Goal: Transaction & Acquisition: Purchase product/service

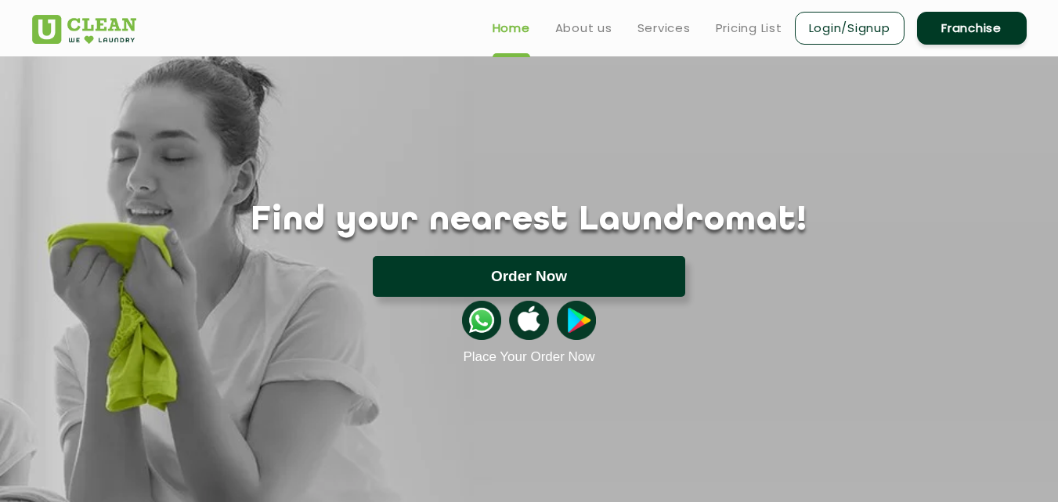
click at [515, 276] on button "Order Now" at bounding box center [529, 276] width 312 height 41
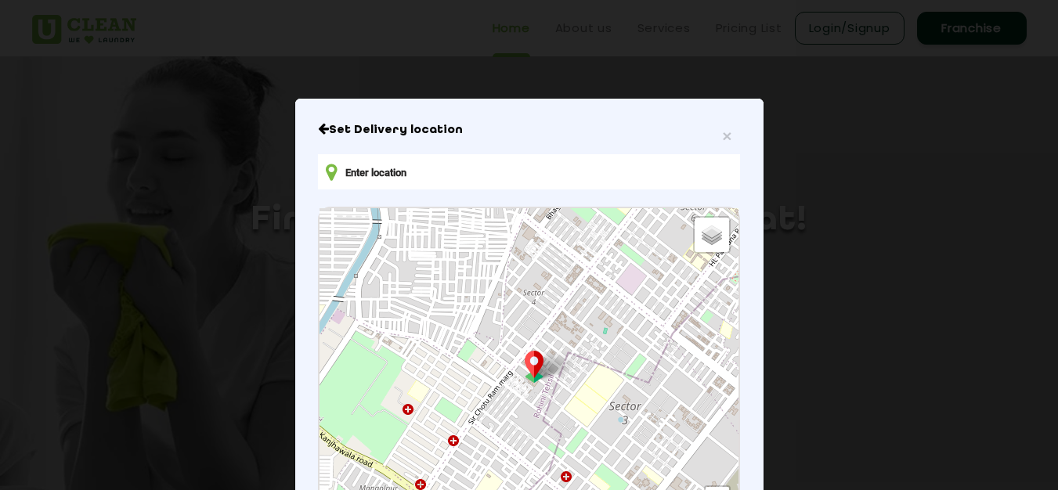
type input "2RV5+9M, Baghat, Srinagar, 190005"
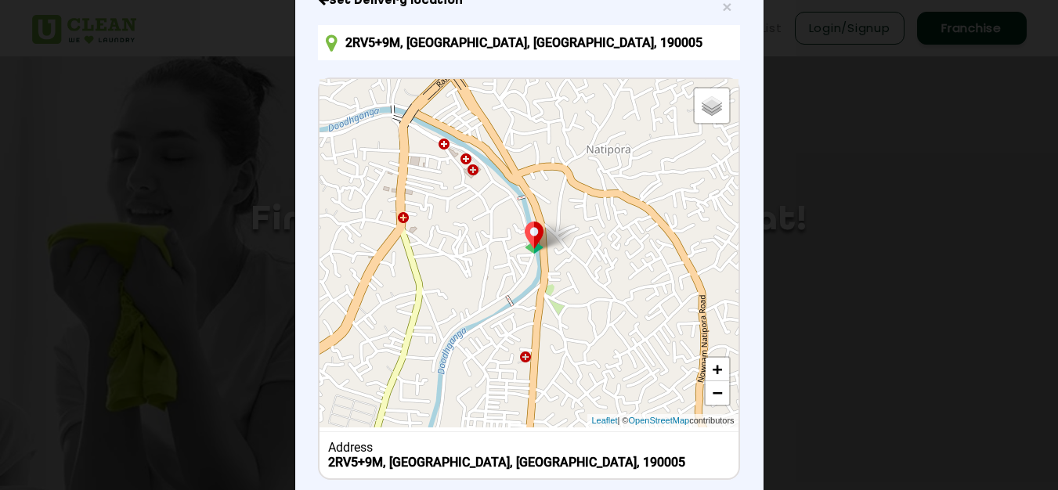
scroll to position [157, 0]
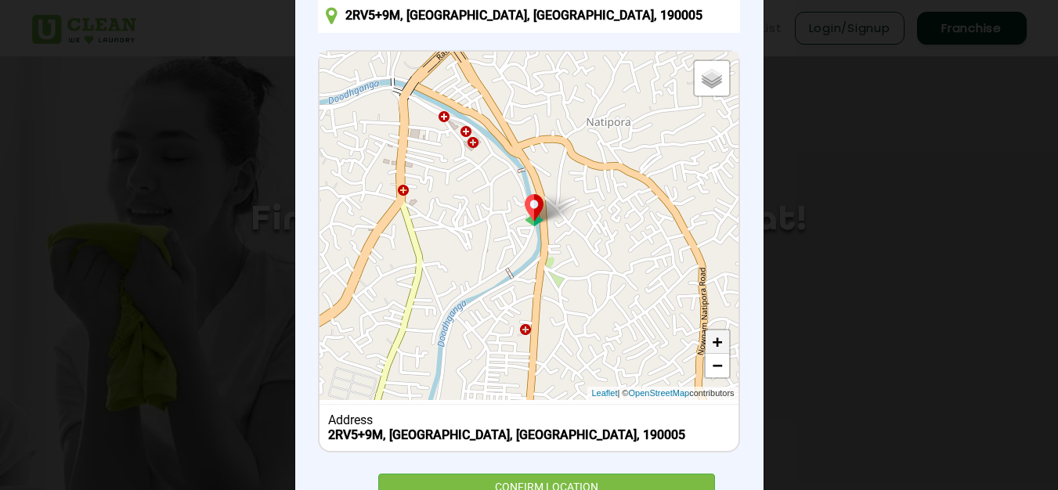
click at [706, 342] on link "+" at bounding box center [716, 341] width 23 height 23
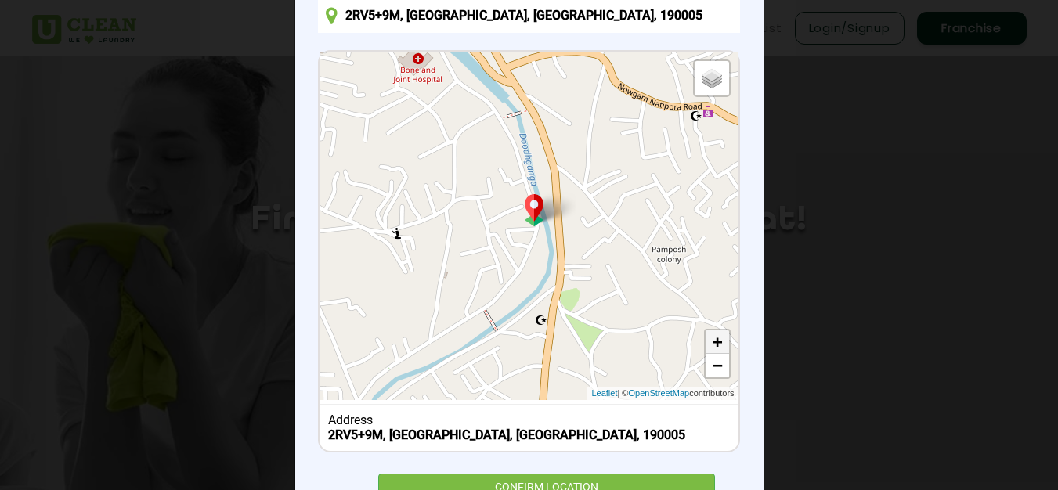
click at [706, 342] on link "+" at bounding box center [716, 341] width 23 height 23
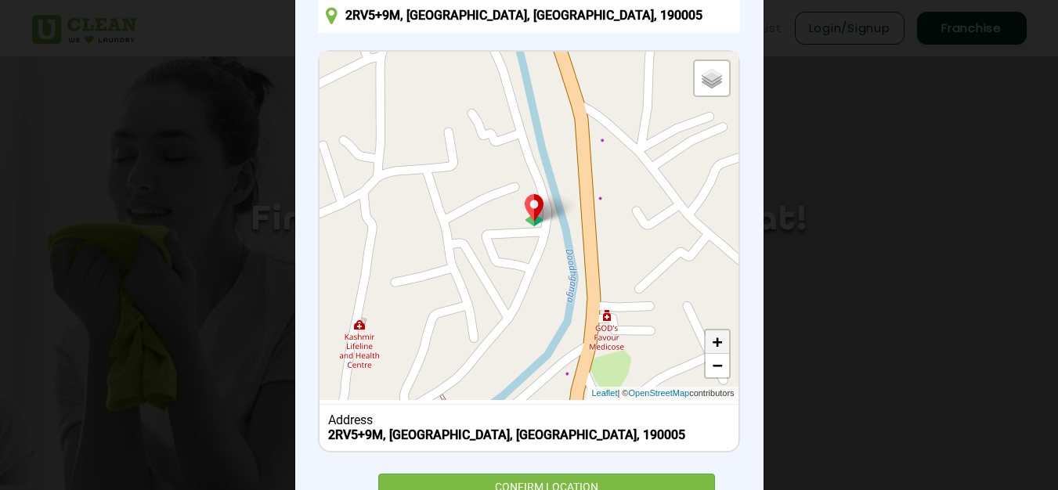
click at [706, 342] on link "+" at bounding box center [716, 341] width 23 height 23
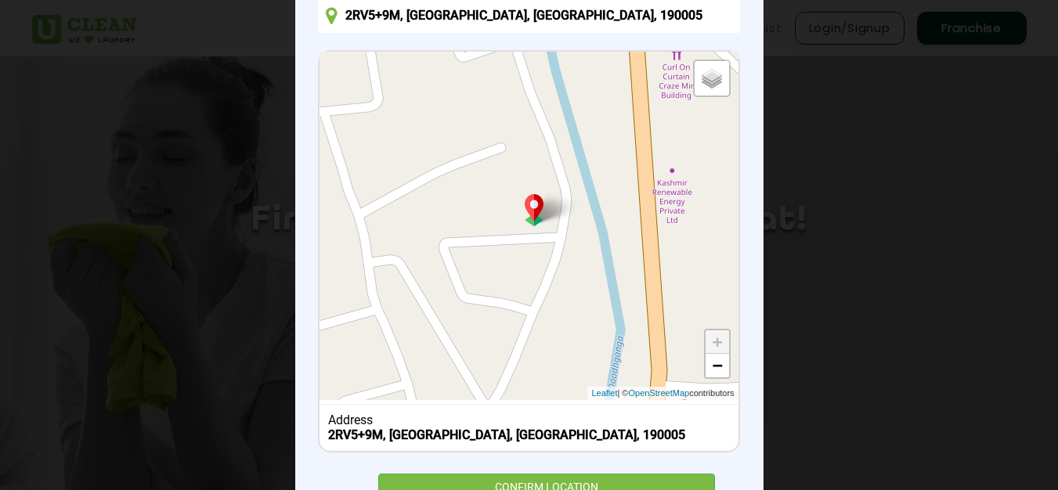
click at [709, 341] on link "+" at bounding box center [716, 341] width 23 height 23
click at [711, 346] on link "+" at bounding box center [716, 341] width 23 height 23
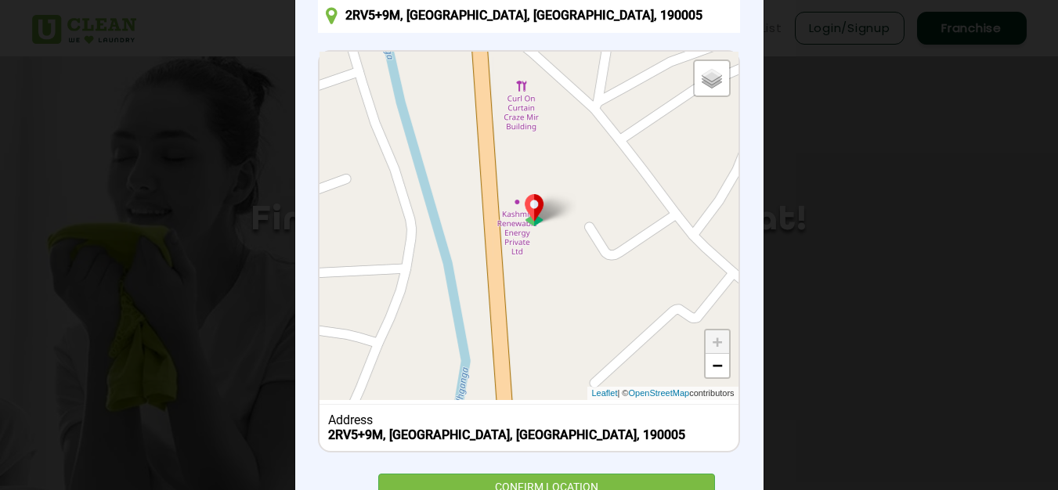
drag, startPoint x: 583, startPoint y: 316, endPoint x: 431, endPoint y: 346, distance: 154.7
click at [431, 346] on div "Default Satellite + − Leaflet | © OpenStreetMap contributors" at bounding box center [528, 226] width 418 height 348
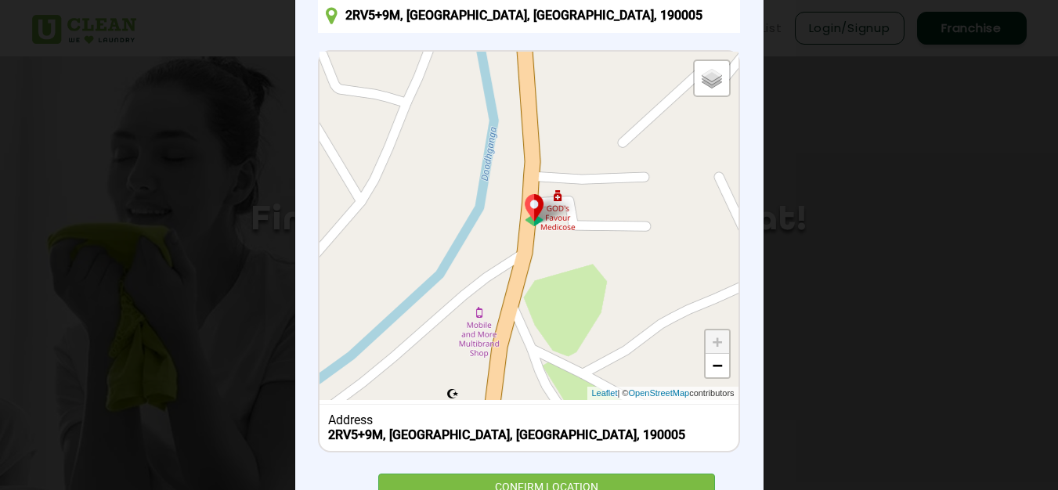
drag, startPoint x: 573, startPoint y: 308, endPoint x: 595, endPoint y: 67, distance: 242.1
click at [595, 67] on div "Default Satellite + − Leaflet | © OpenStreetMap contributors" at bounding box center [528, 226] width 418 height 348
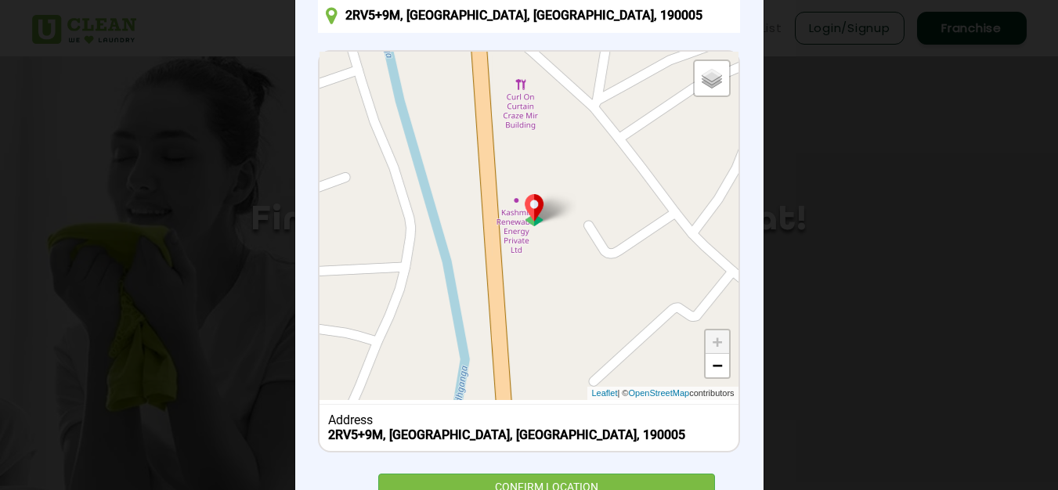
drag, startPoint x: 624, startPoint y: 297, endPoint x: 592, endPoint y: 532, distance: 237.8
click at [592, 490] on html "Home About us Services Pricing List Login/Signup Franchise Home About us Franch…" at bounding box center [529, 245] width 1058 height 490
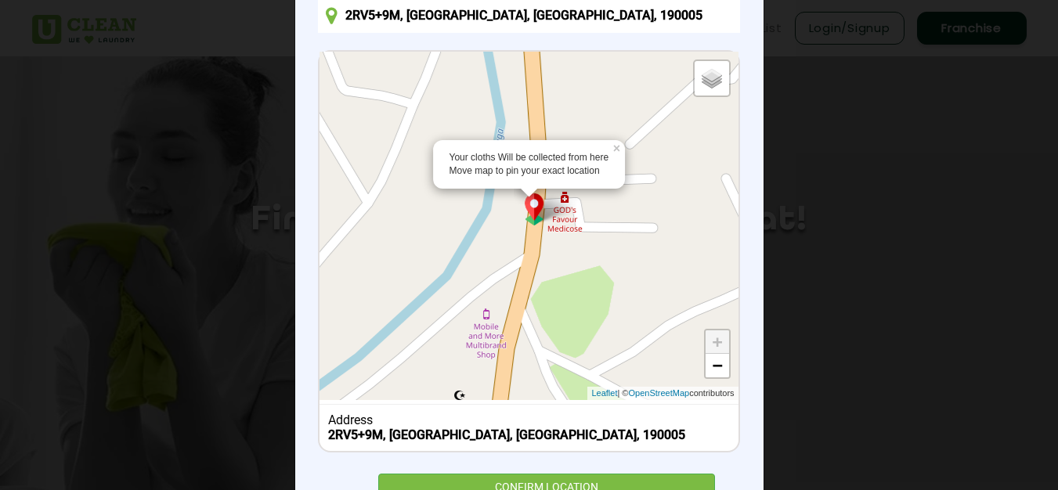
drag, startPoint x: 496, startPoint y: 354, endPoint x: 532, endPoint y: 114, distance: 242.2
click at [532, 114] on div "Your cloths Will be collected from here Move map to pin your exact location × D…" at bounding box center [528, 226] width 418 height 348
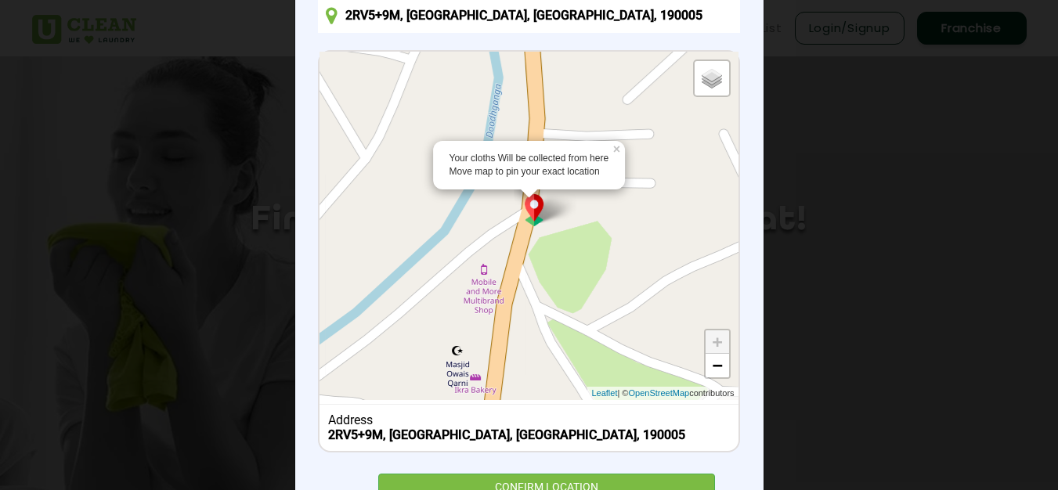
drag, startPoint x: 531, startPoint y: 204, endPoint x: 518, endPoint y: 202, distance: 12.6
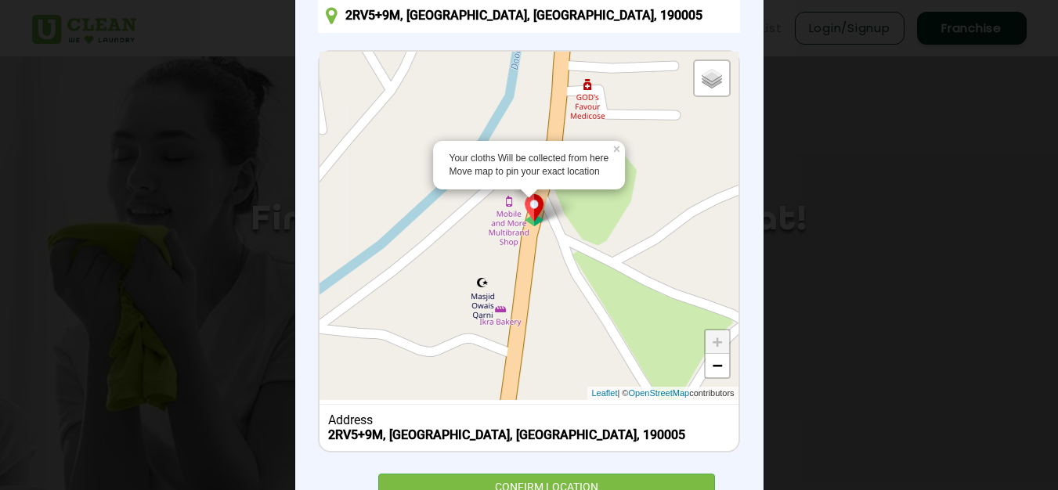
drag, startPoint x: 491, startPoint y: 296, endPoint x: 520, endPoint y: 232, distance: 69.7
click at [520, 232] on div "Your cloths Will be collected from here Move map to pin your exact location × D…" at bounding box center [528, 226] width 418 height 348
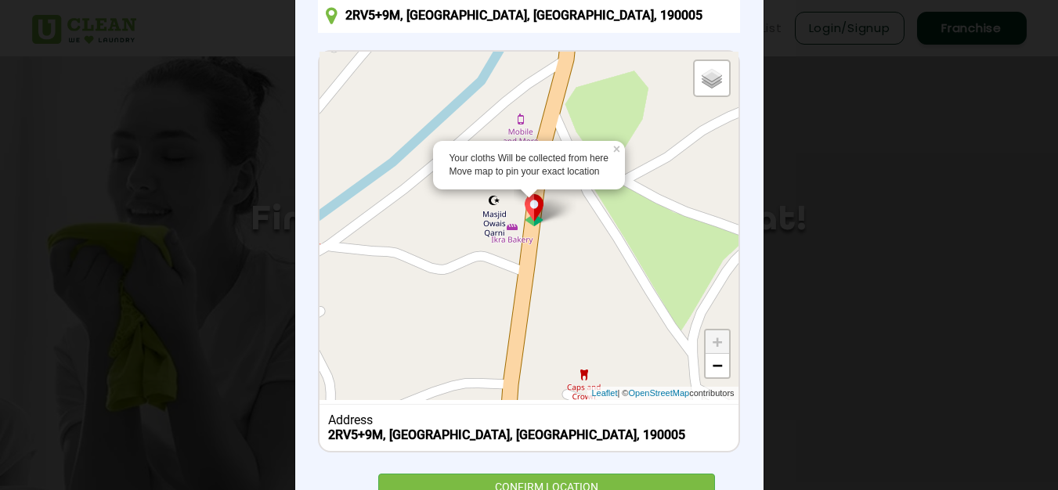
drag, startPoint x: 510, startPoint y: 366, endPoint x: 523, endPoint y: 280, distance: 87.0
click at [523, 280] on div "Your cloths Will be collected from here Move map to pin your exact location × D…" at bounding box center [528, 226] width 418 height 348
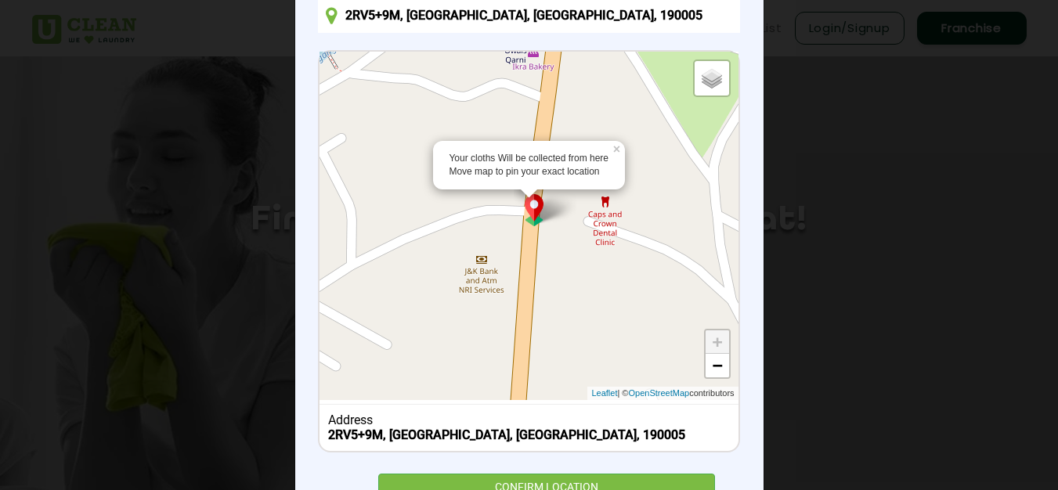
drag, startPoint x: 507, startPoint y: 381, endPoint x: 528, endPoint y: 207, distance: 175.8
click at [528, 207] on div "Your cloths Will be collected from here Move map to pin your exact location × D…" at bounding box center [528, 226] width 418 height 348
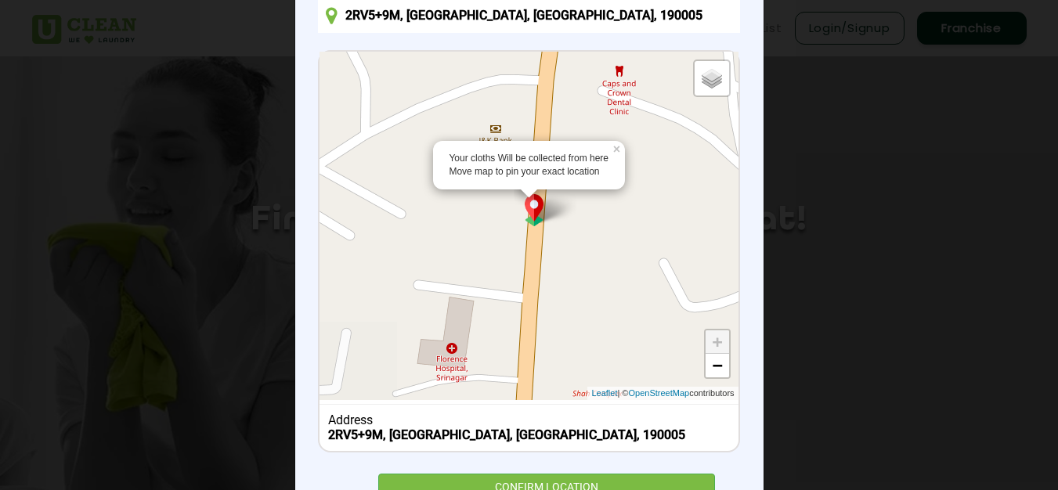
drag, startPoint x: 517, startPoint y: 352, endPoint x: 528, endPoint y: 221, distance: 132.0
click at [528, 221] on div "Your cloths Will be collected from here Move map to pin your exact location × D…" at bounding box center [528, 226] width 418 height 348
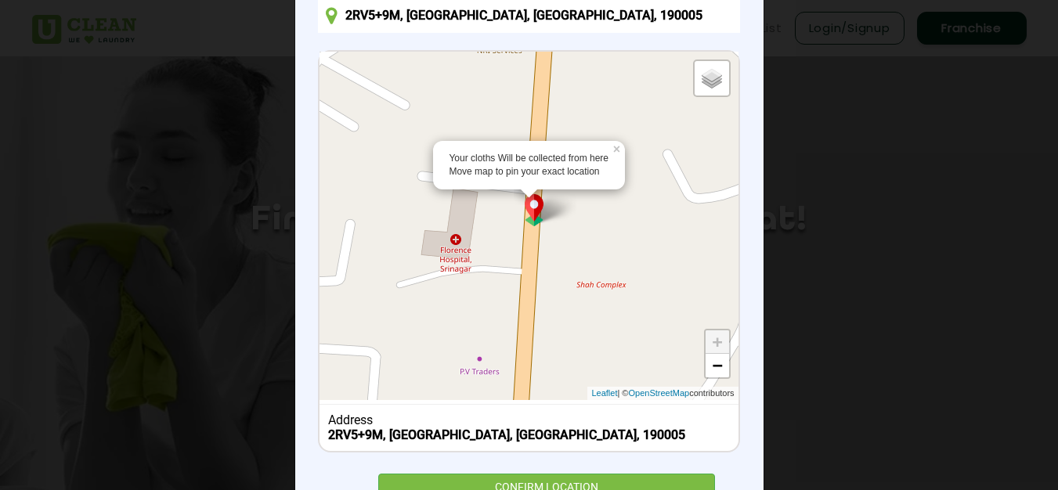
drag, startPoint x: 524, startPoint y: 369, endPoint x: 530, endPoint y: 258, distance: 112.1
click at [530, 258] on div "Your cloths Will be collected from here Move map to pin your exact location × D…" at bounding box center [528, 226] width 418 height 348
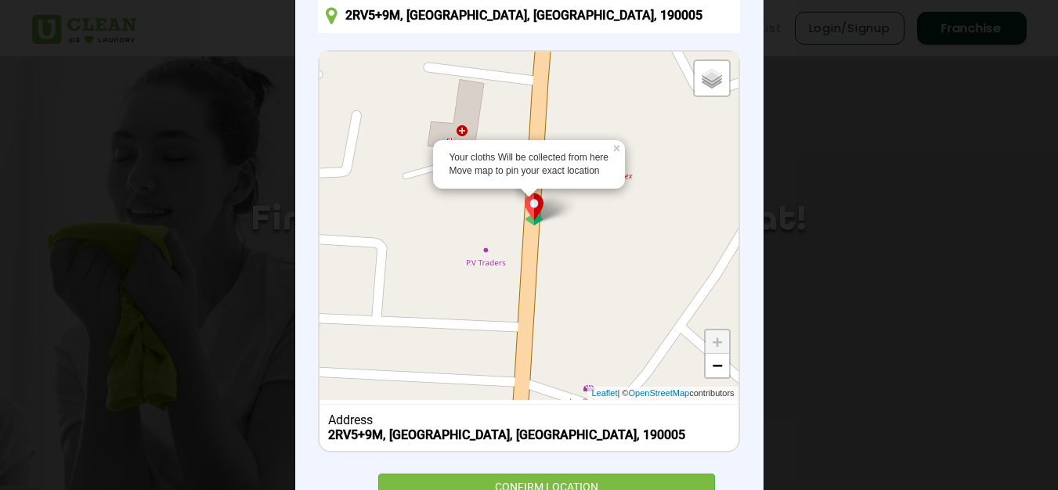
drag, startPoint x: 521, startPoint y: 330, endPoint x: 527, endPoint y: 219, distance: 111.3
click at [527, 219] on div "Your cloths Will be collected from here Move map to pin your exact location × D…" at bounding box center [528, 226] width 418 height 348
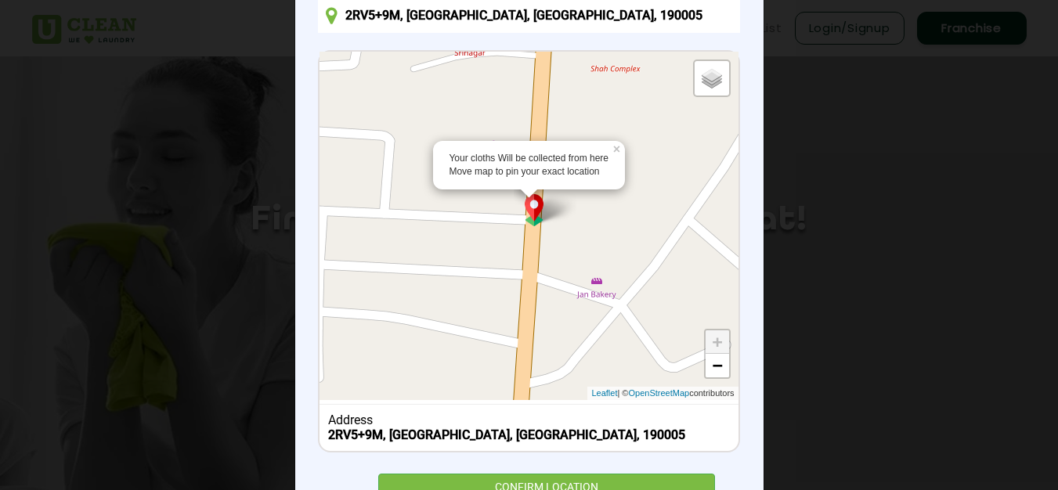
drag, startPoint x: 517, startPoint y: 323, endPoint x: 524, endPoint y: 214, distance: 109.0
click at [524, 214] on div "Your cloths Will be collected from here Move map to pin your exact location × D…" at bounding box center [528, 226] width 418 height 348
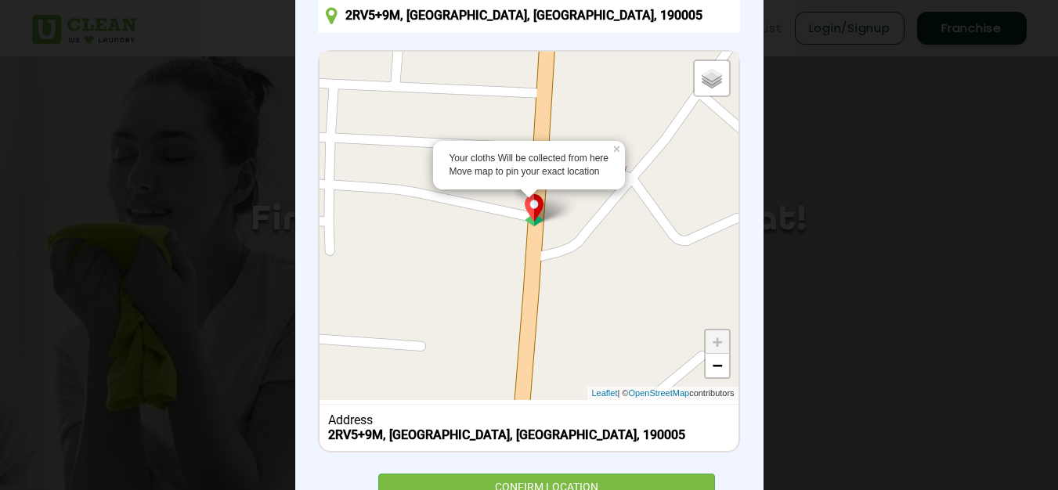
drag, startPoint x: 522, startPoint y: 326, endPoint x: 531, endPoint y: 200, distance: 127.1
click at [531, 200] on div "Your cloths Will be collected from here Move map to pin your exact location × D…" at bounding box center [528, 226] width 418 height 348
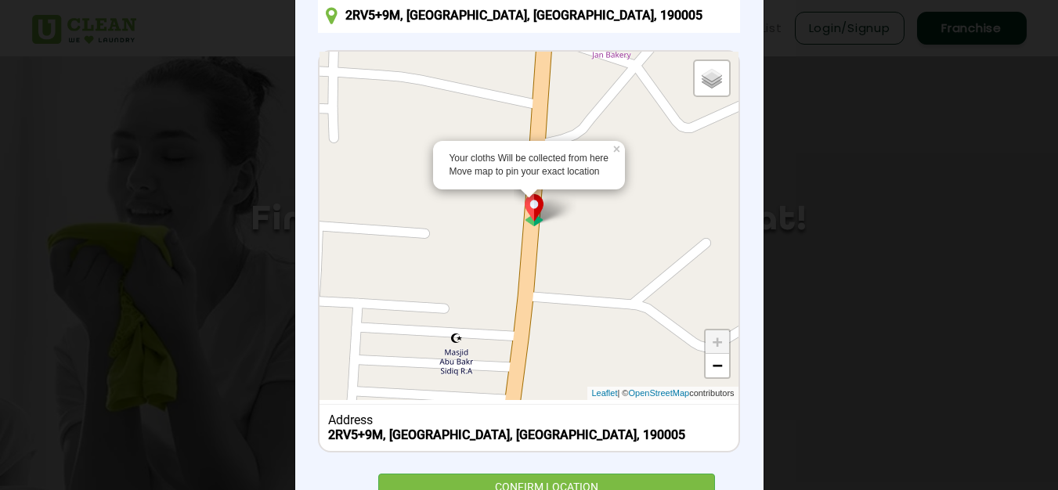
drag, startPoint x: 521, startPoint y: 373, endPoint x: 524, endPoint y: 259, distance: 114.3
click at [524, 259] on div "Your cloths Will be collected from here Move map to pin your exact location × D…" at bounding box center [528, 226] width 418 height 348
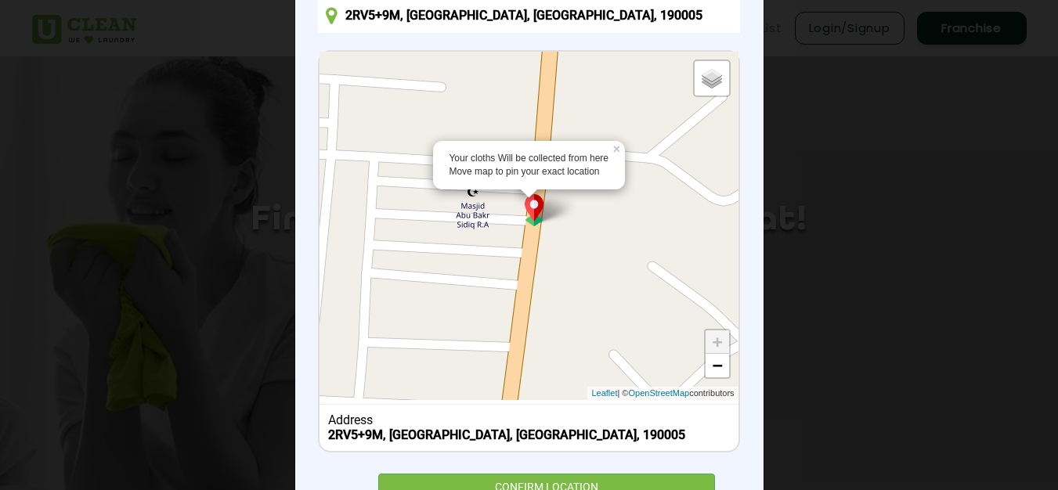
drag, startPoint x: 510, startPoint y: 372, endPoint x: 526, endPoint y: 222, distance: 151.2
click at [526, 222] on div "Your cloths Will be collected from here Move map to pin your exact location × D…" at bounding box center [528, 226] width 418 height 348
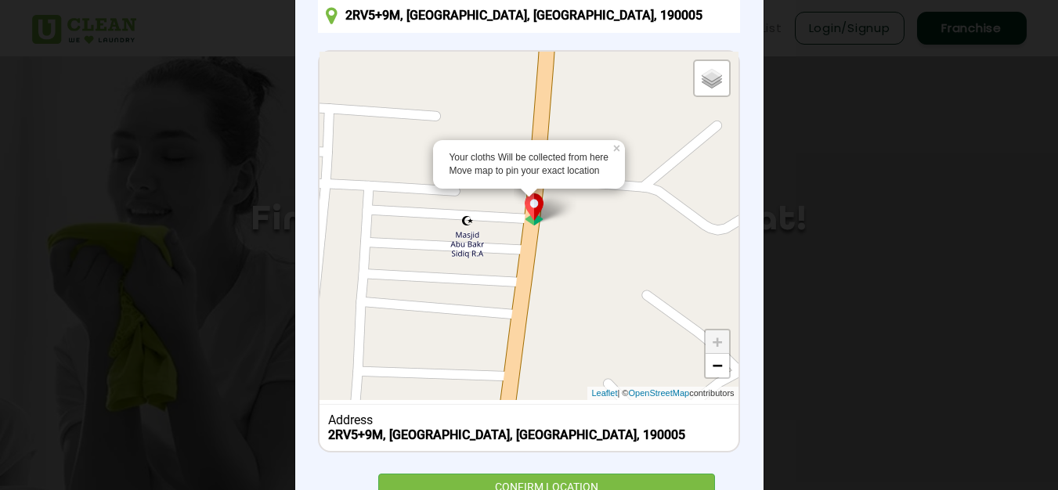
drag, startPoint x: 528, startPoint y: 260, endPoint x: 523, endPoint y: 298, distance: 38.7
click at [523, 290] on div "Your cloths Will be collected from here Move map to pin your exact location × D…" at bounding box center [528, 226] width 418 height 348
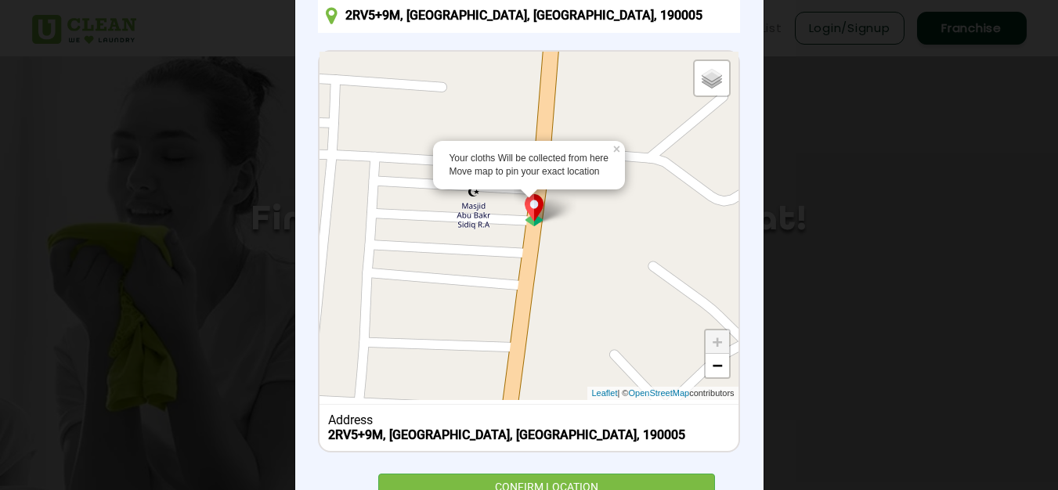
drag, startPoint x: 513, startPoint y: 362, endPoint x: 519, endPoint y: 331, distance: 31.2
click at [519, 331] on div "Your cloths Will be collected from here Move map to pin your exact location × D…" at bounding box center [528, 226] width 418 height 348
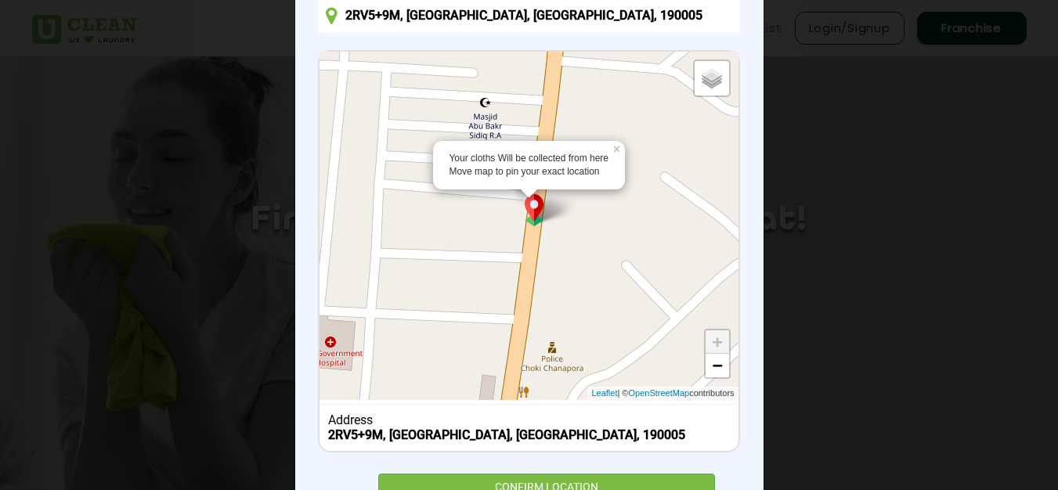
drag, startPoint x: 510, startPoint y: 360, endPoint x: 523, endPoint y: 269, distance: 91.7
click at [523, 269] on div "Your cloths Will be collected from here Move map to pin your exact location × D…" at bounding box center [528, 226] width 418 height 348
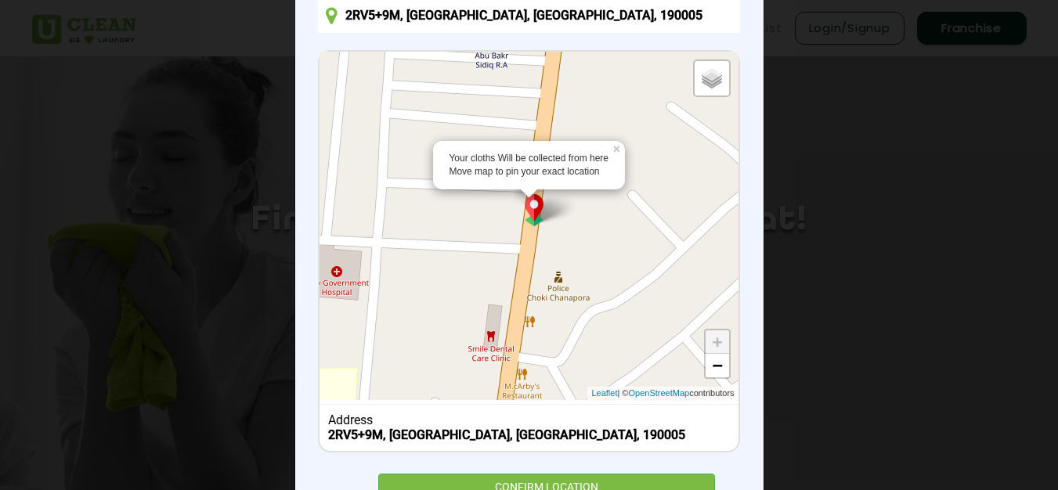
drag, startPoint x: 511, startPoint y: 356, endPoint x: 517, endPoint y: 283, distance: 73.8
click at [517, 283] on div "Your cloths Will be collected from here Move map to pin your exact location × D…" at bounding box center [528, 226] width 418 height 348
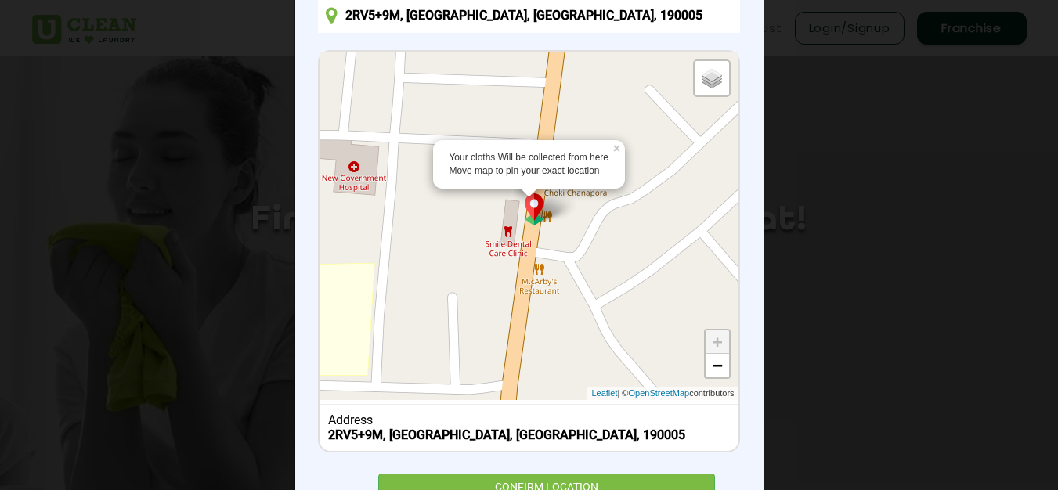
drag, startPoint x: 505, startPoint y: 346, endPoint x: 521, endPoint y: 240, distance: 106.8
click at [521, 240] on div "Your cloths Will be collected from here Move map to pin your exact location × D…" at bounding box center [528, 226] width 418 height 348
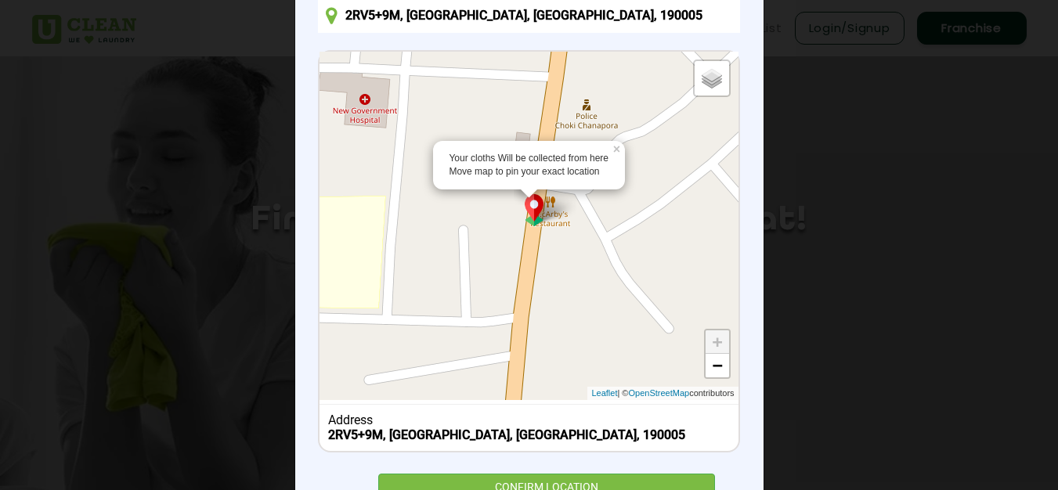
drag, startPoint x: 514, startPoint y: 336, endPoint x: 522, endPoint y: 266, distance: 70.2
click at [522, 266] on div "Your cloths Will be collected from here Move map to pin your exact location × D…" at bounding box center [528, 226] width 418 height 348
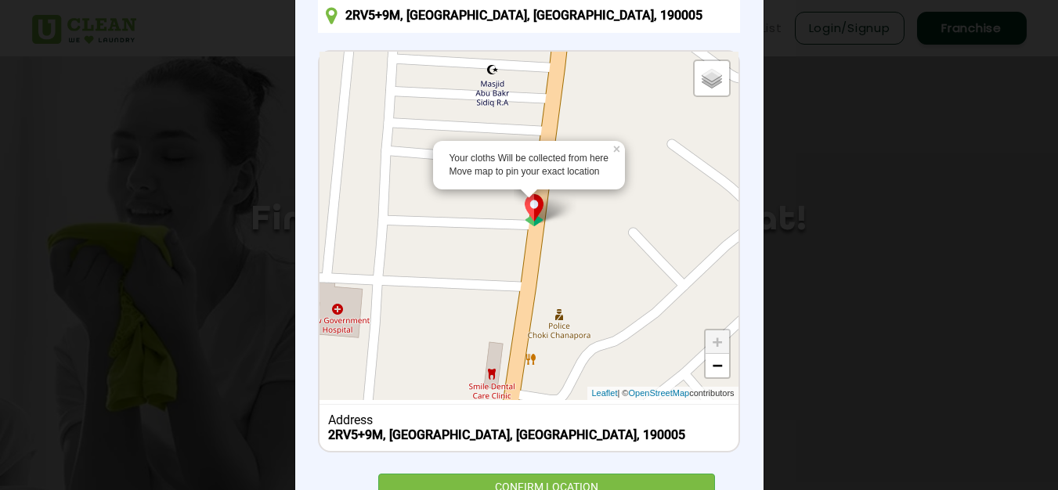
drag, startPoint x: 517, startPoint y: 323, endPoint x: 488, endPoint y: 532, distance: 210.2
click at [488, 490] on html "Home About us Services Pricing List Login/Signup Franchise Home About us Franch…" at bounding box center [529, 245] width 1058 height 490
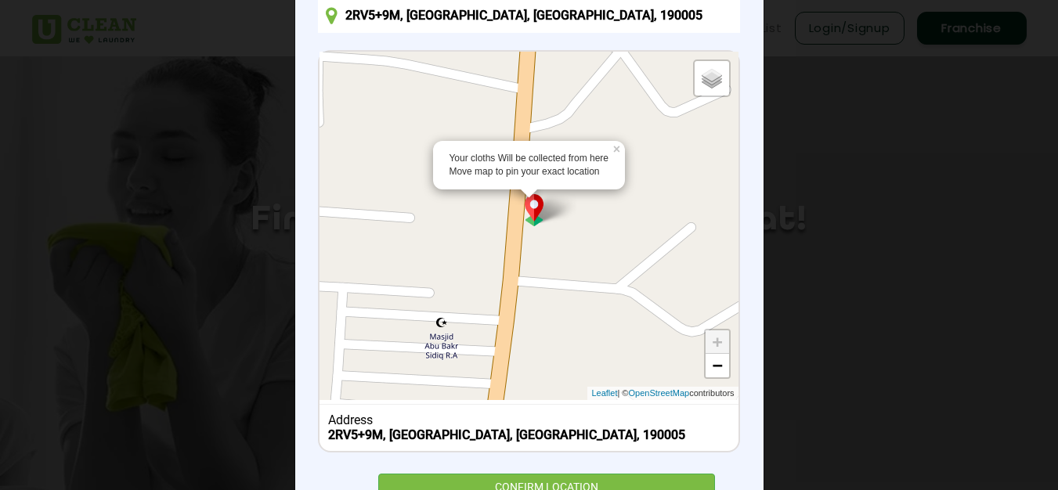
drag, startPoint x: 528, startPoint y: 278, endPoint x: 476, endPoint y: 532, distance: 259.6
click at [476, 490] on html "Home About us Services Pricing List Login/Signup Franchise Home About us Franch…" at bounding box center [529, 245] width 1058 height 490
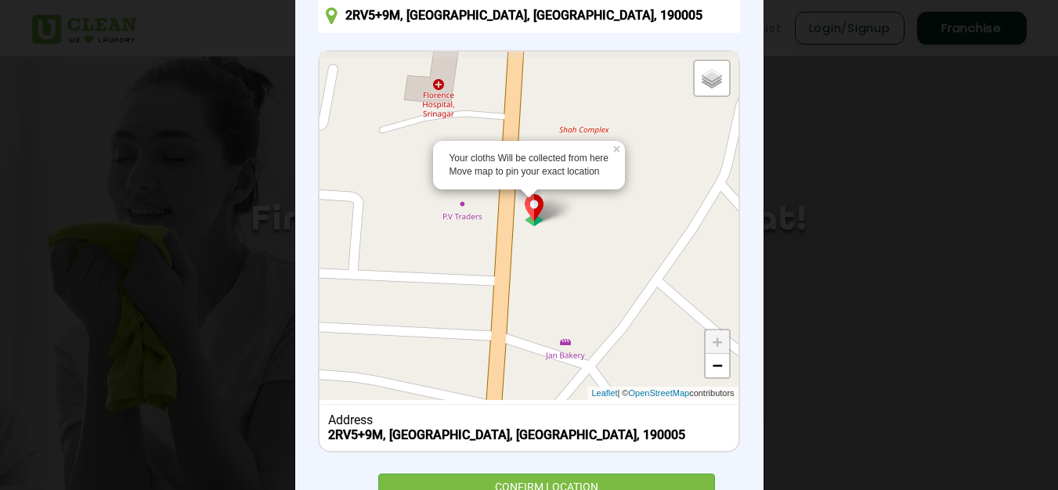
drag, startPoint x: 510, startPoint y: 214, endPoint x: 479, endPoint y: 532, distance: 320.1
click at [479, 490] on html "Home About us Services Pricing List Login/Signup Franchise Home About us Franch…" at bounding box center [529, 245] width 1058 height 490
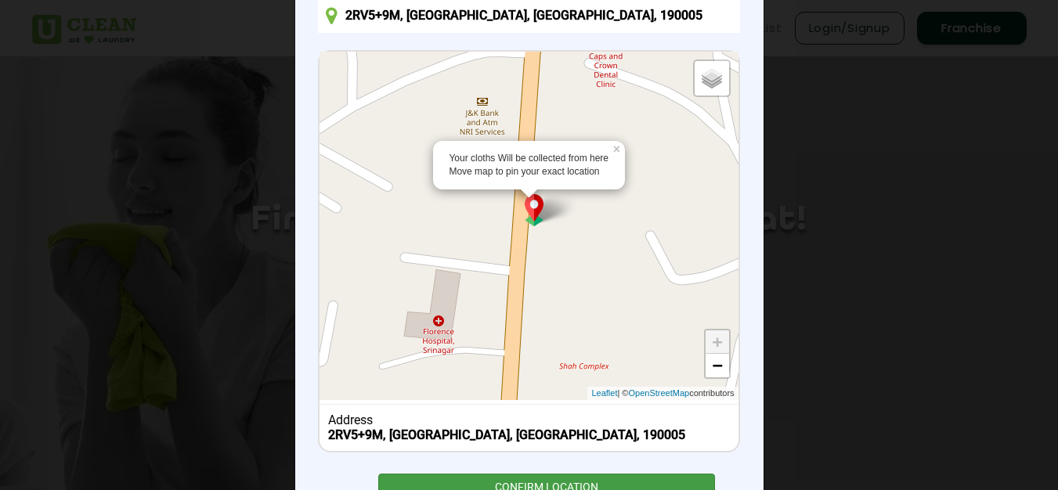
drag, startPoint x: 499, startPoint y: 242, endPoint x: 496, endPoint y: 478, distance: 236.4
click at [496, 478] on div "Set Delivery location 2RV5+9M, Baghat, Srinagar, 190005 Your cloths Will be col…" at bounding box center [528, 237] width 421 height 543
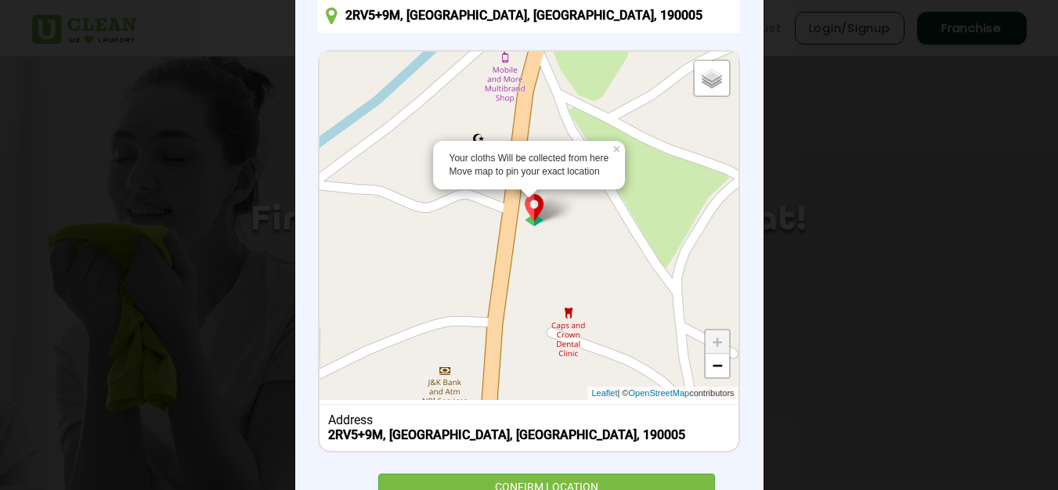
drag, startPoint x: 510, startPoint y: 261, endPoint x: 474, endPoint y: 532, distance: 273.3
click at [474, 490] on html "Home About us Services Pricing List Login/Signup Franchise Home About us Franch…" at bounding box center [529, 245] width 1058 height 490
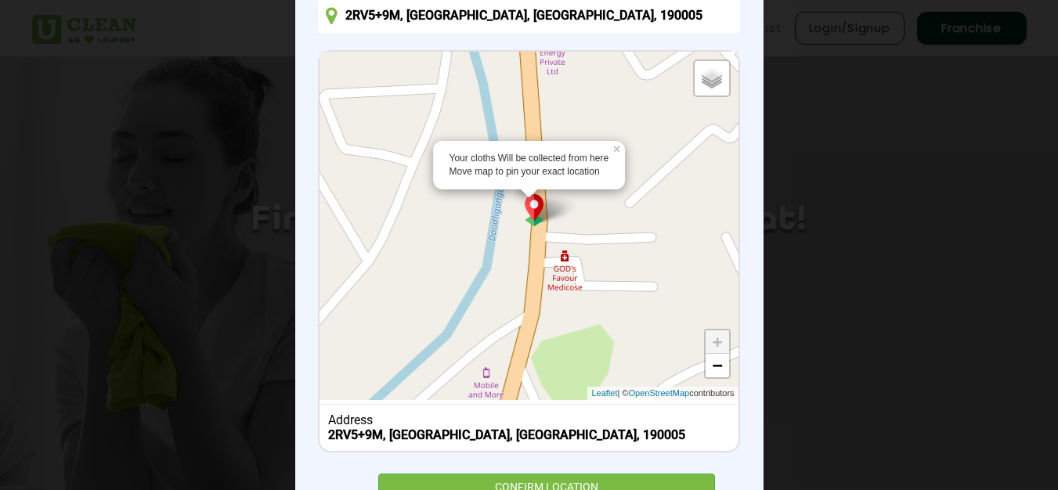
drag, startPoint x: 506, startPoint y: 214, endPoint x: 489, endPoint y: 531, distance: 316.7
click at [489, 490] on html "Home About us Services Pricing List Login/Signup Franchise Home About us Franch…" at bounding box center [529, 245] width 1058 height 490
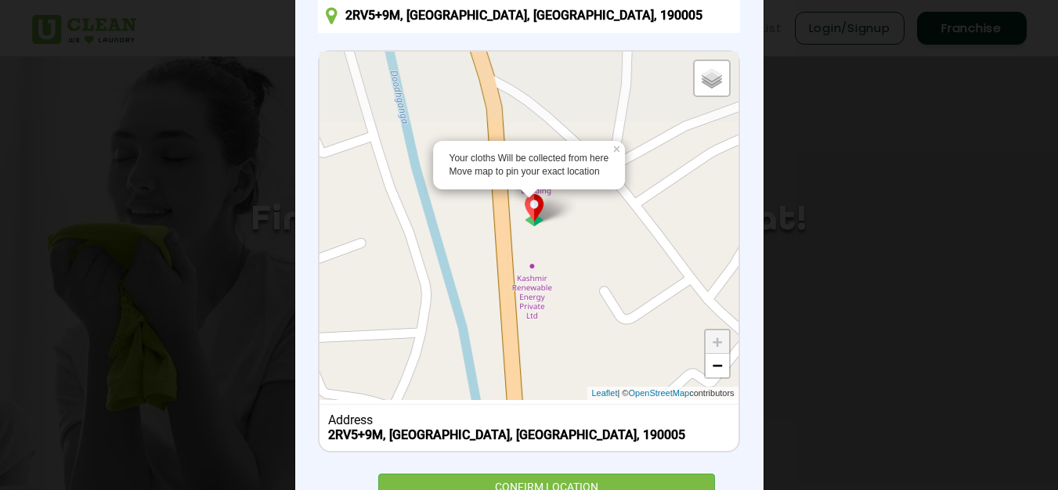
drag, startPoint x: 530, startPoint y: 254, endPoint x: 507, endPoint y: 510, distance: 256.2
click at [507, 490] on html "Home About us Services Pricing List Login/Signup Franchise Home About us Franch…" at bounding box center [529, 245] width 1058 height 490
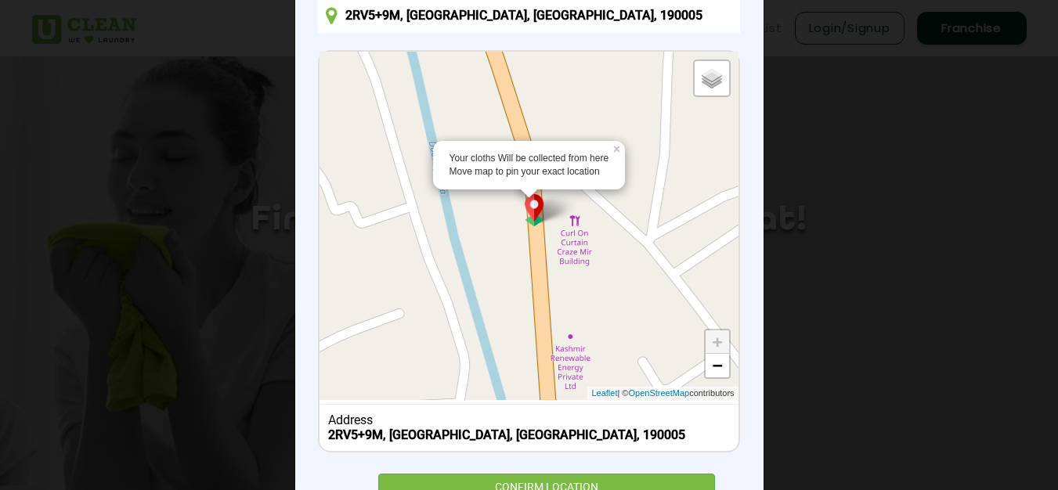
drag, startPoint x: 501, startPoint y: 255, endPoint x: 539, endPoint y: 330, distance: 83.7
click at [539, 330] on div "Your cloths Will be collected from here Move map to pin your exact location × D…" at bounding box center [528, 226] width 418 height 348
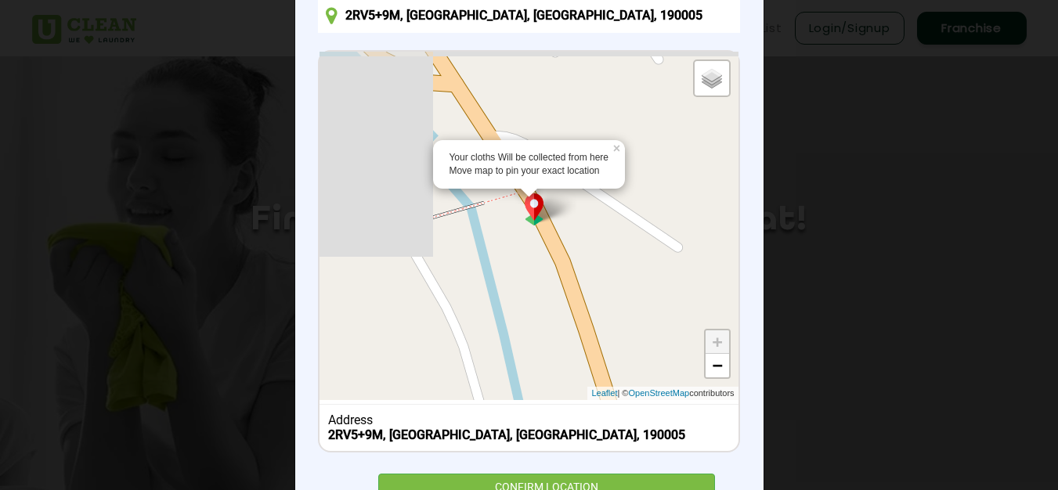
drag, startPoint x: 540, startPoint y: 259, endPoint x: 629, endPoint y: 531, distance: 285.7
click at [629, 490] on html "Home About us Services Pricing List Login/Signup Franchise Home About us Franch…" at bounding box center [529, 245] width 1058 height 490
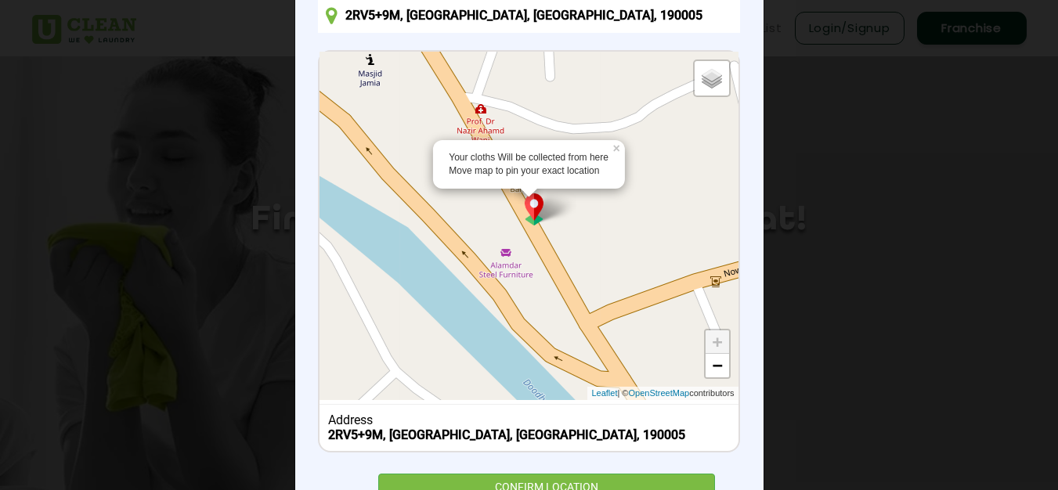
drag, startPoint x: 543, startPoint y: 234, endPoint x: 715, endPoint y: 499, distance: 316.3
click at [714, 490] on html "Home About us Services Pricing List Login/Signup Franchise Home About us Franch…" at bounding box center [529, 245] width 1058 height 490
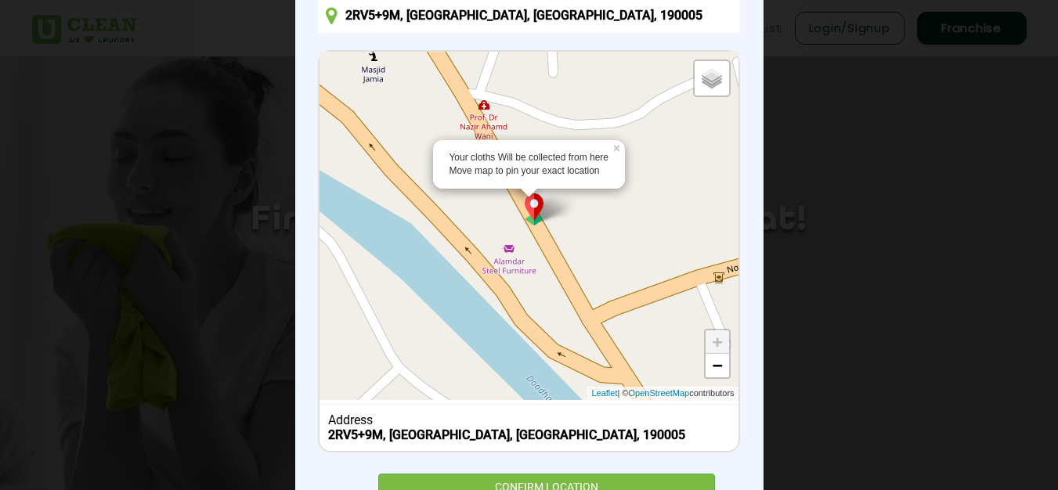
drag, startPoint x: 576, startPoint y: 224, endPoint x: 584, endPoint y: 274, distance: 50.7
click at [620, 331] on div "Your cloths Will be collected from here Move map to pin your exact location × D…" at bounding box center [528, 226] width 418 height 348
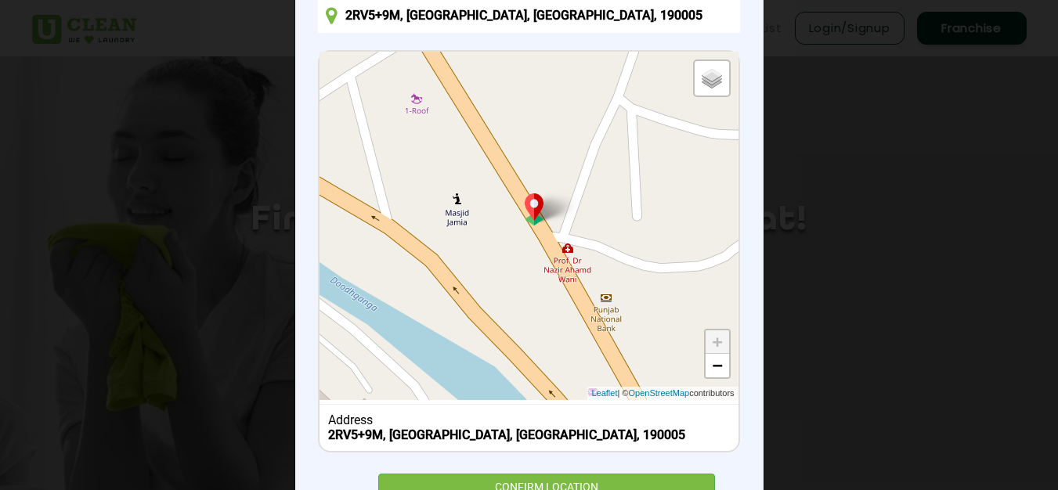
drag, startPoint x: 527, startPoint y: 236, endPoint x: 607, endPoint y: 379, distance: 164.0
click at [607, 379] on div "Default Satellite + − Leaflet | © OpenStreetMap contributors" at bounding box center [528, 226] width 418 height 348
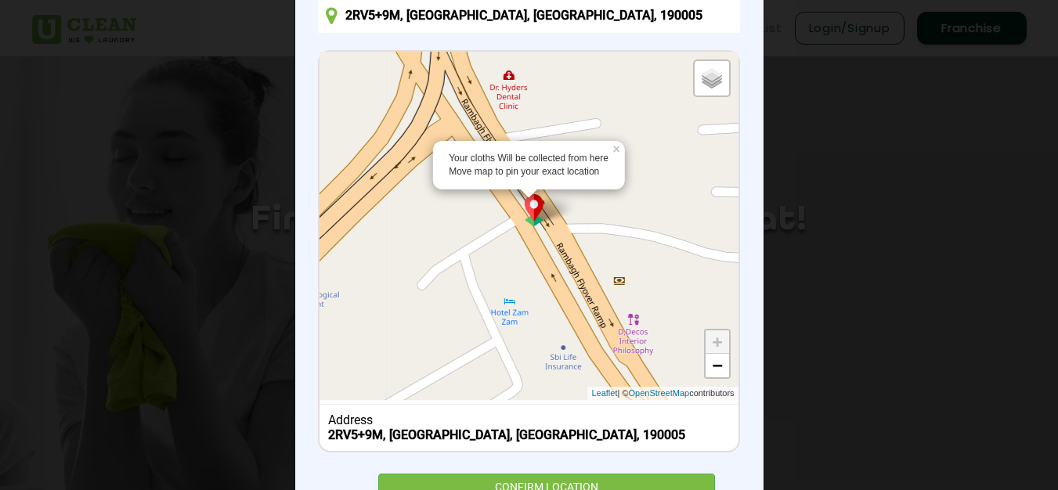
drag, startPoint x: 445, startPoint y: 75, endPoint x: 745, endPoint y: 527, distance: 542.5
click at [745, 490] on html "Home About us Services Pricing List Login/Signup Franchise Home About us Franch…" at bounding box center [529, 245] width 1058 height 490
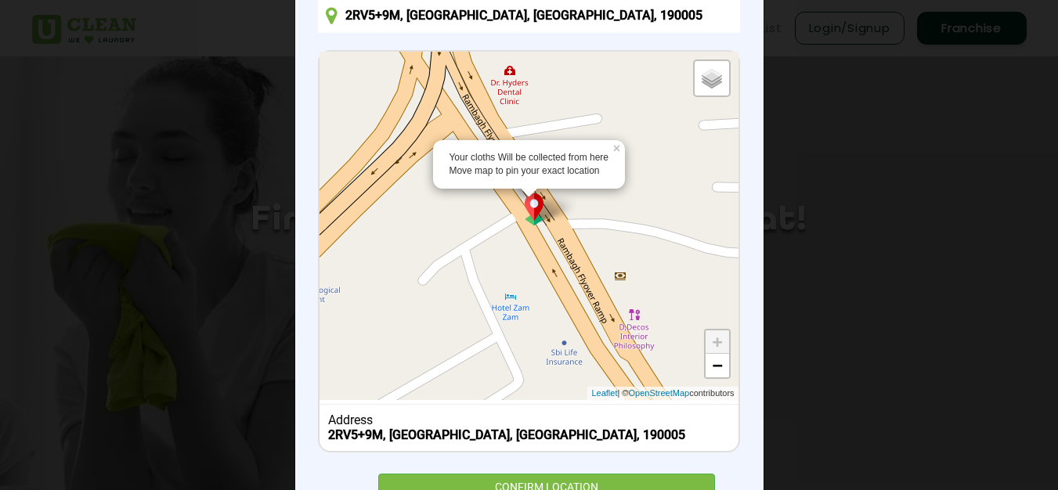
drag, startPoint x: 611, startPoint y: 241, endPoint x: 645, endPoint y: 350, distance: 113.9
click at [653, 368] on div "Your cloths Will be collected from here Move map to pin your exact location × D…" at bounding box center [528, 226] width 418 height 348
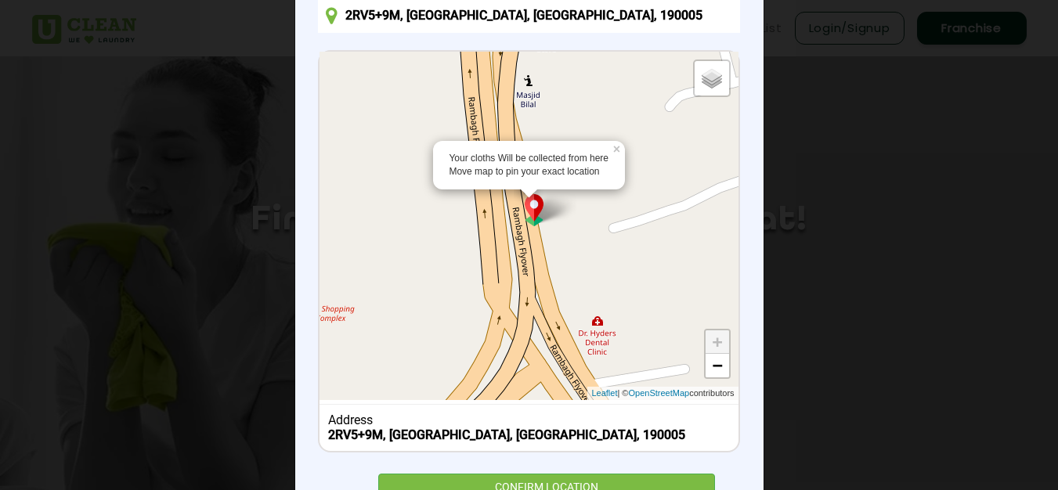
drag, startPoint x: 413, startPoint y: 194, endPoint x: 494, endPoint y: 432, distance: 251.3
click at [501, 441] on div "Your cloths Will be collected from here Move map to pin your exact location × D…" at bounding box center [528, 251] width 421 height 402
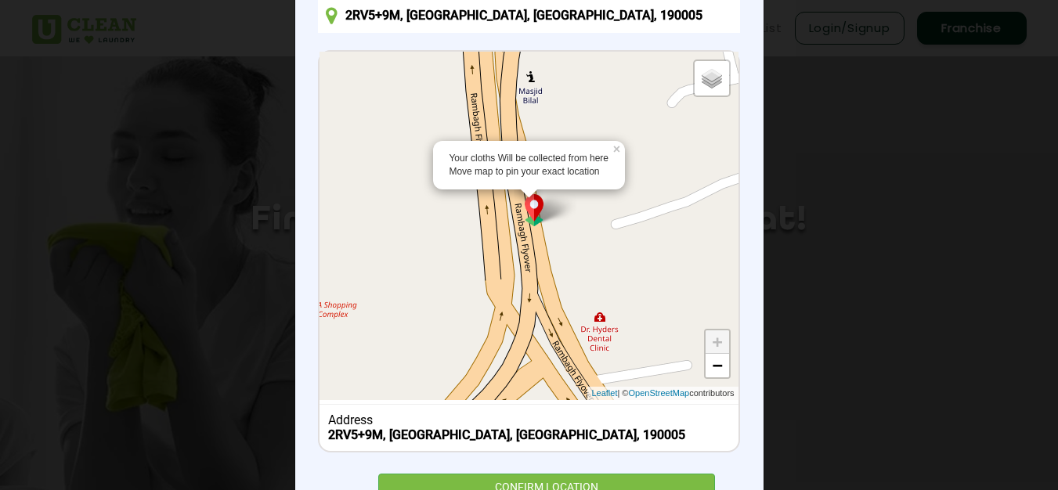
drag, startPoint x: 607, startPoint y: 287, endPoint x: 611, endPoint y: 304, distance: 16.7
click at [611, 309] on div "Your cloths Will be collected from here Move map to pin your exact location × D…" at bounding box center [528, 226] width 418 height 348
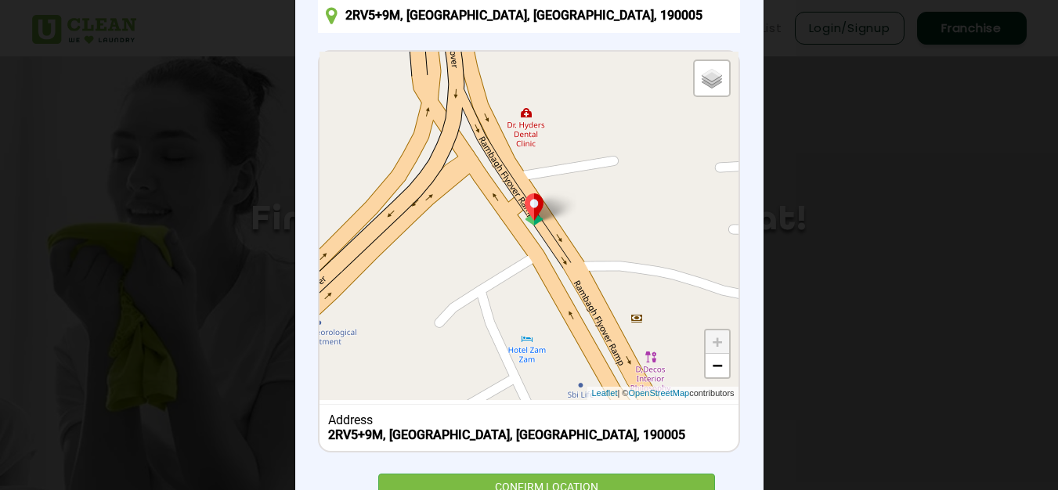
drag, startPoint x: 578, startPoint y: 286, endPoint x: 502, endPoint y: 80, distance: 219.4
click at [502, 80] on div "Default Satellite + − Leaflet | © OpenStreetMap contributors" at bounding box center [528, 226] width 418 height 348
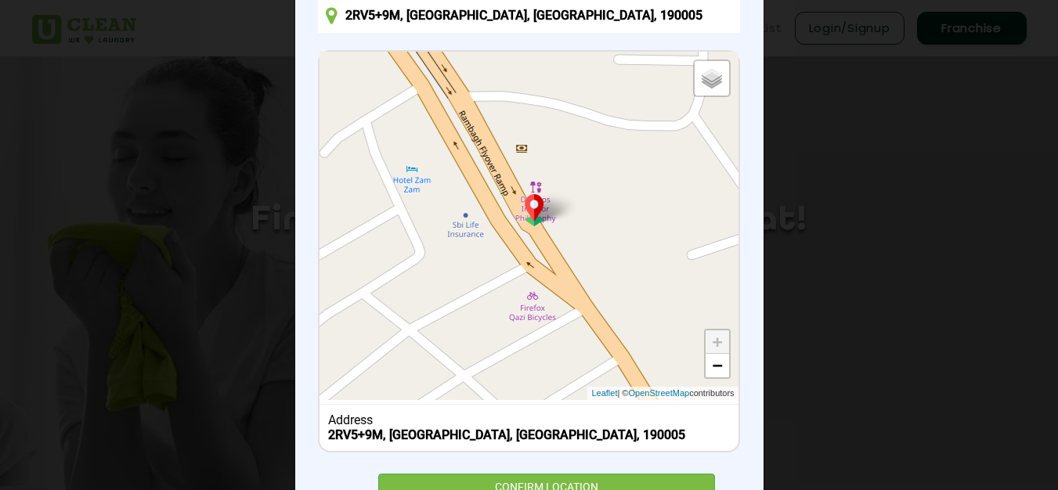
drag, startPoint x: 657, startPoint y: 252, endPoint x: 542, endPoint y: 78, distance: 208.4
click at [542, 78] on div "Default Satellite + − Leaflet | © OpenStreetMap contributors" at bounding box center [528, 226] width 418 height 348
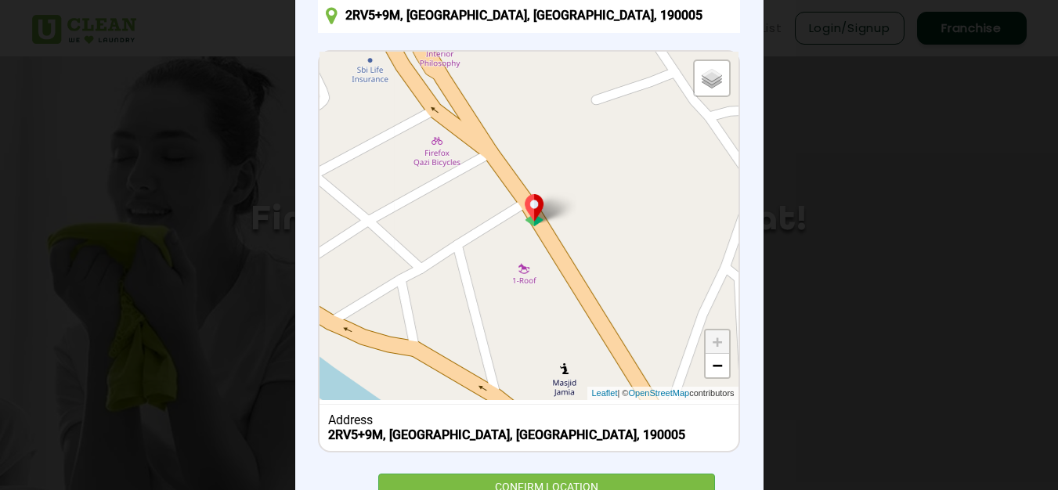
drag, startPoint x: 626, startPoint y: 319, endPoint x: 531, endPoint y: 158, distance: 186.7
click at [531, 158] on div "Default Satellite + − Leaflet | © OpenStreetMap contributors" at bounding box center [528, 226] width 418 height 348
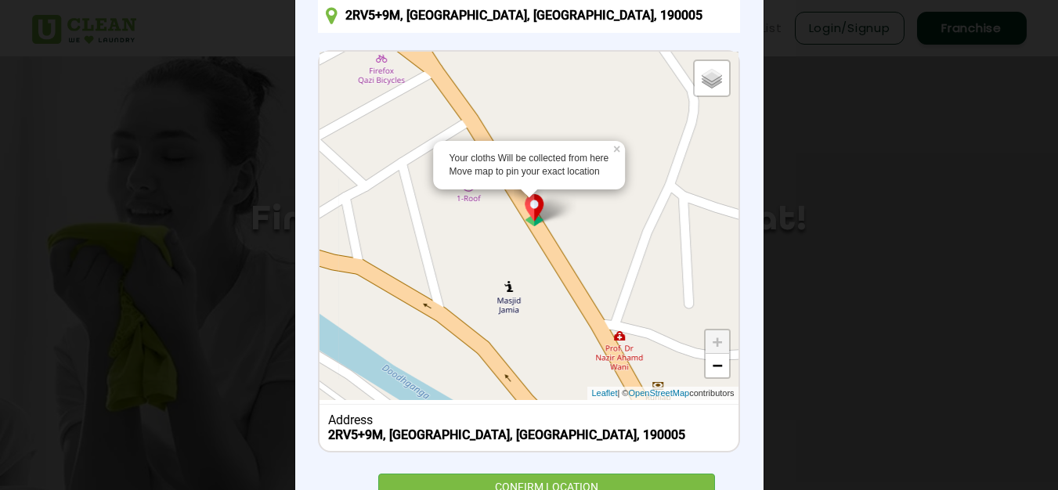
drag, startPoint x: 624, startPoint y: 305, endPoint x: 565, endPoint y: 223, distance: 100.4
click at [565, 223] on div "Your cloths Will be collected from here Move map to pin your exact location × D…" at bounding box center [528, 226] width 418 height 348
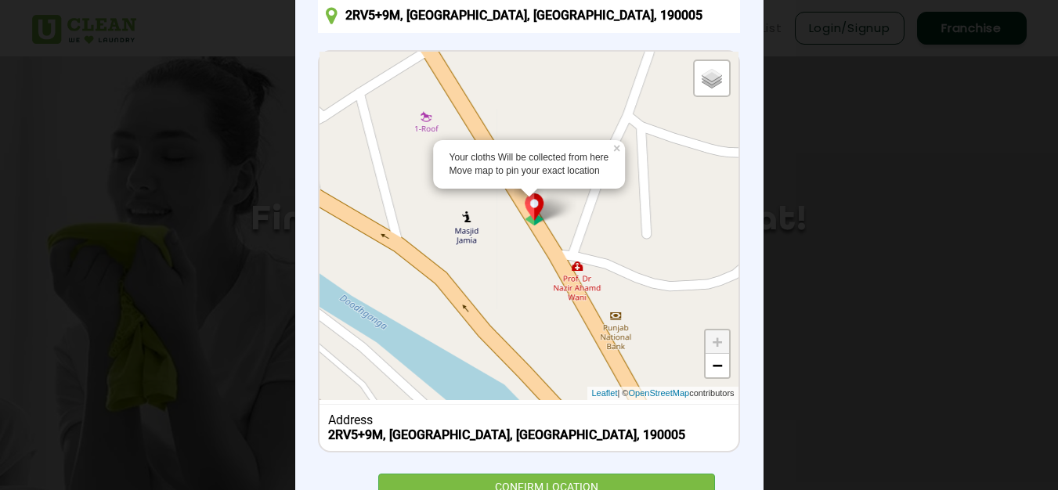
drag, startPoint x: 602, startPoint y: 293, endPoint x: 560, endPoint y: 222, distance: 82.2
click at [560, 222] on div "Your cloths Will be collected from here Move map to pin your exact location × D…" at bounding box center [528, 226] width 418 height 348
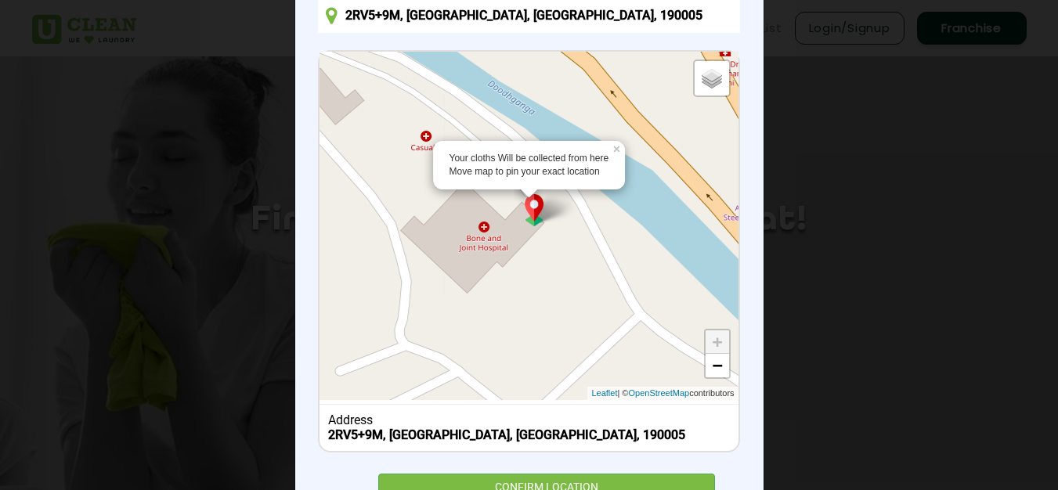
drag, startPoint x: 542, startPoint y: 345, endPoint x: 690, endPoint y: 257, distance: 172.4
click at [701, 142] on div "Your cloths Will be collected from here Move map to pin your exact location × D…" at bounding box center [528, 226] width 418 height 348
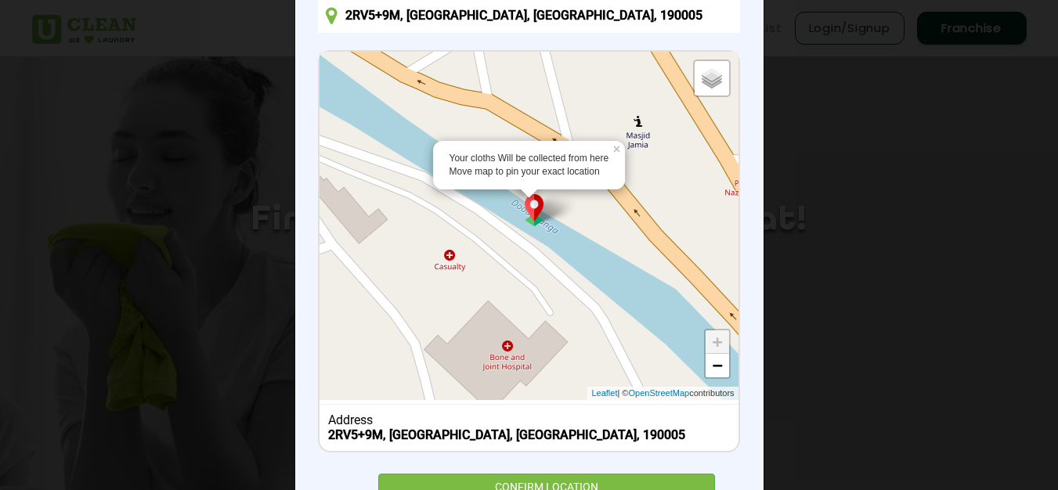
drag, startPoint x: 542, startPoint y: 292, endPoint x: 568, endPoint y: 416, distance: 127.3
click at [568, 416] on div "Your cloths Will be collected from here Move map to pin your exact location × D…" at bounding box center [528, 251] width 421 height 402
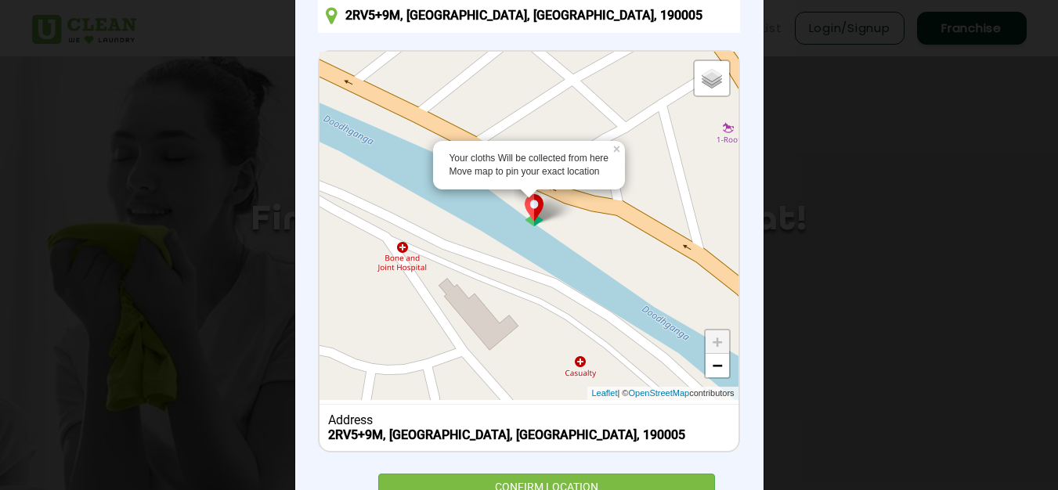
drag, startPoint x: 481, startPoint y: 268, endPoint x: 611, endPoint y: 376, distance: 169.6
click at [611, 376] on div "Your cloths Will be collected from here Move map to pin your exact location × D…" at bounding box center [528, 226] width 418 height 348
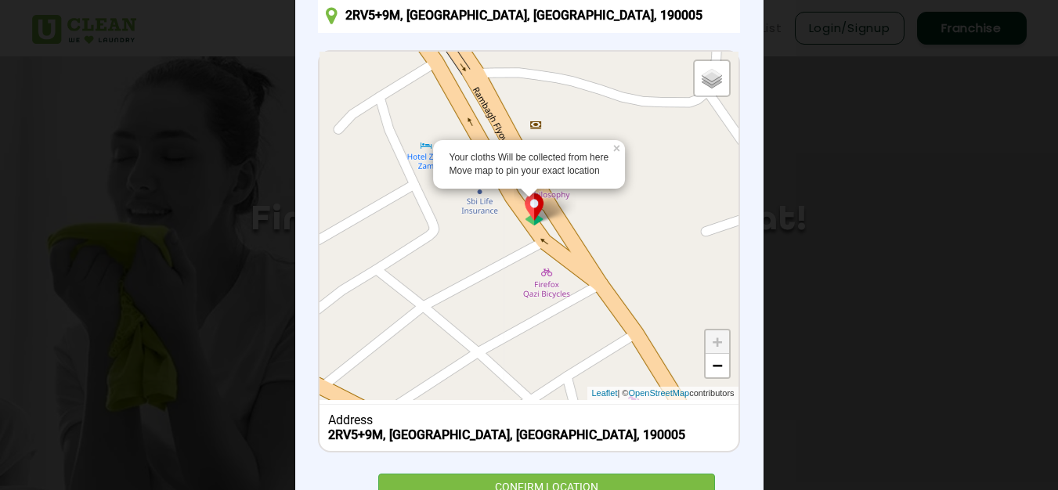
drag, startPoint x: 533, startPoint y: 259, endPoint x: 440, endPoint y: 532, distance: 288.6
click at [440, 490] on html "Home About us Services Pricing List Login/Signup Franchise Home About us Franch…" at bounding box center [529, 245] width 1058 height 490
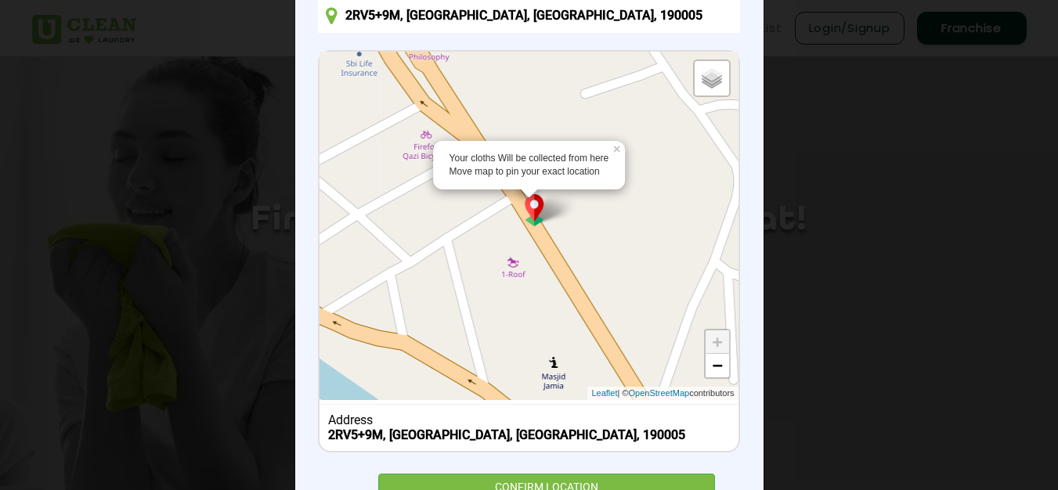
drag, startPoint x: 668, startPoint y: 183, endPoint x: 550, endPoint y: 54, distance: 175.6
click at [550, 54] on div "Your cloths Will be collected from here Move map to pin your exact location × D…" at bounding box center [528, 226] width 418 height 348
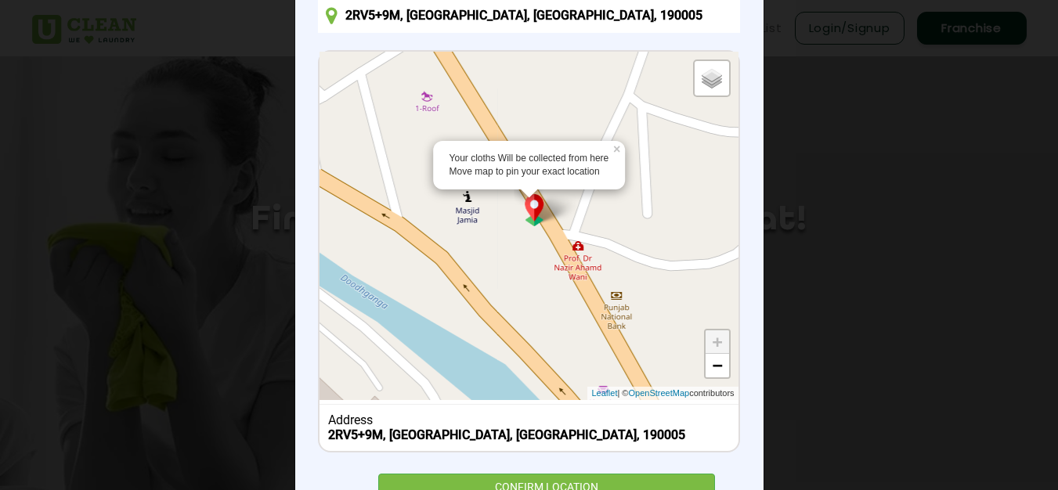
drag, startPoint x: 626, startPoint y: 313, endPoint x: 539, endPoint y: 146, distance: 188.7
click at [539, 146] on div "Your cloths Will be collected from here Move map to pin your exact location × D…" at bounding box center [528, 226] width 418 height 348
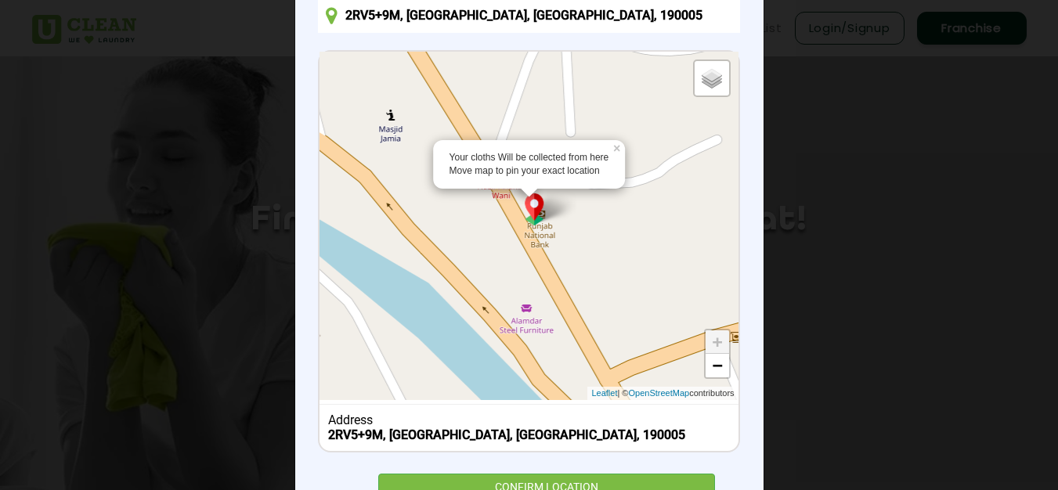
drag, startPoint x: 667, startPoint y: 351, endPoint x: 586, endPoint y: 265, distance: 118.5
click at [586, 265] on div "Your cloths Will be collected from here Move map to pin your exact location × D…" at bounding box center [528, 226] width 418 height 348
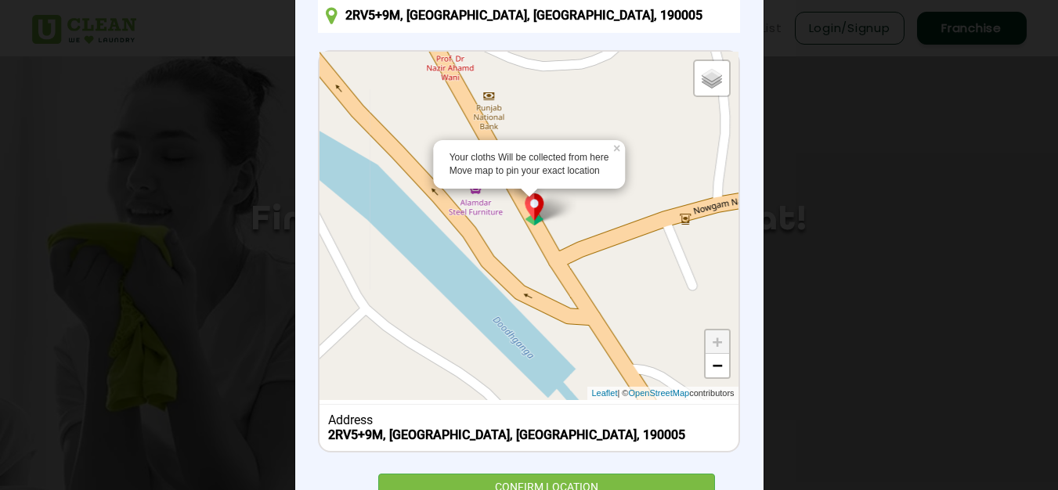
drag, startPoint x: 632, startPoint y: 326, endPoint x: 578, endPoint y: 207, distance: 130.3
click at [578, 207] on div "Your cloths Will be collected from here Move map to pin your exact location × D…" at bounding box center [528, 226] width 418 height 348
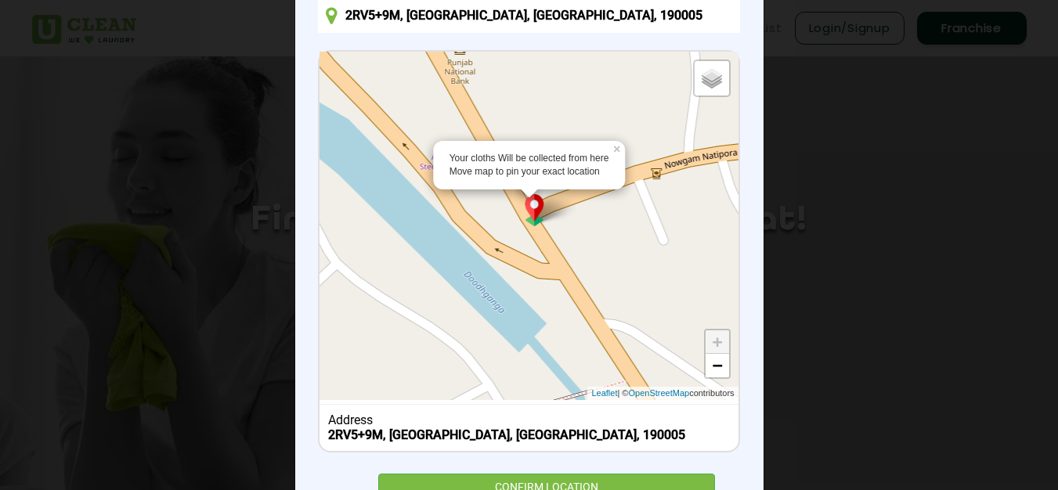
drag, startPoint x: 644, startPoint y: 341, endPoint x: 615, endPoint y: 292, distance: 56.5
click at [615, 292] on div "Your cloths Will be collected from here Move map to pin your exact location × D…" at bounding box center [528, 226] width 418 height 348
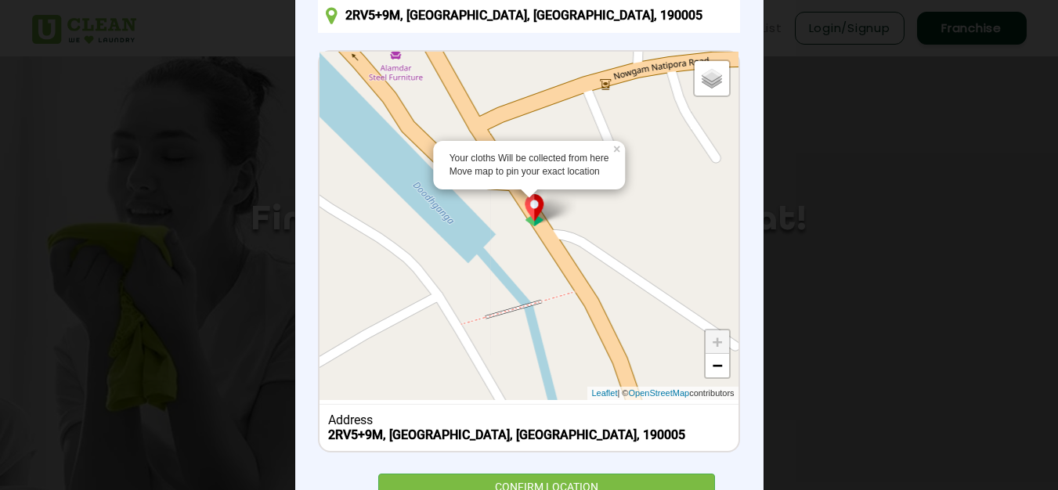
drag, startPoint x: 631, startPoint y: 295, endPoint x: 582, endPoint y: 205, distance: 102.6
click at [582, 205] on div "Your cloths Will be collected from here Move map to pin your exact location × D…" at bounding box center [528, 226] width 418 height 348
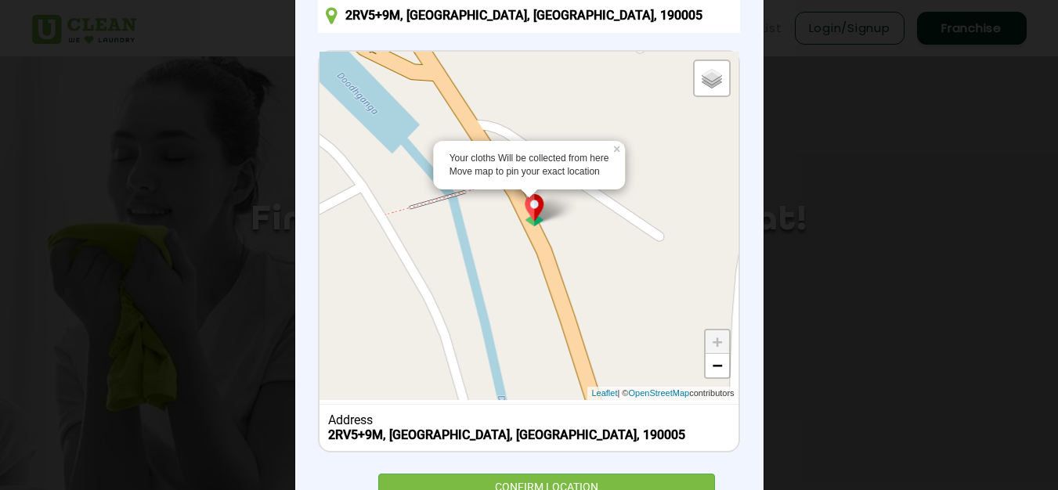
drag, startPoint x: 665, startPoint y: 368, endPoint x: 586, endPoint y: 256, distance: 136.6
click at [586, 256] on div "Your cloths Will be collected from here Move map to pin your exact location × D…" at bounding box center [528, 226] width 418 height 348
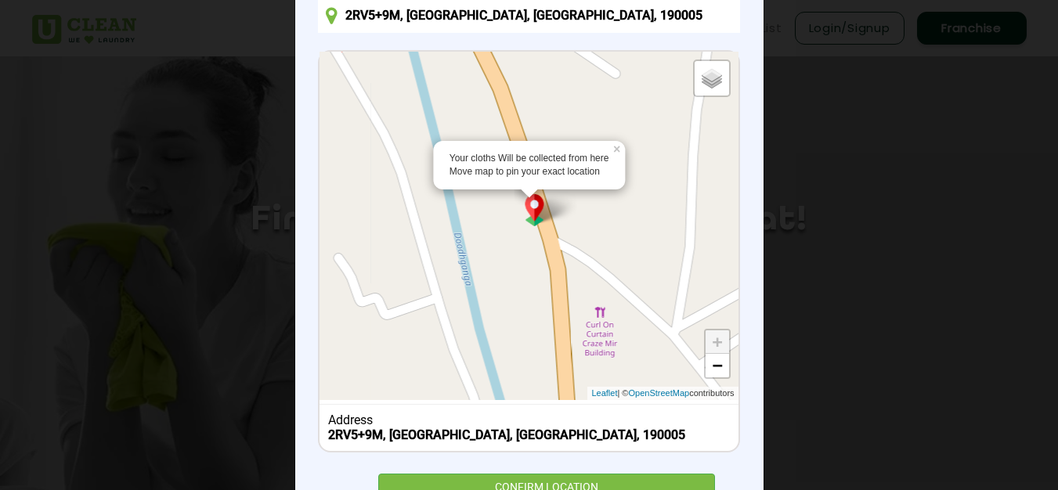
drag, startPoint x: 614, startPoint y: 348, endPoint x: 568, endPoint y: 186, distance: 168.5
click at [568, 182] on div "Your cloths Will be collected from here Move map to pin your exact location × D…" at bounding box center [528, 226] width 418 height 348
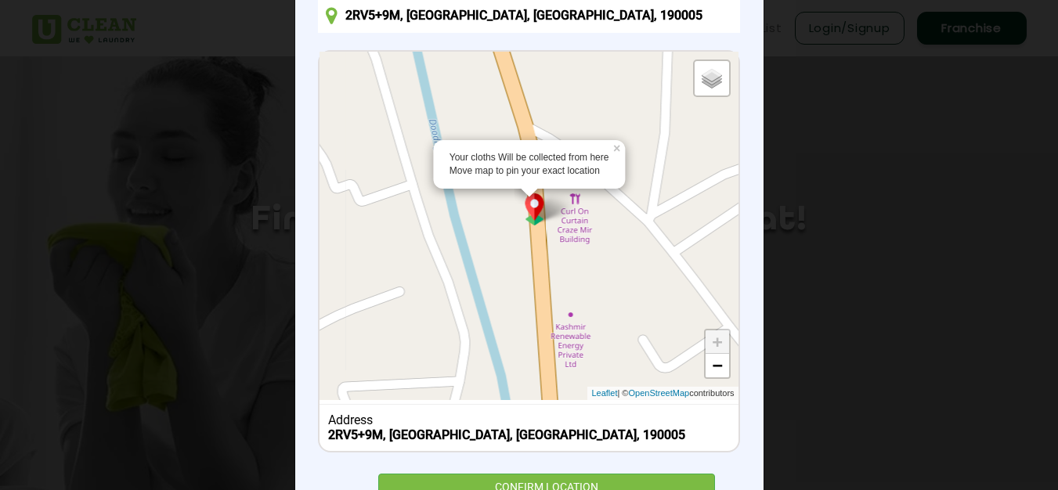
drag, startPoint x: 615, startPoint y: 296, endPoint x: 590, endPoint y: 180, distance: 118.5
click at [590, 180] on div "Your cloths Will be collected from here Move map to pin your exact location × D…" at bounding box center [528, 226] width 418 height 348
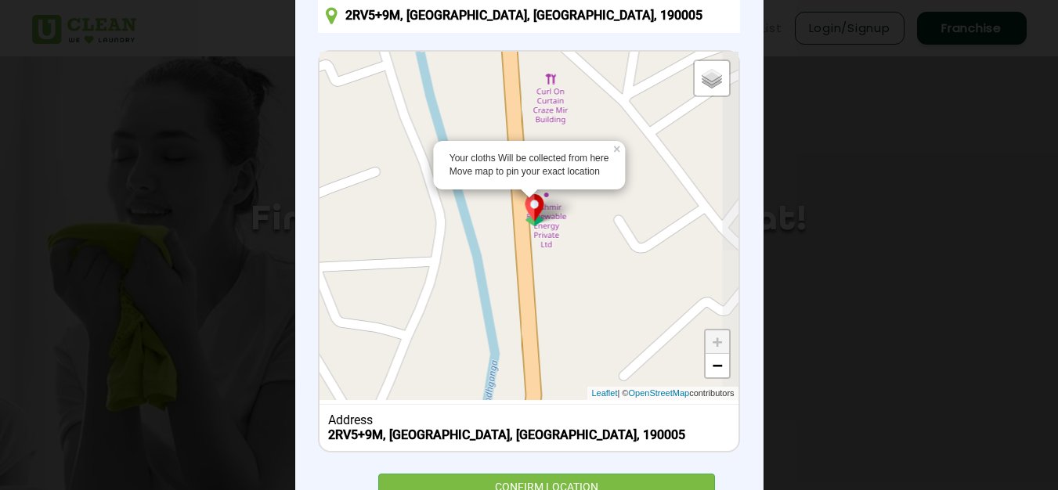
drag, startPoint x: 612, startPoint y: 339, endPoint x: 586, endPoint y: 212, distance: 129.6
click at [586, 212] on div "Your cloths Will be collected from here Move map to pin your exact location × D…" at bounding box center [528, 226] width 418 height 348
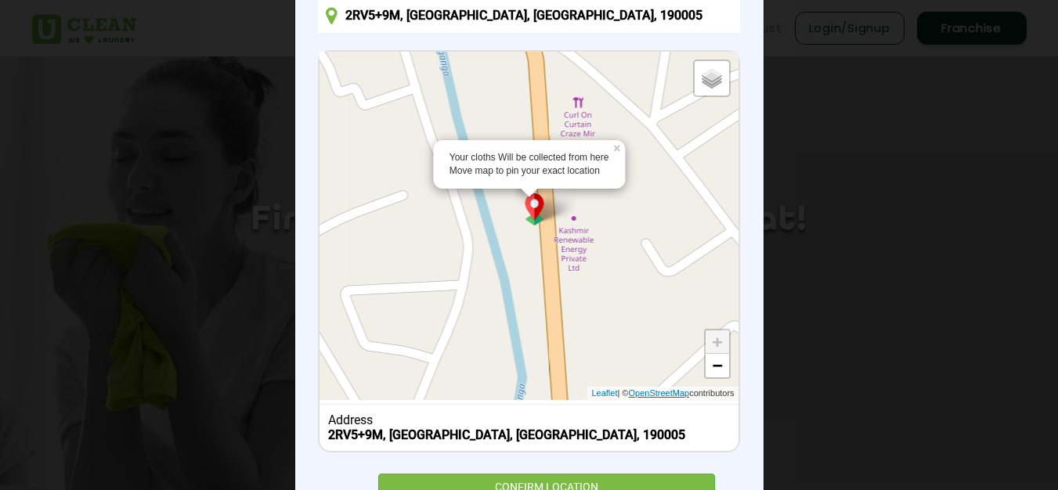
drag, startPoint x: 589, startPoint y: 365, endPoint x: 619, endPoint y: 391, distance: 39.9
click at [619, 391] on div "Your cloths Will be collected from here Move map to pin your exact location × D…" at bounding box center [528, 226] width 418 height 348
click at [708, 344] on link "+" at bounding box center [716, 341] width 23 height 23
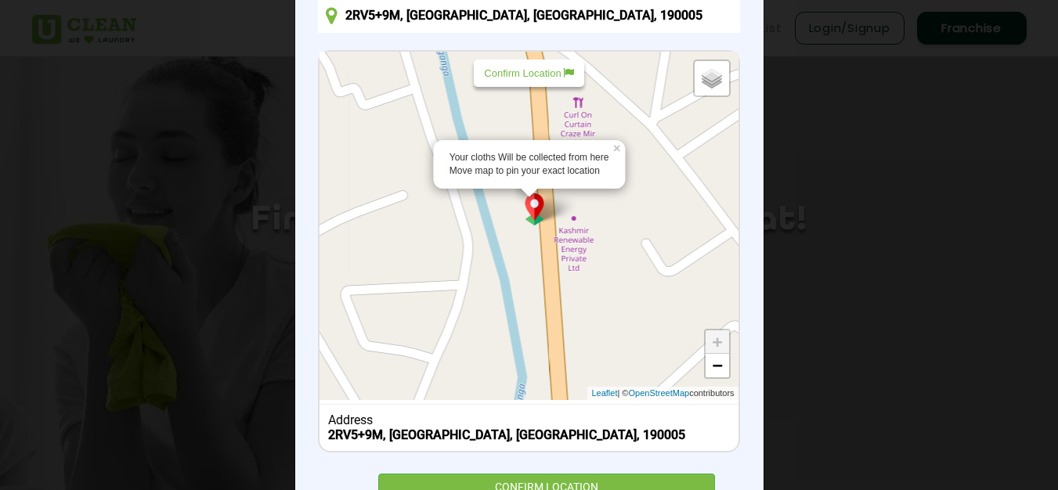
click at [709, 344] on link "+" at bounding box center [716, 341] width 23 height 23
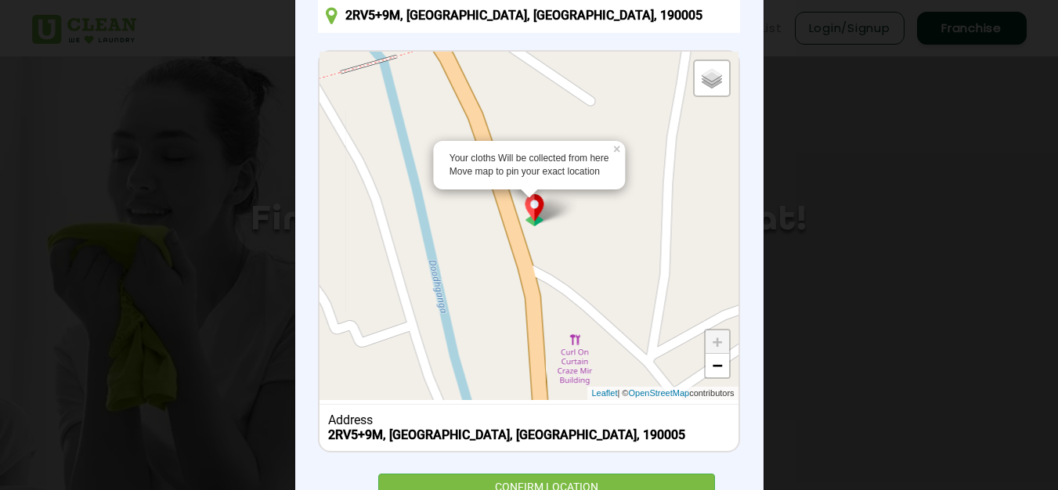
drag, startPoint x: 581, startPoint y: 294, endPoint x: 601, endPoint y: 297, distance: 20.6
click at [584, 490] on html "Home About us Services Pricing List Login/Signup Franchise Home About us Franch…" at bounding box center [529, 245] width 1058 height 490
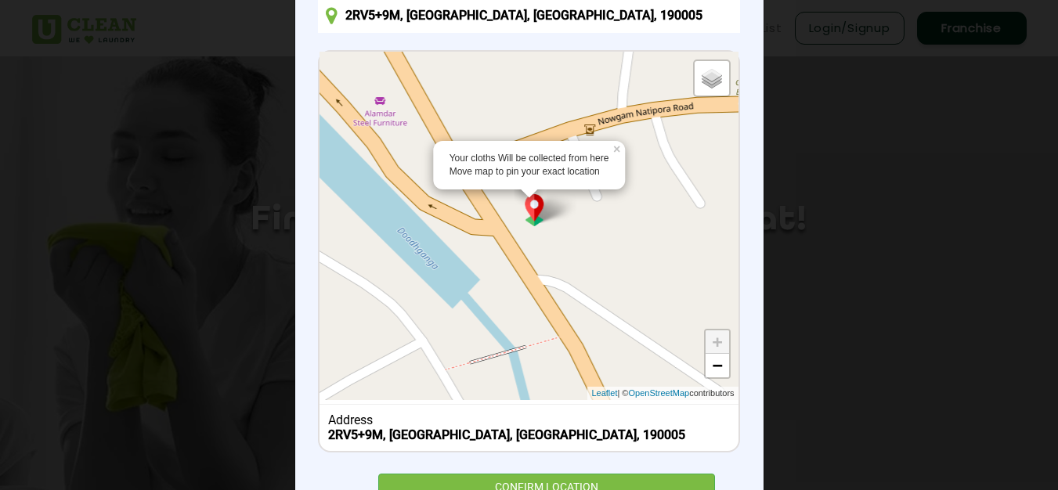
drag, startPoint x: 632, startPoint y: 238, endPoint x: 756, endPoint y: 532, distance: 319.6
click at [756, 490] on html "Home About us Services Pricing List Login/Signup Franchise Home About us Franch…" at bounding box center [529, 245] width 1058 height 490
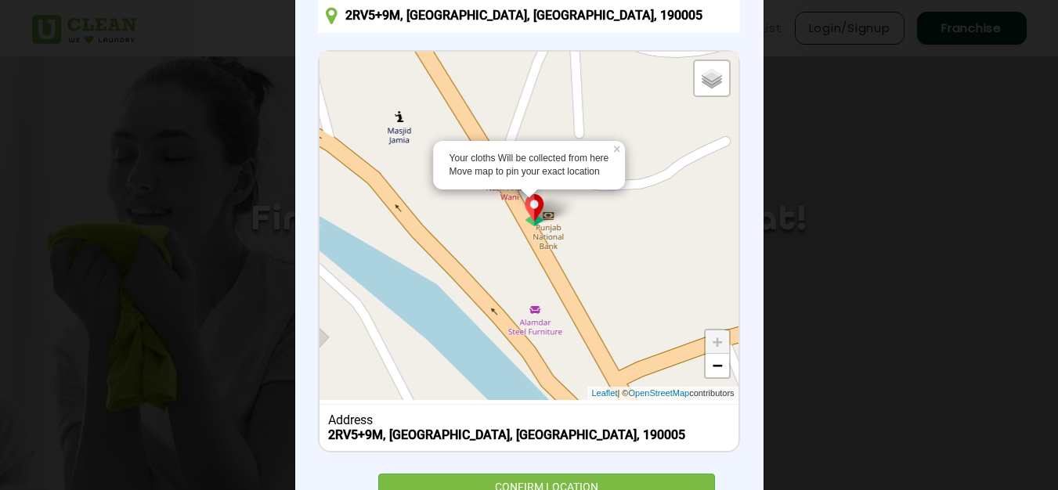
drag, startPoint x: 637, startPoint y: 255, endPoint x: 757, endPoint y: 400, distance: 187.9
click at [798, 471] on div "× Set Delivery location 2RV5+9M, Baghat, Srinagar, 190005 Your cloths Will be c…" at bounding box center [529, 245] width 1058 height 490
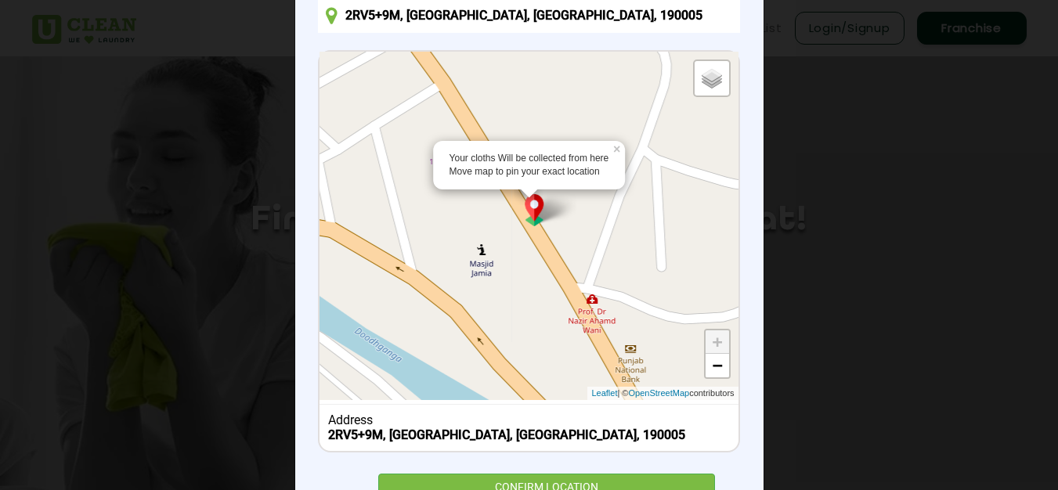
drag, startPoint x: 619, startPoint y: 256, endPoint x: 701, endPoint y: 391, distance: 157.3
click at [701, 391] on div "Your cloths Will be collected from here Move map to pin your exact location × D…" at bounding box center [528, 226] width 418 height 348
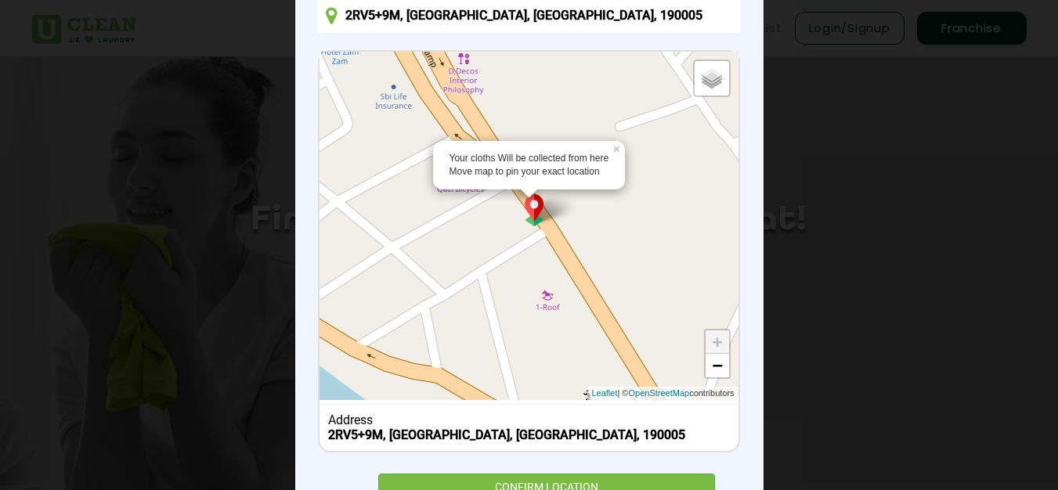
drag, startPoint x: 584, startPoint y: 249, endPoint x: 694, endPoint y: 396, distance: 184.0
click at [694, 396] on div "Your cloths Will be collected from here Move map to pin your exact location × D…" at bounding box center [528, 226] width 418 height 348
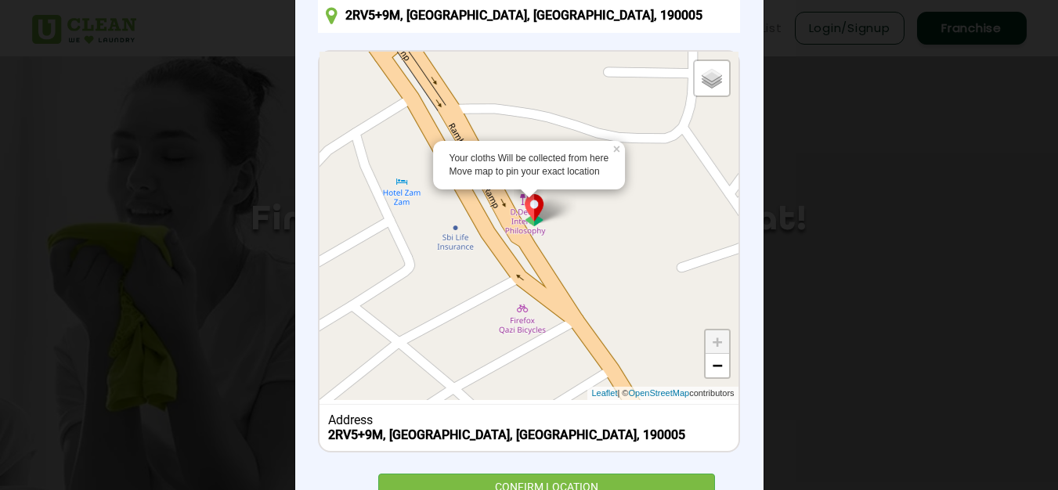
drag, startPoint x: 593, startPoint y: 248, endPoint x: 646, endPoint y: 375, distance: 137.5
click at [654, 391] on div "Your cloths Will be collected from here Move map to pin your exact location × D…" at bounding box center [528, 226] width 418 height 348
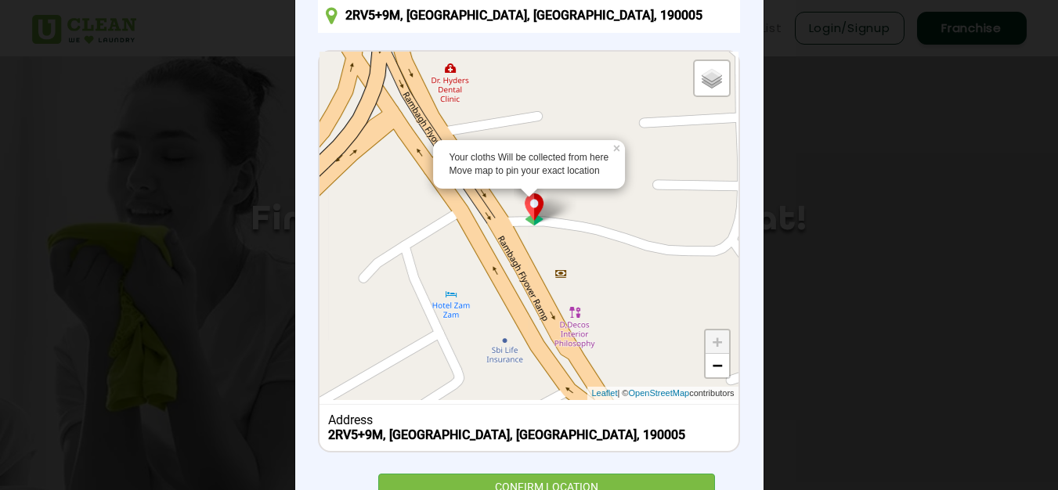
drag, startPoint x: 604, startPoint y: 247, endPoint x: 645, endPoint y: 364, distance: 124.3
click at [654, 359] on div "Your cloths Will be collected from here Move map to pin your exact location × D…" at bounding box center [528, 226] width 418 height 348
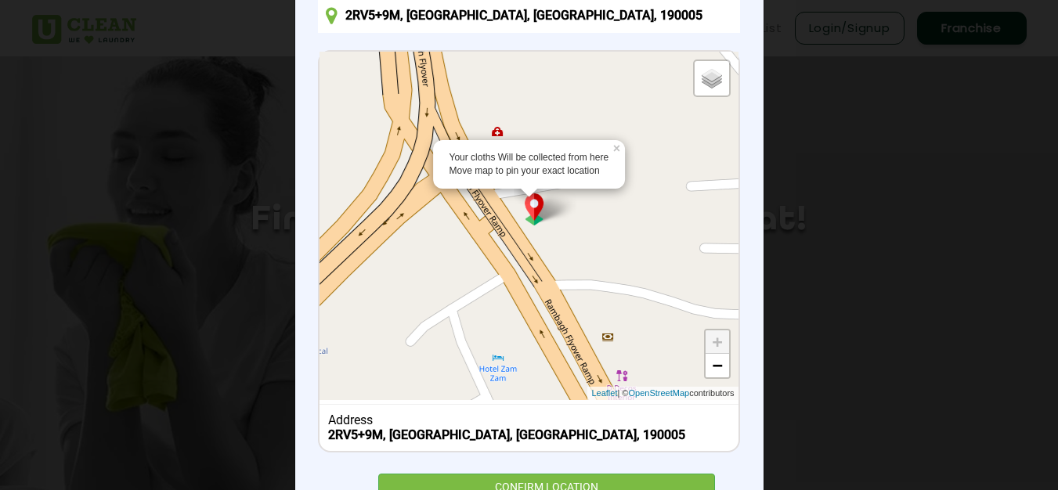
drag, startPoint x: 618, startPoint y: 276, endPoint x: 673, endPoint y: 353, distance: 94.7
click at [673, 353] on div "Your cloths Will be collected from here Move map to pin your exact location × D…" at bounding box center [528, 226] width 418 height 348
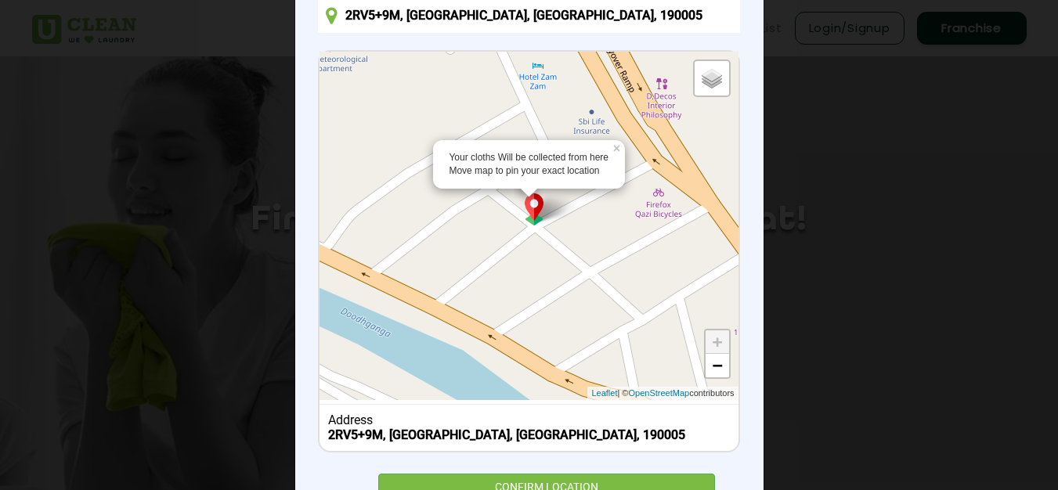
drag, startPoint x: 592, startPoint y: 225, endPoint x: 636, endPoint y: -68, distance: 296.0
click at [636, 0] on html "Home About us Services Pricing List Login/Signup Franchise Home About us Franch…" at bounding box center [529, 245] width 1058 height 490
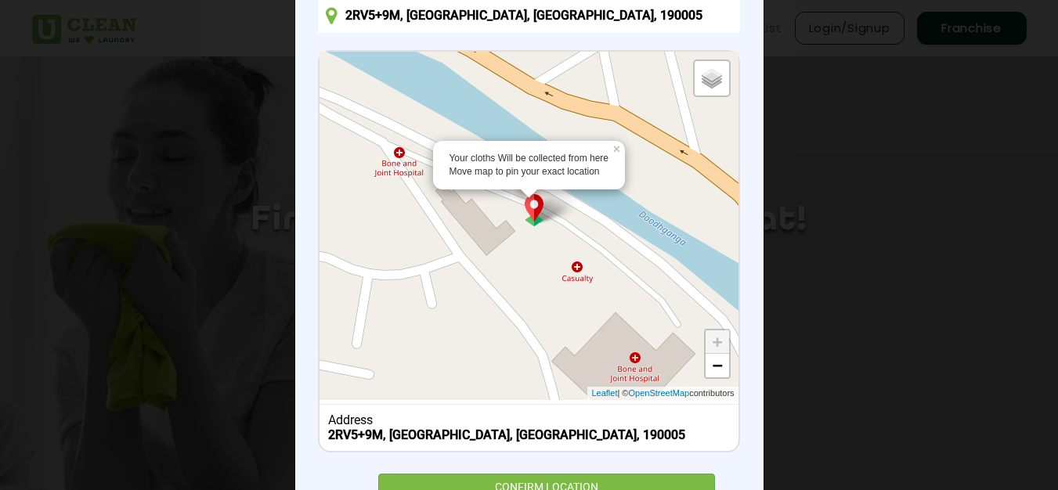
drag, startPoint x: 606, startPoint y: 344, endPoint x: 582, endPoint y: 54, distance: 291.4
click at [581, 46] on div "Set Delivery location 2RV5+9M, Baghat, Srinagar, 190005 Your cloths Will be col…" at bounding box center [528, 237] width 421 height 543
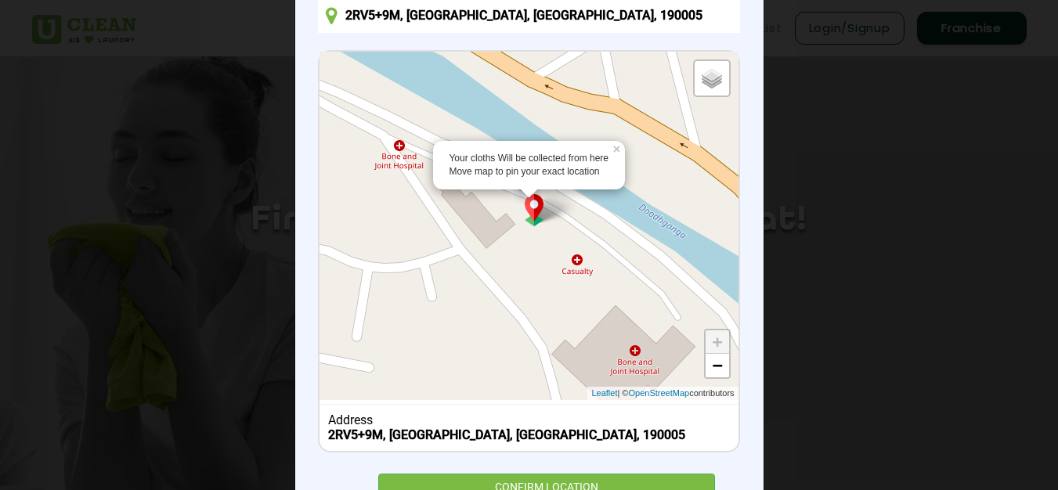
drag, startPoint x: 608, startPoint y: 341, endPoint x: 582, endPoint y: 183, distance: 159.4
click at [582, 183] on div "Your cloths Will be collected from here Move map to pin your exact location × D…" at bounding box center [528, 226] width 418 height 348
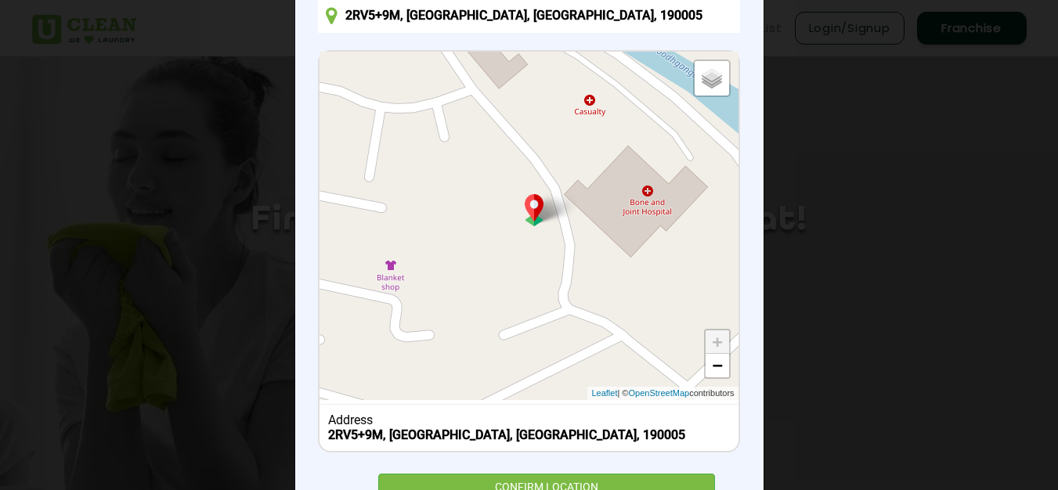
drag, startPoint x: 548, startPoint y: 320, endPoint x: 560, endPoint y: 158, distance: 162.5
click at [560, 158] on div "Default Satellite + − Leaflet | © OpenStreetMap contributors" at bounding box center [528, 226] width 418 height 348
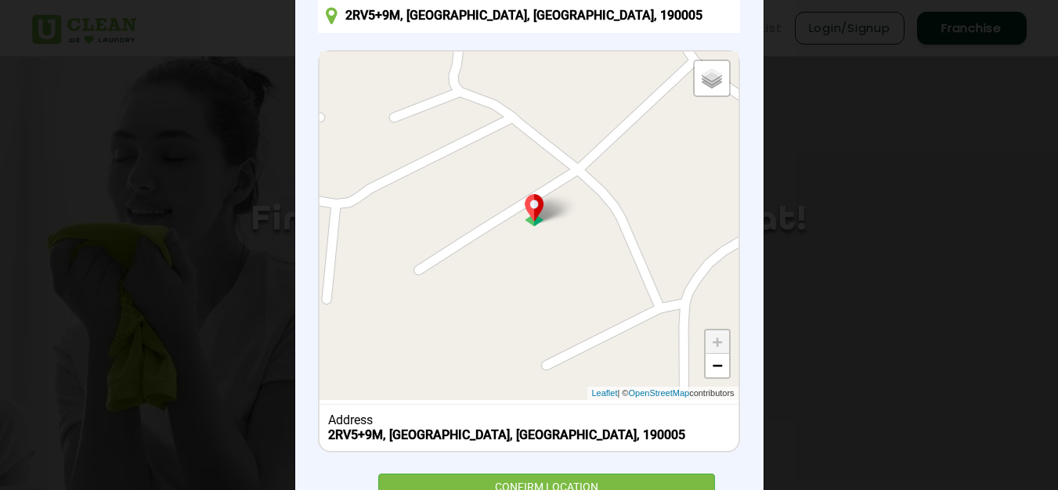
drag, startPoint x: 669, startPoint y: 288, endPoint x: 535, endPoint y: 59, distance: 265.6
click at [535, 59] on div "Default Satellite + − Leaflet | © OpenStreetMap contributors" at bounding box center [528, 226] width 418 height 348
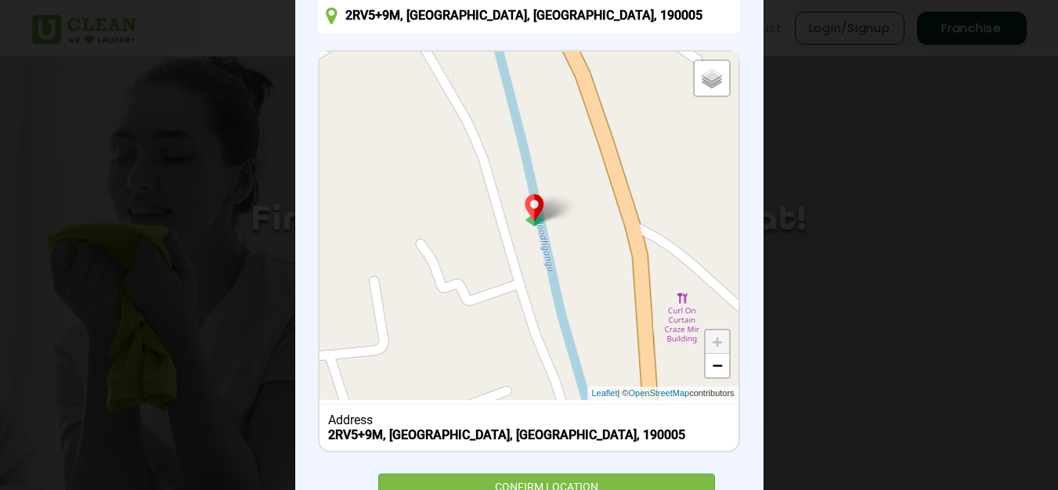
drag, startPoint x: 670, startPoint y: 225, endPoint x: 240, endPoint y: 56, distance: 462.5
click at [240, 56] on div "× Set Delivery location 2RV5+9M, Baghat, Srinagar, 190005 Default Satellite + −…" at bounding box center [529, 245] width 1058 height 490
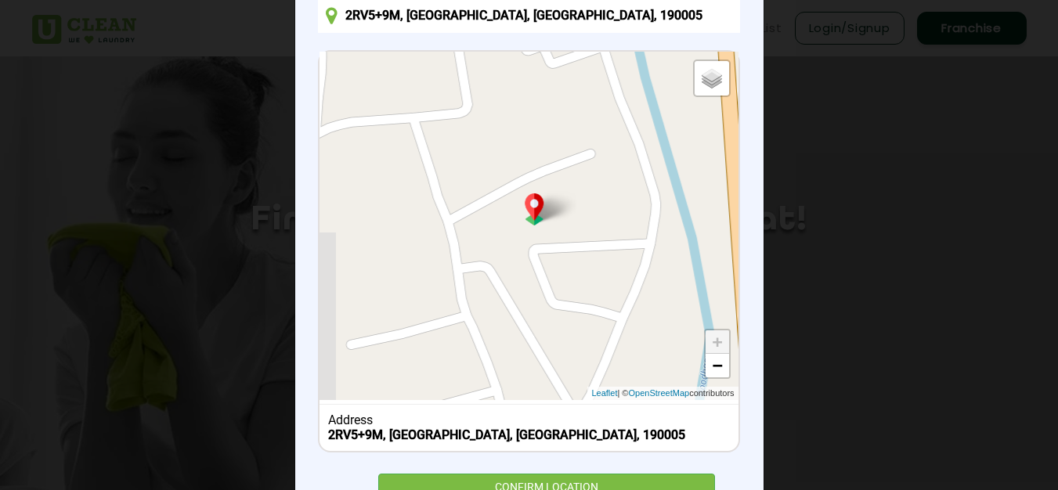
drag, startPoint x: 568, startPoint y: 362, endPoint x: 652, endPoint y: 126, distance: 250.3
click at [652, 126] on div "Default Satellite + − Leaflet | © OpenStreetMap contributors" at bounding box center [528, 226] width 418 height 348
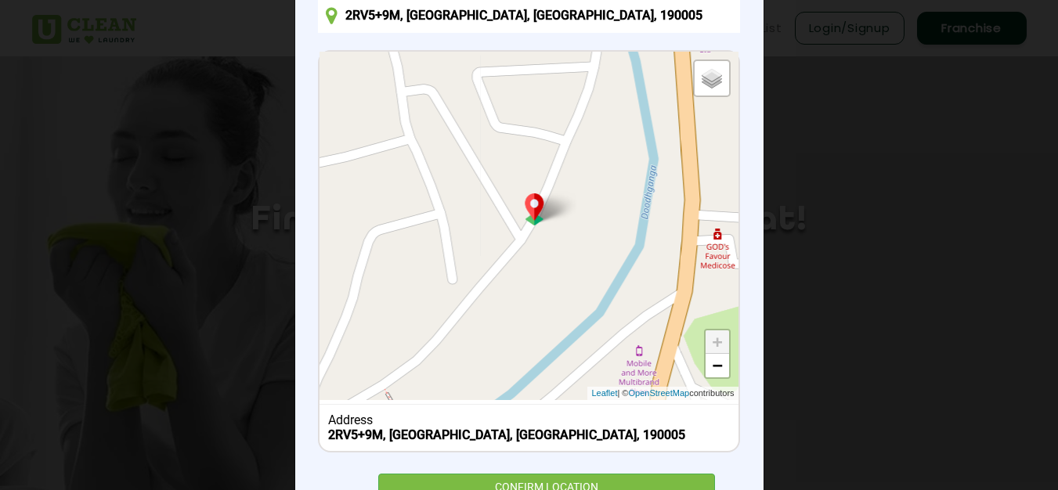
drag, startPoint x: 625, startPoint y: 334, endPoint x: 568, endPoint y: 153, distance: 189.9
click at [568, 153] on div "Default Satellite + − Leaflet | © OpenStreetMap contributors" at bounding box center [528, 226] width 418 height 348
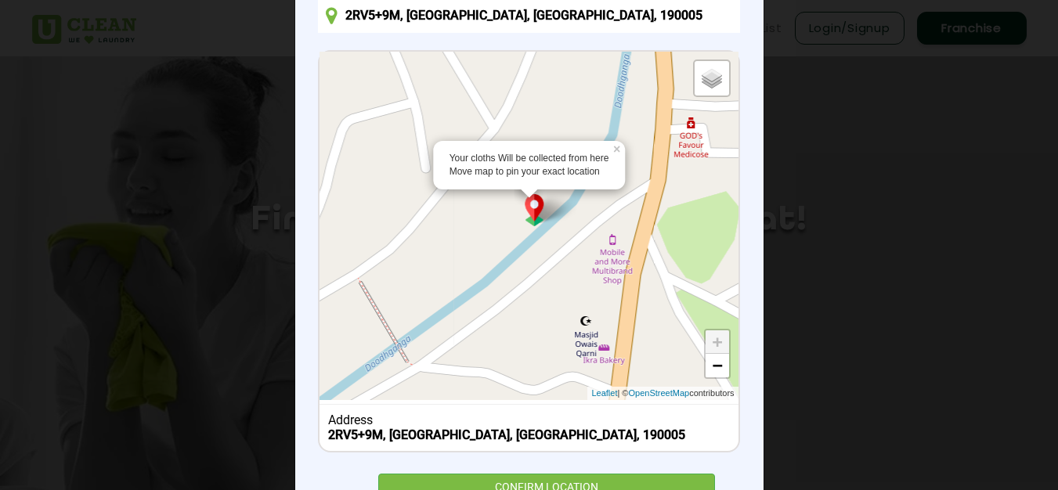
drag, startPoint x: 554, startPoint y: 312, endPoint x: 532, endPoint y: 217, distance: 97.4
click at [532, 217] on div "Your cloths Will be collected from here Move map to pin your exact location × D…" at bounding box center [528, 226] width 418 height 348
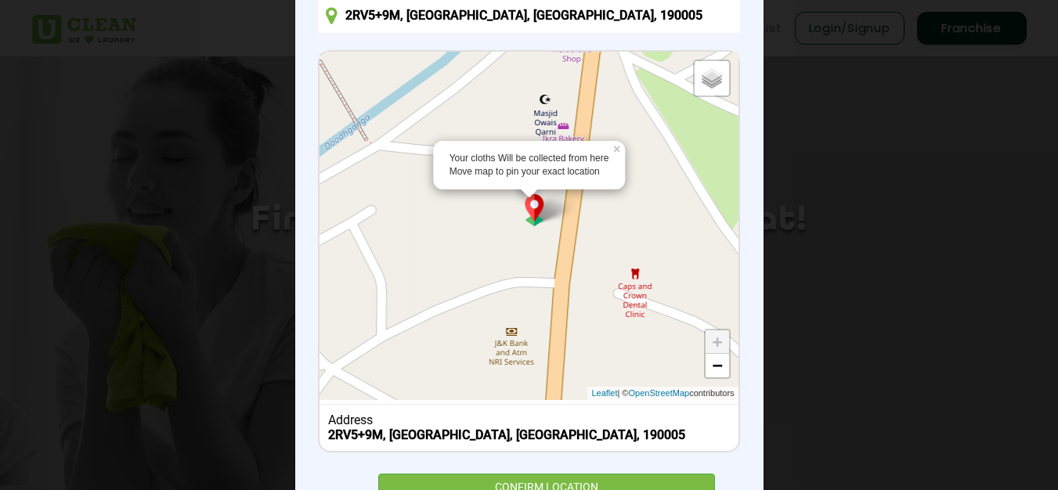
drag, startPoint x: 529, startPoint y: 308, endPoint x: 485, endPoint y: 87, distance: 225.1
click at [485, 87] on div "Your cloths Will be collected from here Move map to pin your exact location × D…" at bounding box center [528, 226] width 418 height 348
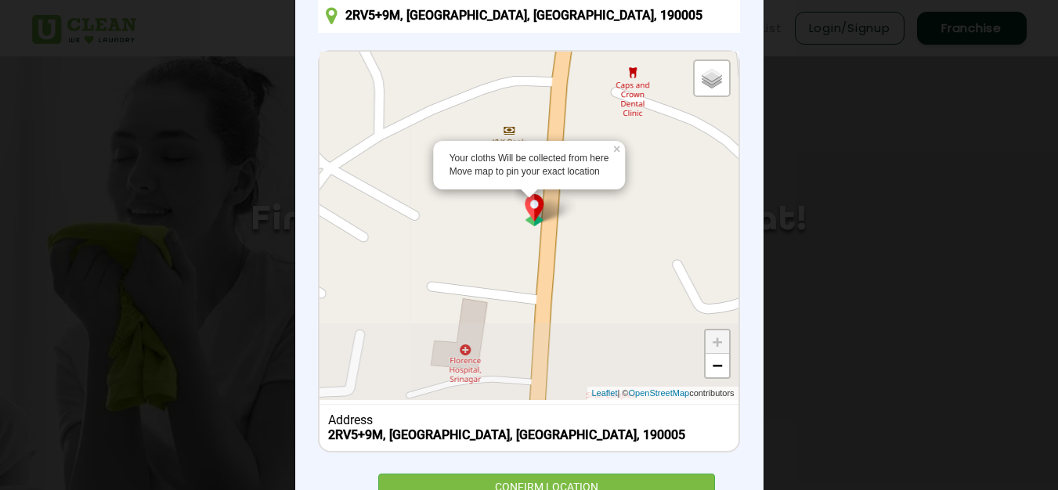
drag, startPoint x: 578, startPoint y: 362, endPoint x: 576, endPoint y: 157, distance: 204.3
click at [576, 157] on div "Your cloths Will be collected from here Move map to pin your exact location × D…" at bounding box center [528, 226] width 418 height 348
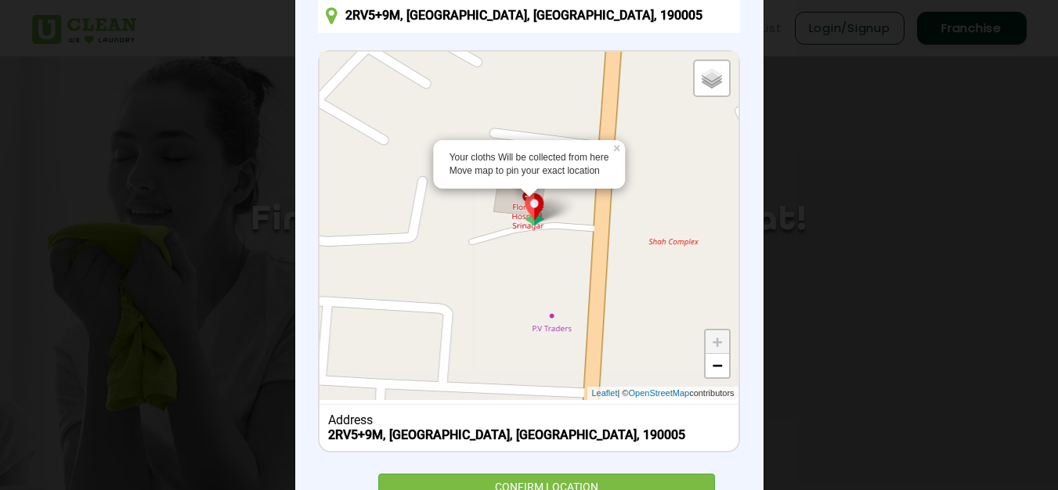
drag, startPoint x: 556, startPoint y: 366, endPoint x: 618, endPoint y: 211, distance: 167.6
click at [618, 211] on div "Your cloths Will be collected from here Move map to pin your exact location × D…" at bounding box center [528, 226] width 418 height 348
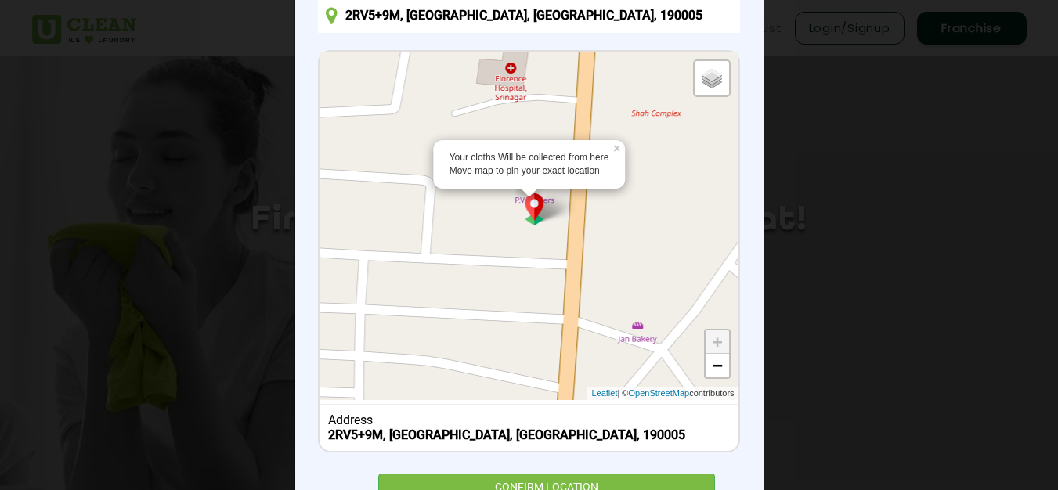
drag, startPoint x: 623, startPoint y: 332, endPoint x: 602, endPoint y: 195, distance: 138.6
click at [602, 195] on div "Your cloths Will be collected from here Move map to pin your exact location × D…" at bounding box center [528, 226] width 418 height 348
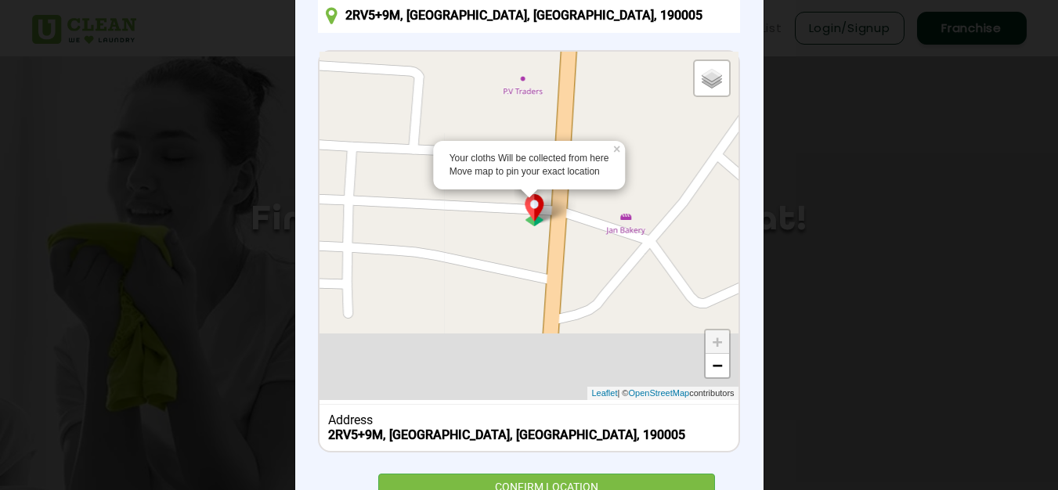
drag, startPoint x: 586, startPoint y: 279, endPoint x: 581, endPoint y: 222, distance: 57.4
click at [581, 222] on div "Your cloths Will be collected from here Move map to pin your exact location × D…" at bounding box center [528, 226] width 418 height 348
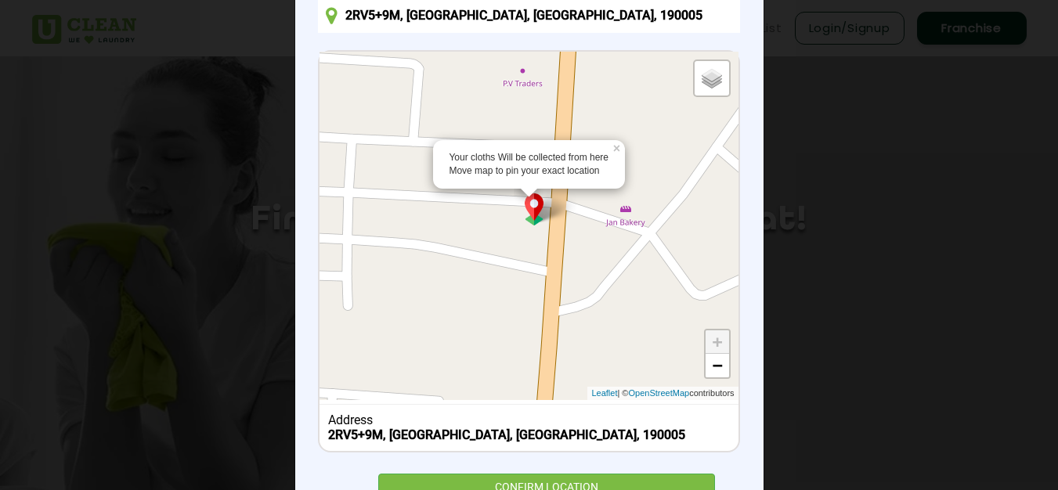
click at [598, 232] on div "Your cloths Will be collected from here Move map to pin your exact location × D…" at bounding box center [528, 226] width 418 height 348
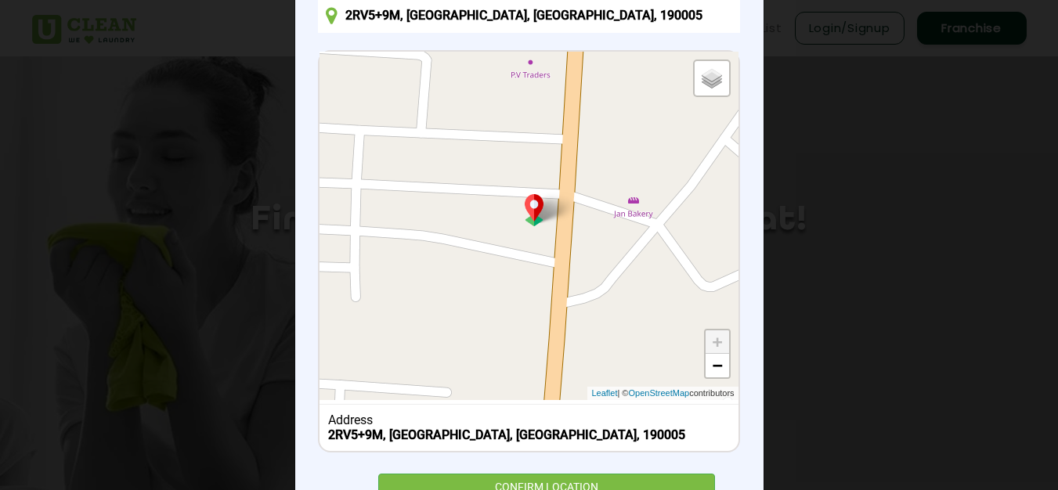
drag, startPoint x: 574, startPoint y: 330, endPoint x: 641, endPoint y: 194, distance: 151.9
click at [641, 194] on div "Default Satellite + − Leaflet | © OpenStreetMap contributors" at bounding box center [528, 226] width 418 height 348
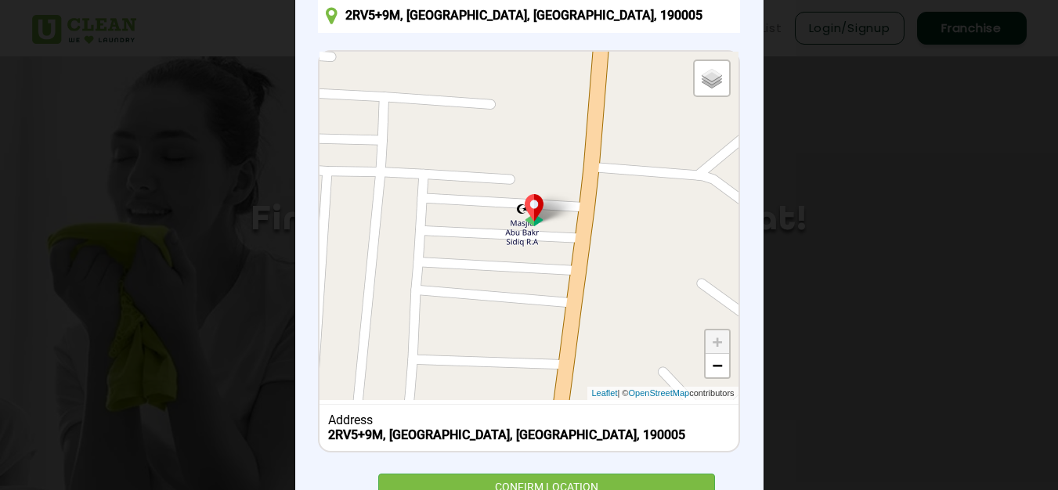
drag, startPoint x: 623, startPoint y: 343, endPoint x: 614, endPoint y: 146, distance: 196.7
click at [614, 146] on div "Default Satellite + − Leaflet | © OpenStreetMap contributors" at bounding box center [528, 226] width 418 height 348
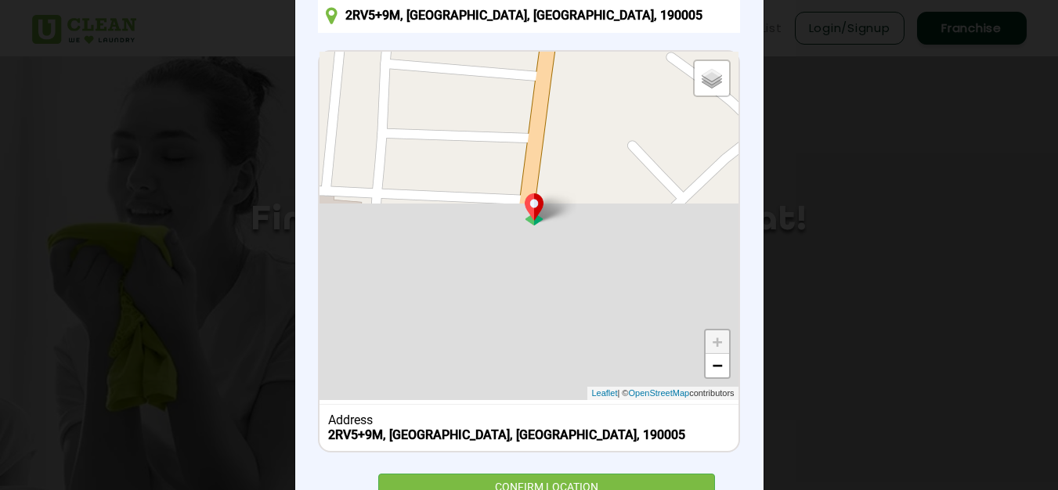
drag, startPoint x: 625, startPoint y: 334, endPoint x: 589, endPoint y: 127, distance: 210.5
click at [589, 127] on div "Default Satellite + − Leaflet | © OpenStreetMap contributors" at bounding box center [528, 226] width 418 height 348
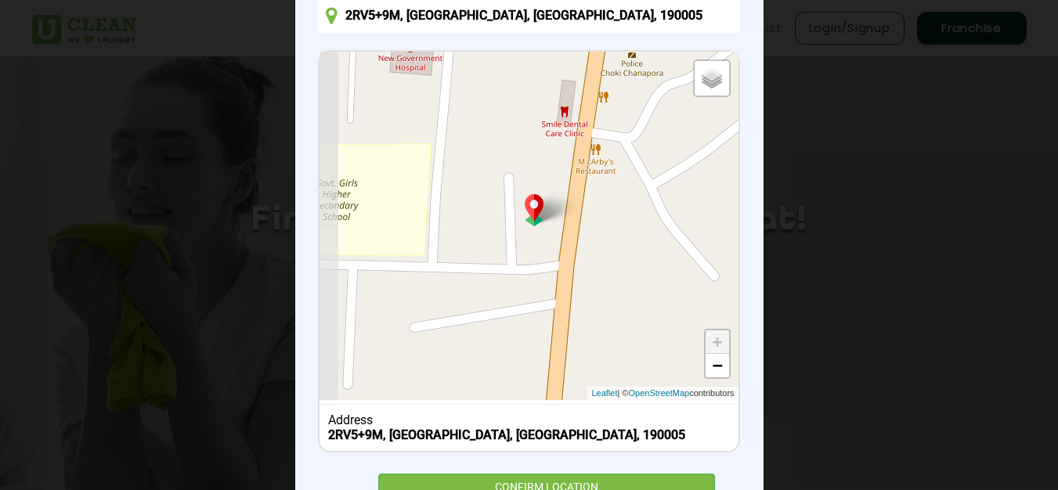
drag, startPoint x: 597, startPoint y: 340, endPoint x: 672, endPoint y: 171, distance: 184.7
click at [672, 171] on div "Default Satellite + − Leaflet | © OpenStreetMap contributors" at bounding box center [528, 226] width 418 height 348
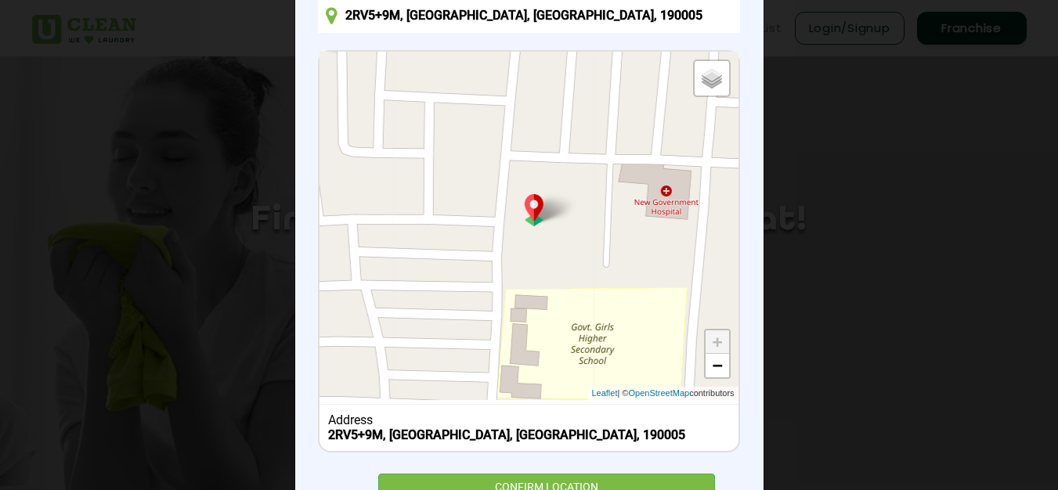
drag, startPoint x: 456, startPoint y: 303, endPoint x: 717, endPoint y: 442, distance: 296.3
click at [736, 447] on div "× Set Delivery location 2RV5+9M, Baghat, Srinagar, 190005 Default Satellite + −…" at bounding box center [529, 237] width 468 height 590
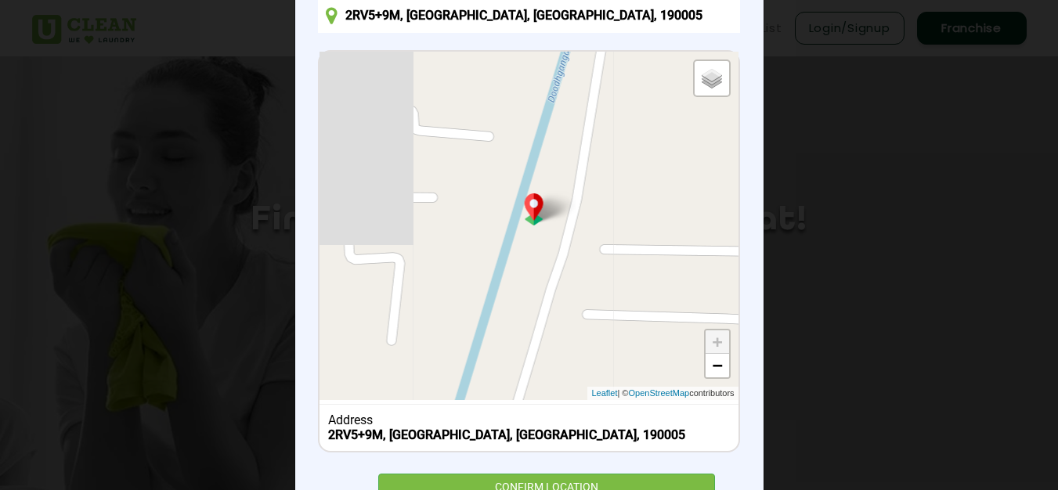
drag, startPoint x: 444, startPoint y: 254, endPoint x: 815, endPoint y: 500, distance: 445.1
click at [842, 490] on html "Home About us Services Pricing List Login/Signup Franchise Home About us Franch…" at bounding box center [529, 245] width 1058 height 490
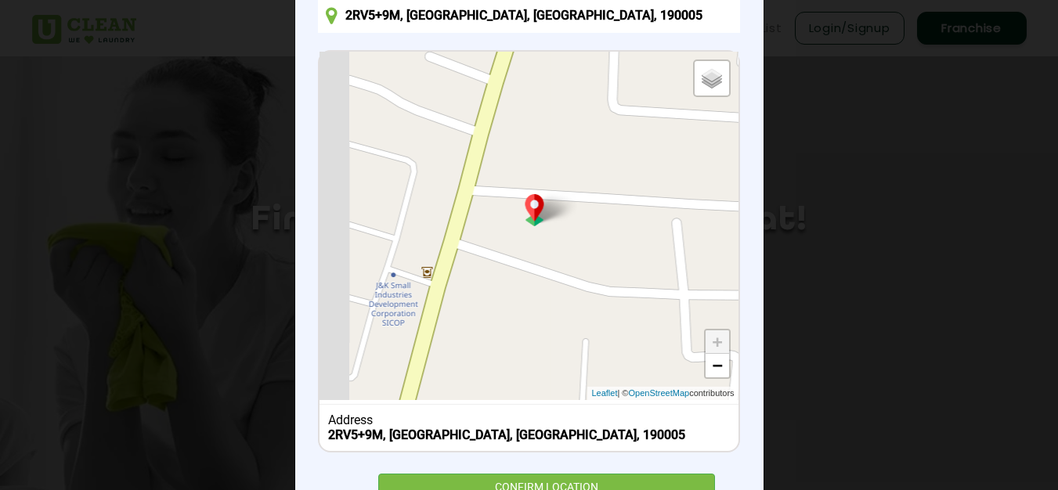
drag, startPoint x: 507, startPoint y: 258, endPoint x: 845, endPoint y: 358, distance: 351.7
click at [845, 358] on div "× Set Delivery location 2RV5+9M, Baghat, Srinagar, 190005 Default Satellite + −…" at bounding box center [529, 245] width 1058 height 490
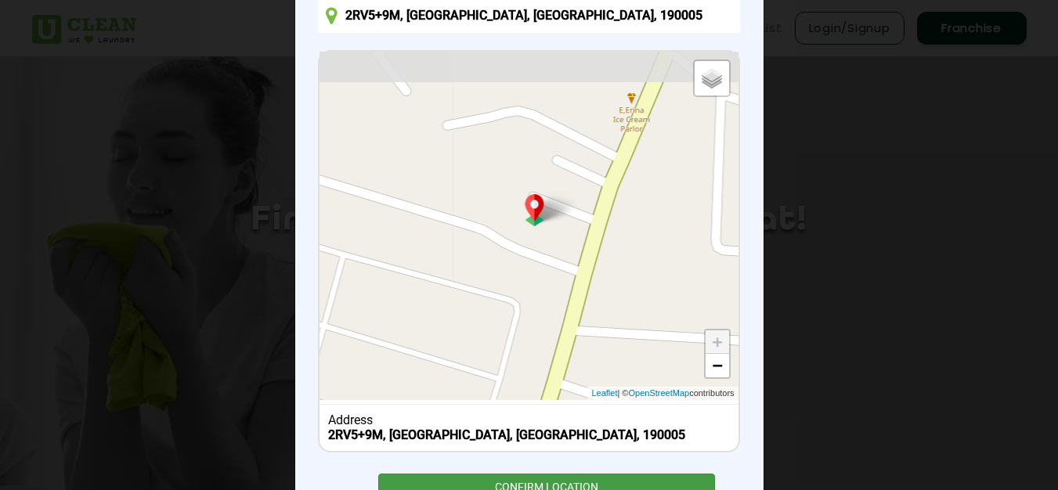
drag, startPoint x: 486, startPoint y: 351, endPoint x: 587, endPoint y: 488, distance: 170.8
click at [589, 490] on html "Home About us Services Pricing List Login/Signup Franchise Home About us Franch…" at bounding box center [529, 245] width 1058 height 490
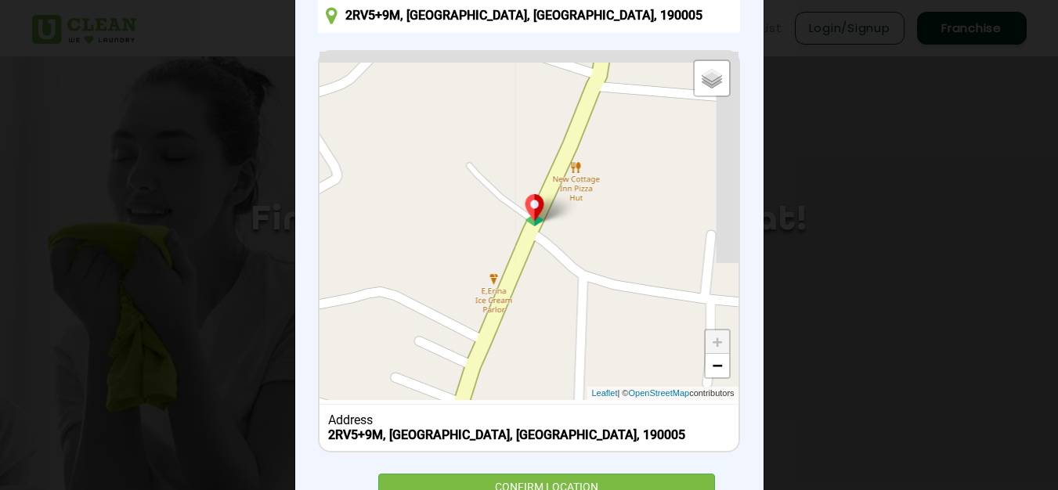
drag, startPoint x: 617, startPoint y: 313, endPoint x: 499, endPoint y: 428, distance: 164.4
click at [493, 459] on div "Set Delivery location 2RV5+9M, Baghat, Srinagar, 190005 Default Satellite + − L…" at bounding box center [528, 237] width 421 height 543
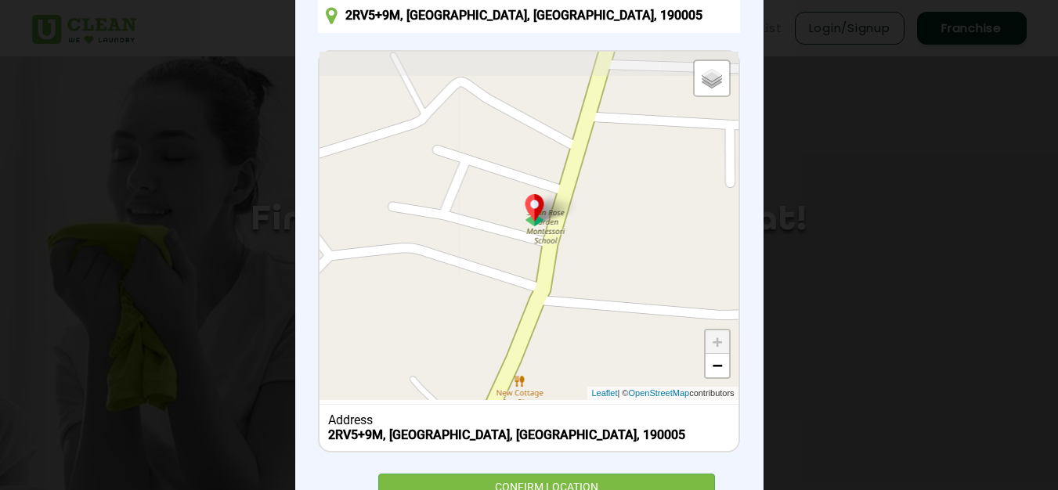
drag, startPoint x: 597, startPoint y: 240, endPoint x: 575, endPoint y: 306, distance: 70.3
click at [539, 449] on div "Default Satellite + − Leaflet | © OpenStreetMap contributors Address 2RV5+9M, B…" at bounding box center [528, 251] width 421 height 402
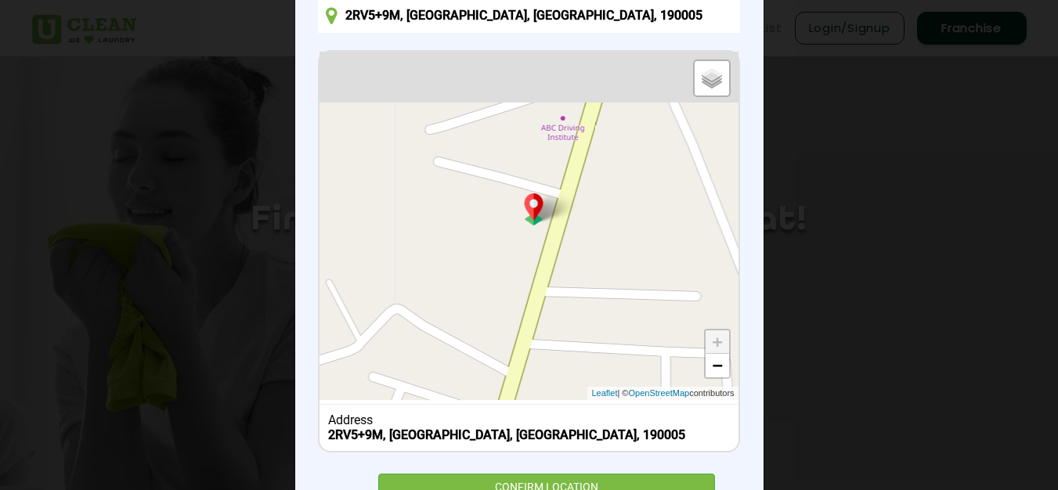
drag, startPoint x: 622, startPoint y: 235, endPoint x: 554, endPoint y: 505, distance: 278.3
click at [554, 490] on html "Home About us Services Pricing List Login/Signup Franchise Home About us Franch…" at bounding box center [529, 245] width 1058 height 490
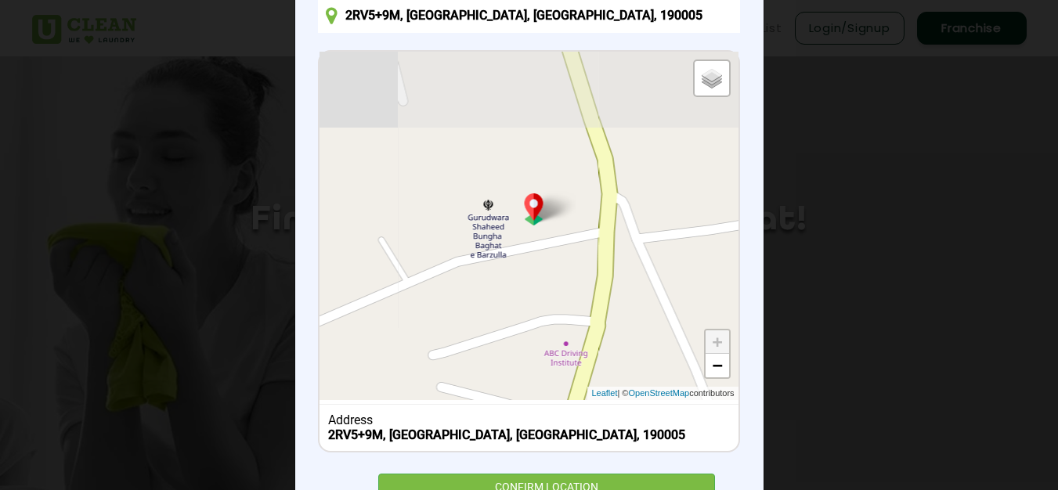
drag, startPoint x: 612, startPoint y: 221, endPoint x: 618, endPoint y: 412, distance: 191.1
click at [618, 412] on div "Default Satellite + − Leaflet | © OpenStreetMap contributors Address 2RV5+9M, B…" at bounding box center [528, 251] width 421 height 402
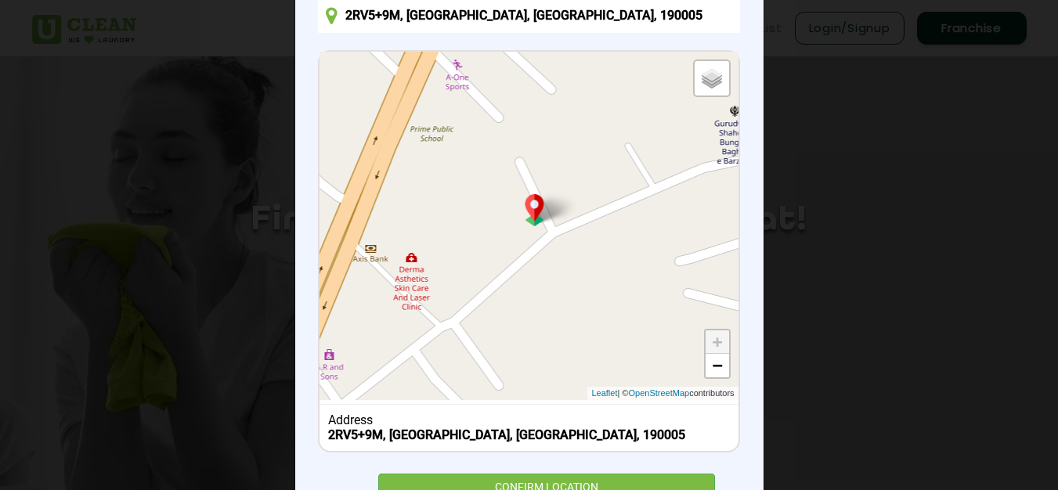
drag, startPoint x: 552, startPoint y: 284, endPoint x: 807, endPoint y: 186, distance: 273.6
click at [807, 186] on div "× Set Delivery location 2RV5+9M, Baghat, Srinagar, 190005 Default Satellite + −…" at bounding box center [529, 245] width 1058 height 490
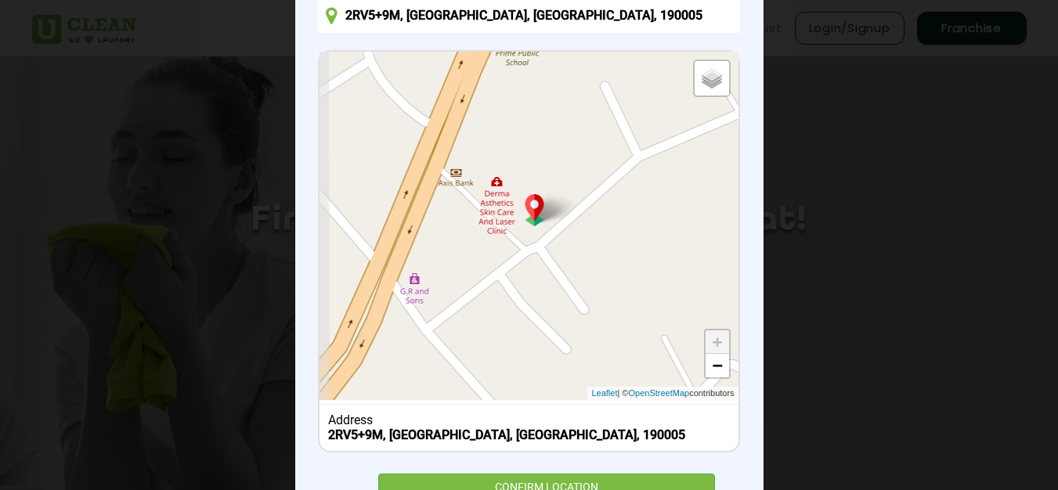
drag, startPoint x: 515, startPoint y: 326, endPoint x: 596, endPoint y: 250, distance: 110.8
click at [596, 250] on div "Default Satellite + − Leaflet | © OpenStreetMap contributors" at bounding box center [528, 226] width 418 height 348
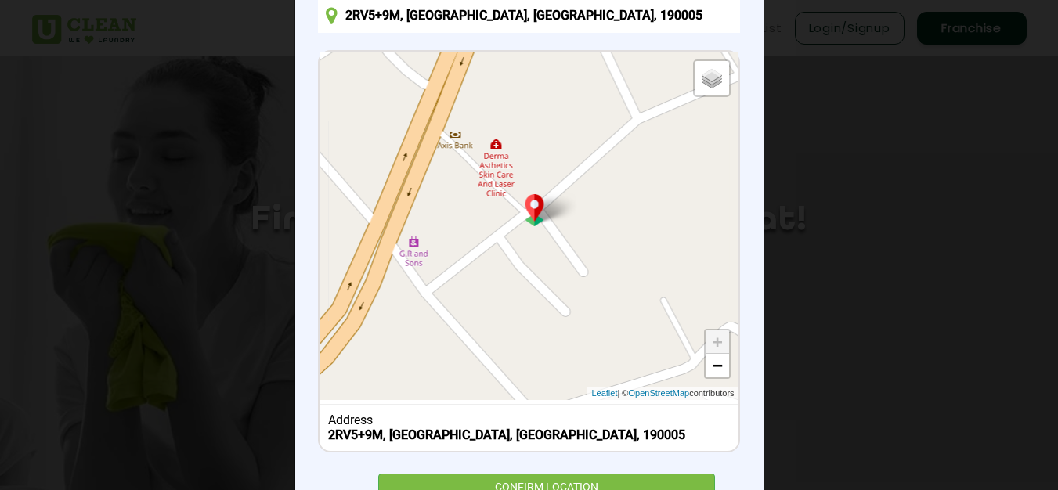
drag, startPoint x: 551, startPoint y: 315, endPoint x: 550, endPoint y: 278, distance: 37.6
click at [550, 278] on div "Default Satellite + − Leaflet | © OpenStreetMap contributors" at bounding box center [528, 226] width 418 height 348
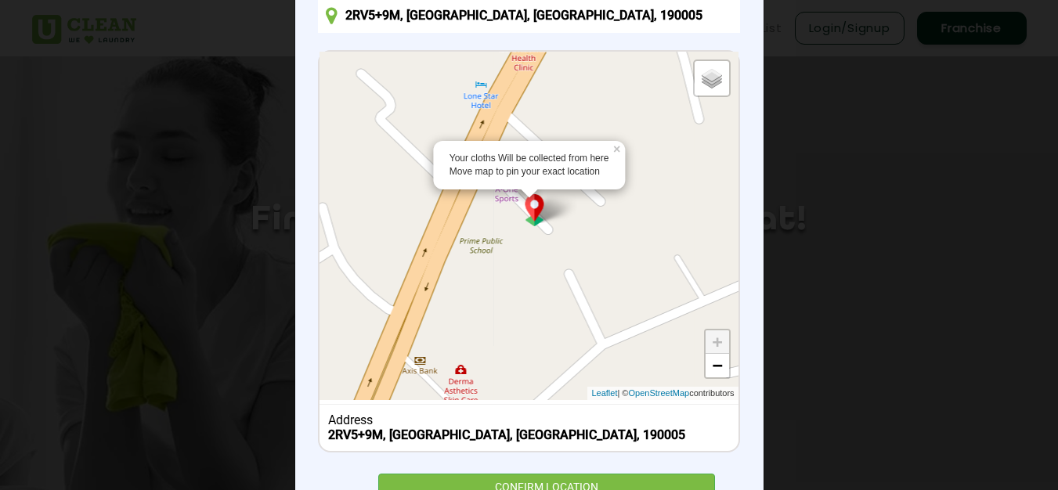
drag, startPoint x: 550, startPoint y: 305, endPoint x: 517, endPoint y: 532, distance: 229.5
click at [517, 490] on html "Home About us Services Pricing List Login/Signup Franchise Home About us Franch…" at bounding box center [529, 245] width 1058 height 490
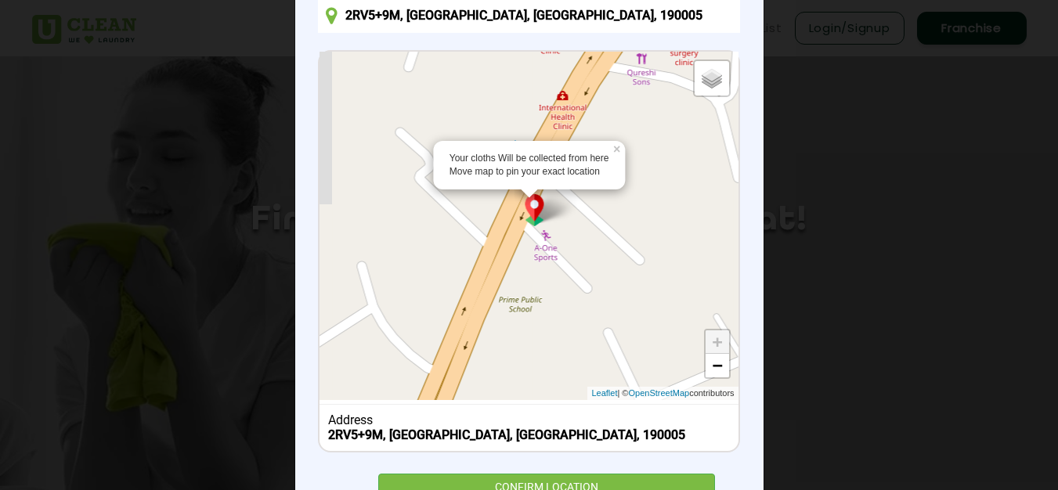
drag, startPoint x: 658, startPoint y: 144, endPoint x: 705, endPoint y: 196, distance: 70.9
click at [705, 196] on div "Your cloths Will be collected from here Move map to pin your exact location × D…" at bounding box center [528, 226] width 418 height 348
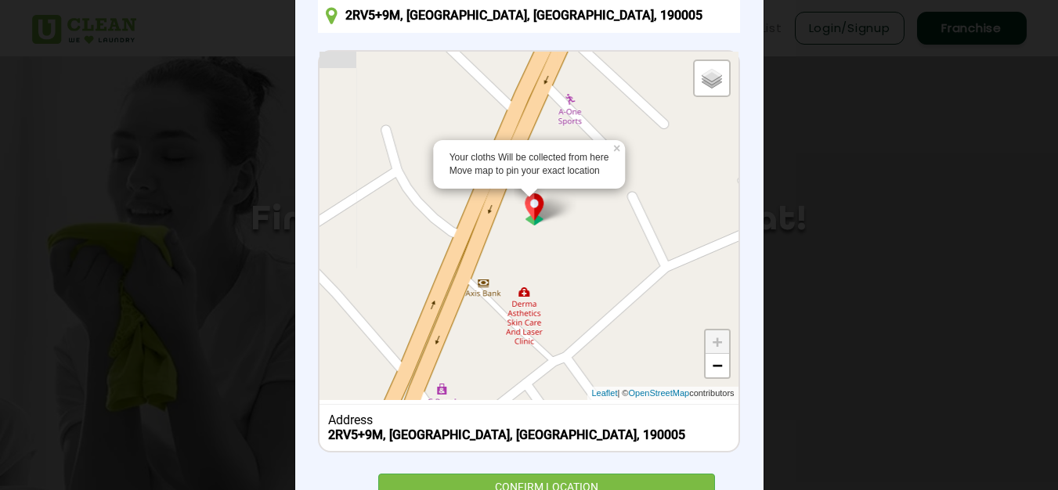
drag, startPoint x: 599, startPoint y: 336, endPoint x: 614, endPoint y: 214, distance: 123.0
click at [614, 214] on div "Your cloths Will be collected from here Move map to pin your exact location × D…" at bounding box center [528, 226] width 418 height 348
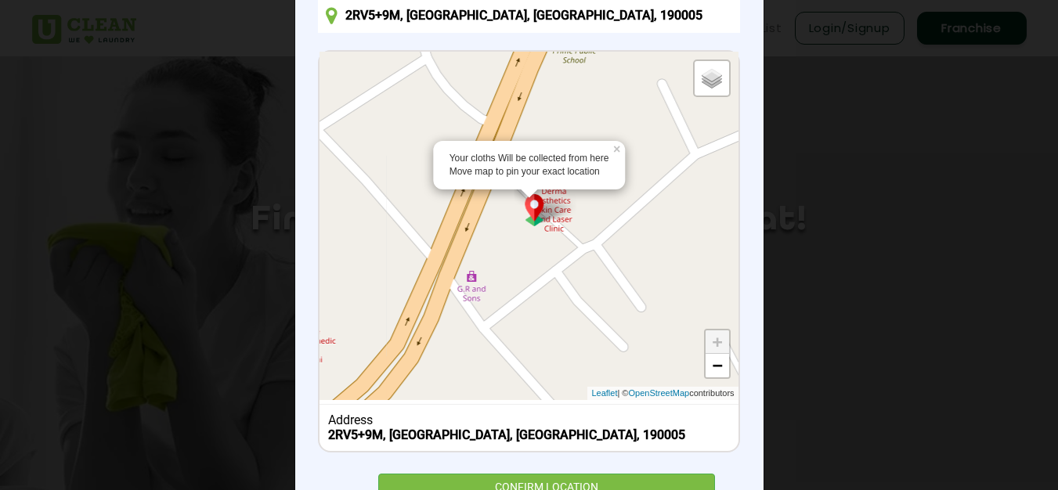
drag, startPoint x: 586, startPoint y: 279, endPoint x: 614, endPoint y: 167, distance: 116.2
click at [614, 167] on div "Your cloths Will be collected from here Move map to pin your exact location × D…" at bounding box center [528, 226] width 418 height 348
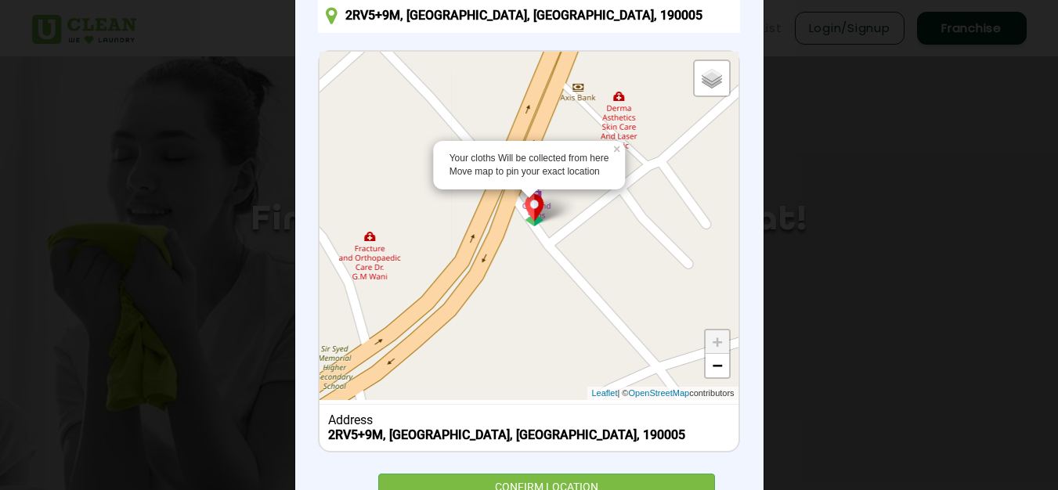
drag, startPoint x: 585, startPoint y: 284, endPoint x: 612, endPoint y: 235, distance: 56.4
click at [612, 235] on div "Your cloths Will be collected from here Move map to pin your exact location × D…" at bounding box center [528, 226] width 418 height 348
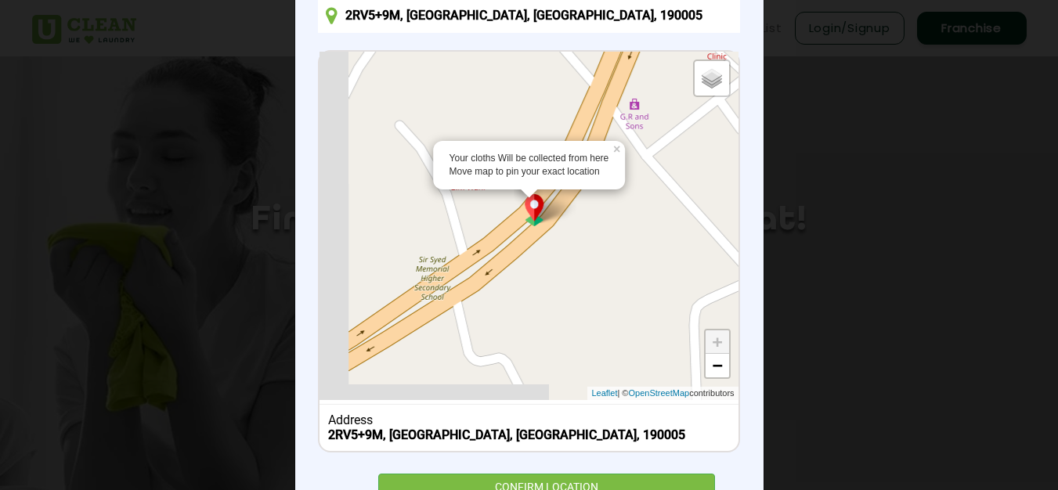
drag, startPoint x: 498, startPoint y: 348, endPoint x: 607, endPoint y: 241, distance: 152.8
click at [607, 241] on div "Your cloths Will be collected from here Move map to pin your exact location × D…" at bounding box center [528, 226] width 418 height 348
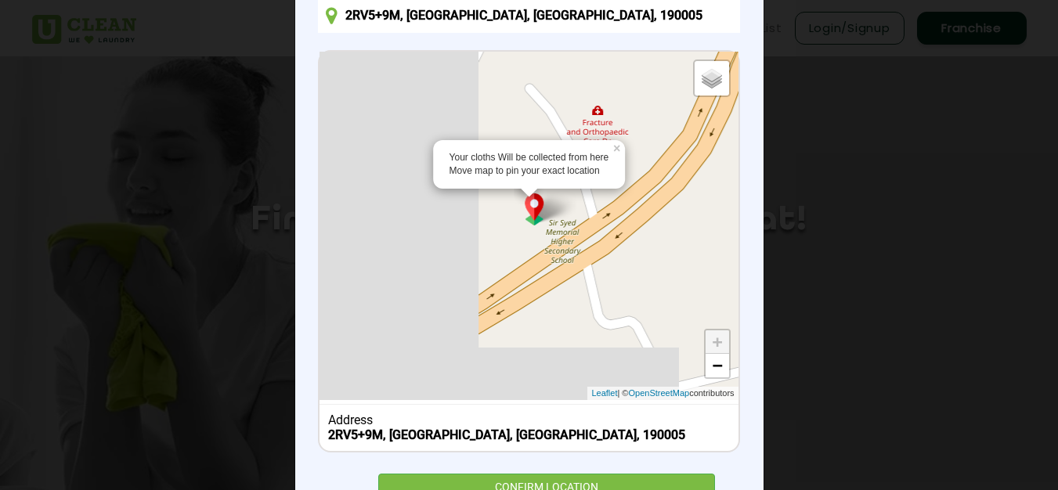
drag, startPoint x: 514, startPoint y: 317, endPoint x: 600, endPoint y: 295, distance: 88.9
click at [600, 295] on div "Your cloths Will be collected from here Move map to pin your exact location × D…" at bounding box center [528, 226] width 418 height 348
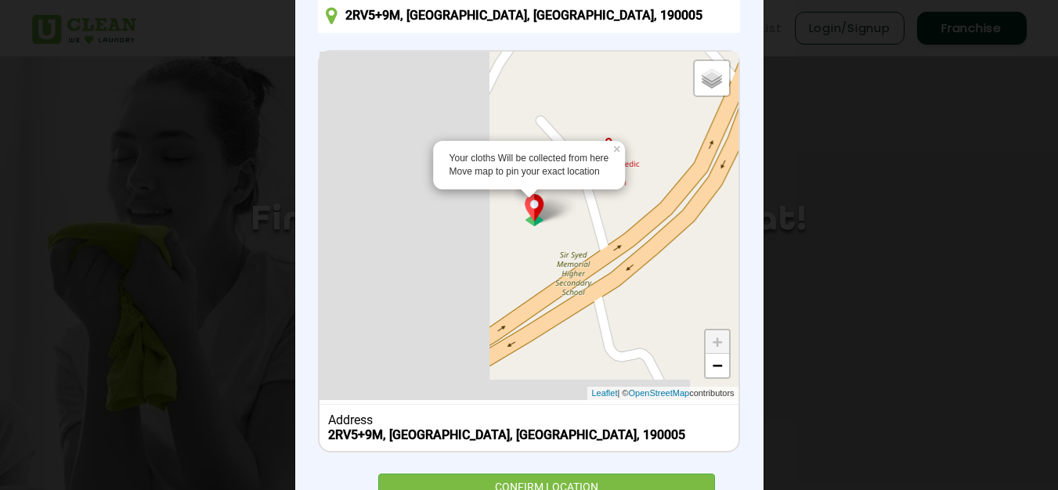
drag, startPoint x: 557, startPoint y: 330, endPoint x: 571, endPoint y: 360, distance: 32.9
click at [571, 360] on div "Your cloths Will be collected from here Move map to pin your exact location × D…" at bounding box center [528, 226] width 418 height 348
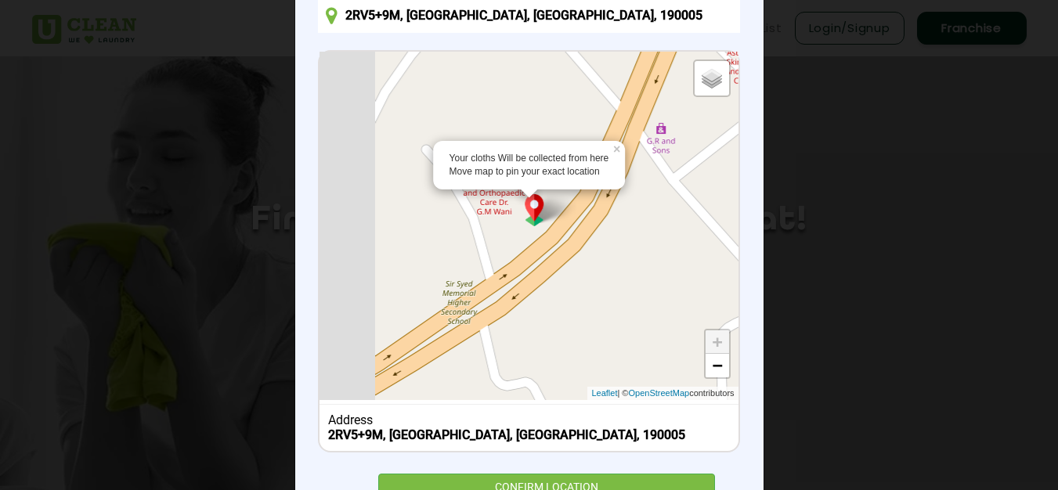
drag, startPoint x: 412, startPoint y: 296, endPoint x: 297, endPoint y: 325, distance: 117.9
click at [297, 325] on div "× Set Delivery location 2RV5+9M, Baghat, Srinagar, 190005 Your cloths Will be c…" at bounding box center [529, 237] width 468 height 590
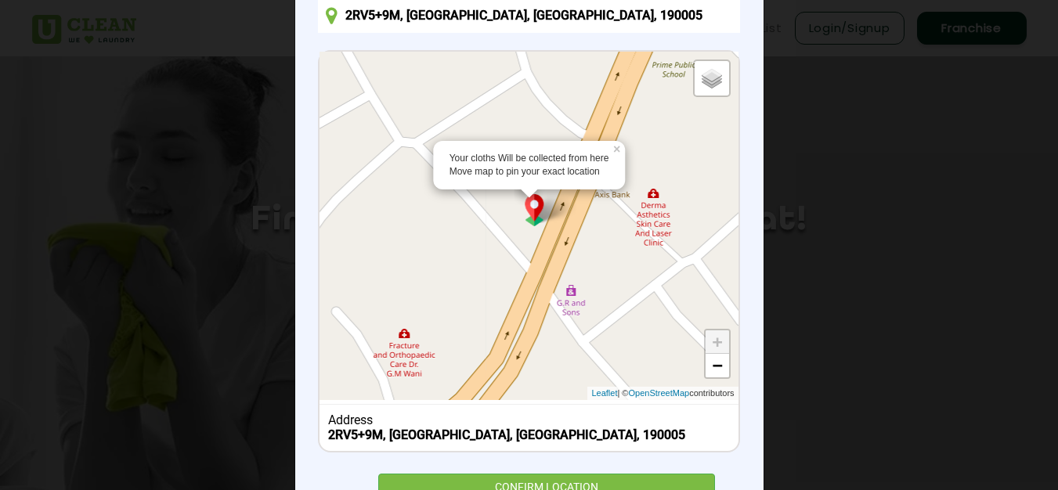
drag, startPoint x: 568, startPoint y: 328, endPoint x: 477, endPoint y: 492, distance: 187.1
click at [477, 490] on html "Home About us Services Pricing List Login/Signup Franchise Home About us Franch…" at bounding box center [529, 245] width 1058 height 490
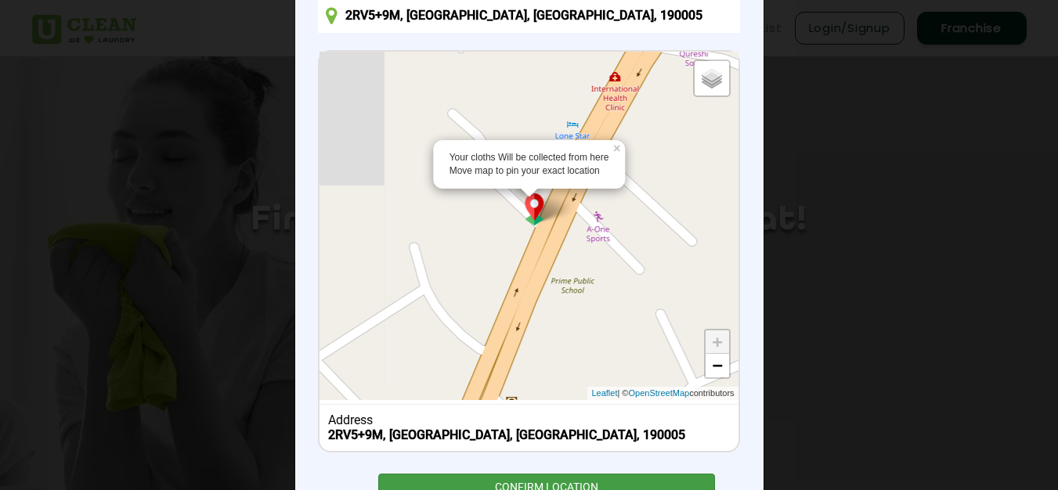
drag, startPoint x: 601, startPoint y: 289, endPoint x: 503, endPoint y: 477, distance: 212.2
click at [503, 477] on div "Set Delivery location 2RV5+9M, Baghat, Srinagar, 190005 Your cloths Will be col…" at bounding box center [528, 237] width 421 height 543
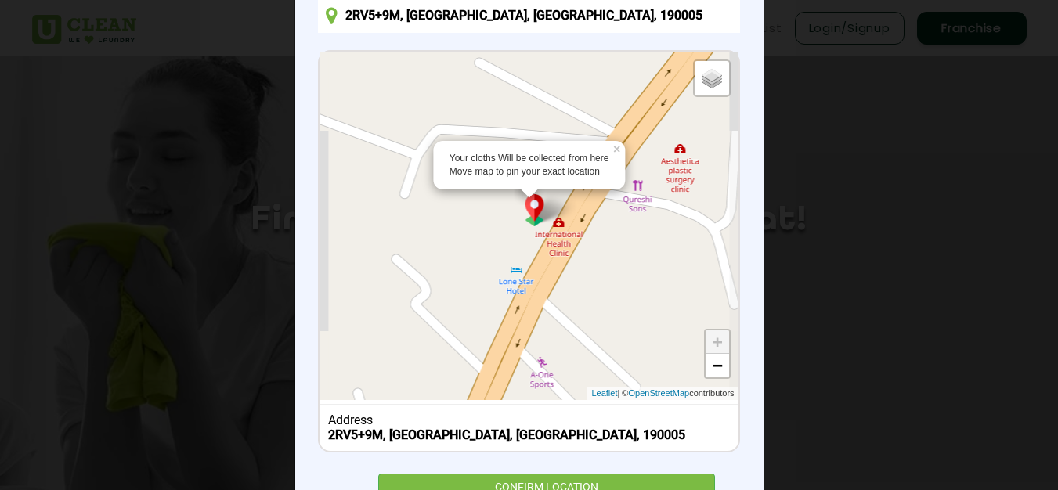
drag, startPoint x: 620, startPoint y: 314, endPoint x: 560, endPoint y: 449, distance: 147.5
click at [562, 463] on div "Set Delivery location 2RV5+9M, Baghat, Srinagar, 190005 Your cloths Will be col…" at bounding box center [528, 237] width 421 height 543
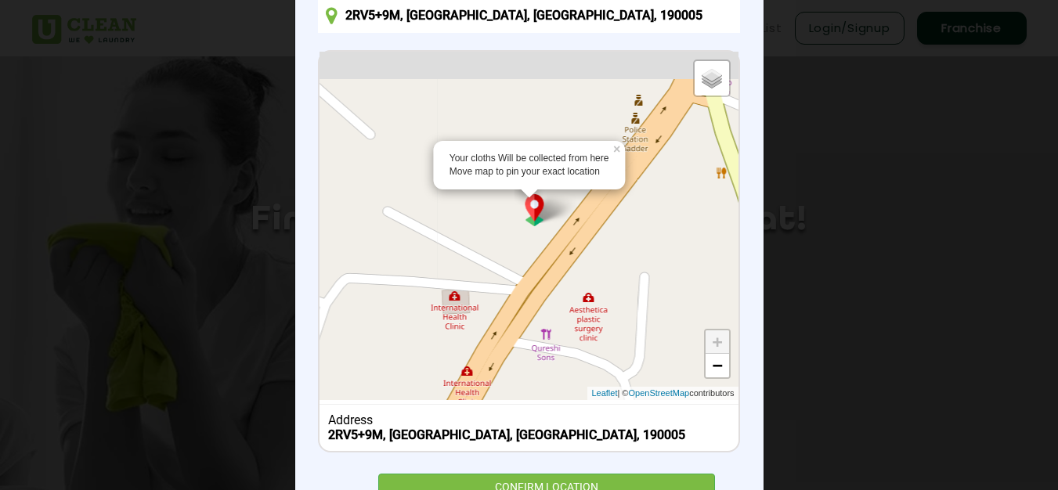
drag, startPoint x: 626, startPoint y: 293, endPoint x: 692, endPoint y: 285, distance: 66.2
click at [534, 445] on div "Your cloths Will be collected from here Move map to pin your exact location × D…" at bounding box center [528, 251] width 421 height 402
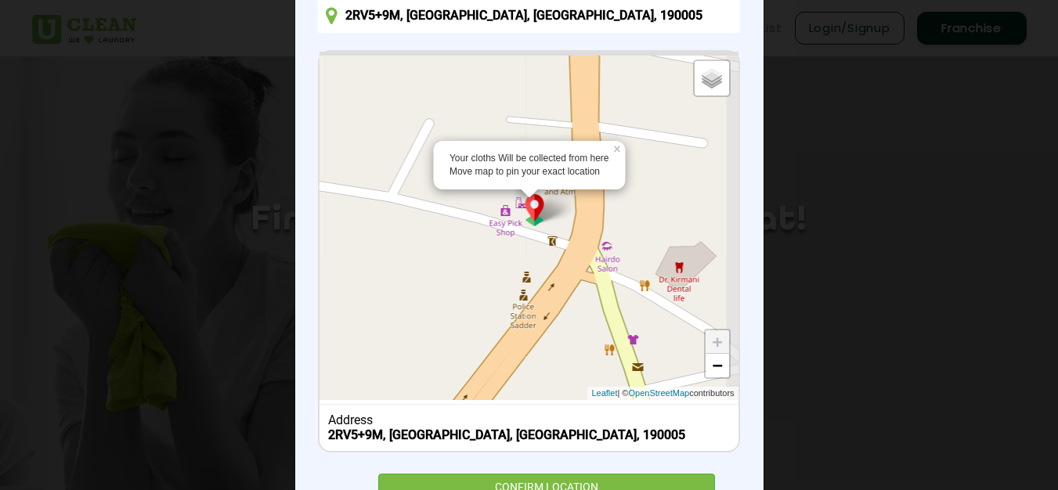
drag, startPoint x: 703, startPoint y: 233, endPoint x: 589, endPoint y: 406, distance: 207.3
click at [590, 410] on div "Your cloths Will be collected from here Move map to pin your exact location × D…" at bounding box center [528, 251] width 421 height 402
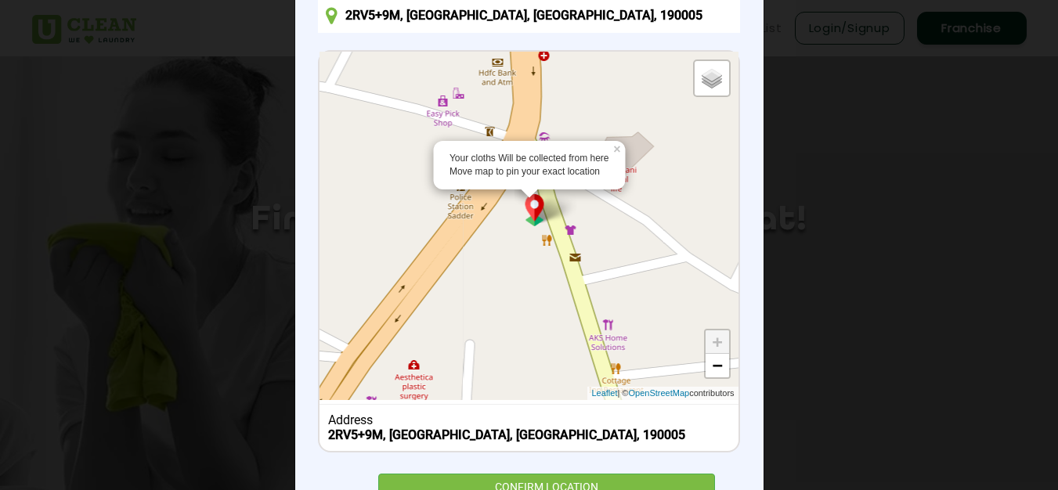
drag, startPoint x: 641, startPoint y: 222, endPoint x: 578, endPoint y: 117, distance: 122.6
click at [578, 117] on div "Your cloths Will be collected from here Move map to pin your exact location × D…" at bounding box center [528, 226] width 418 height 348
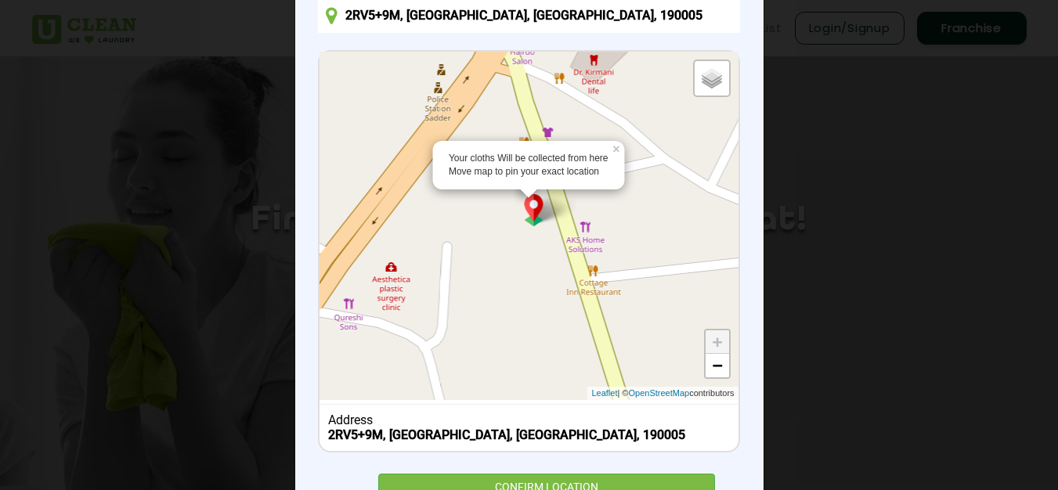
drag, startPoint x: 648, startPoint y: 313, endPoint x: 622, endPoint y: 185, distance: 130.9
click at [622, 185] on div "Your cloths Will be collected from here Move map to pin your exact location × D…" at bounding box center [528, 226] width 418 height 348
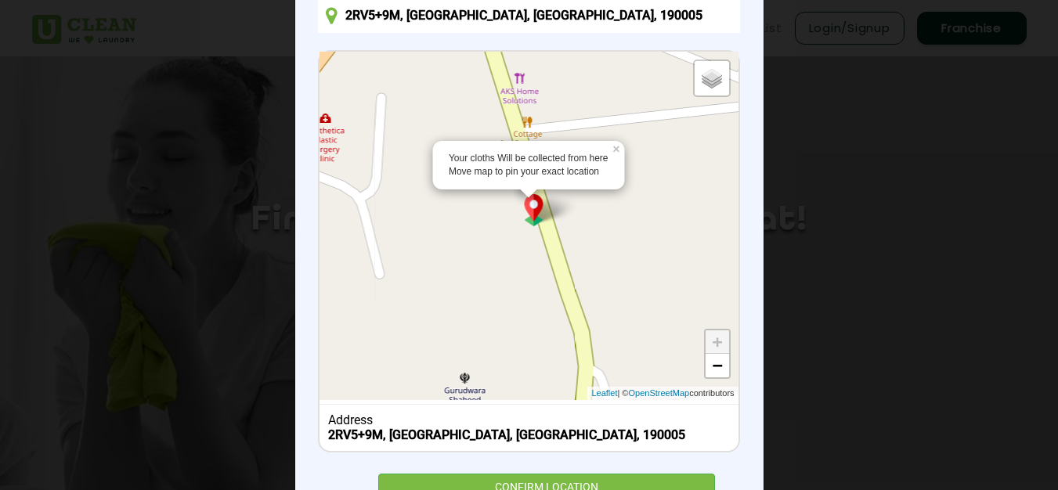
drag, startPoint x: 670, startPoint y: 333, endPoint x: 610, endPoint y: 218, distance: 130.6
click at [610, 218] on div "Your cloths Will be collected from here Move map to pin your exact location × D…" at bounding box center [528, 226] width 418 height 348
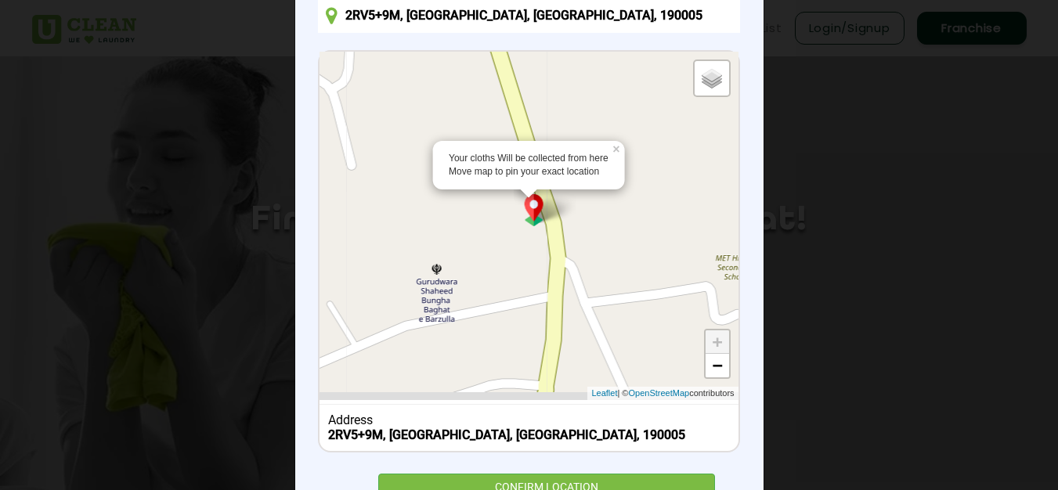
drag, startPoint x: 627, startPoint y: 337, endPoint x: 596, endPoint y: 211, distance: 128.9
click at [596, 211] on div "Your cloths Will be collected from here Move map to pin your exact location × D…" at bounding box center [528, 226] width 418 height 348
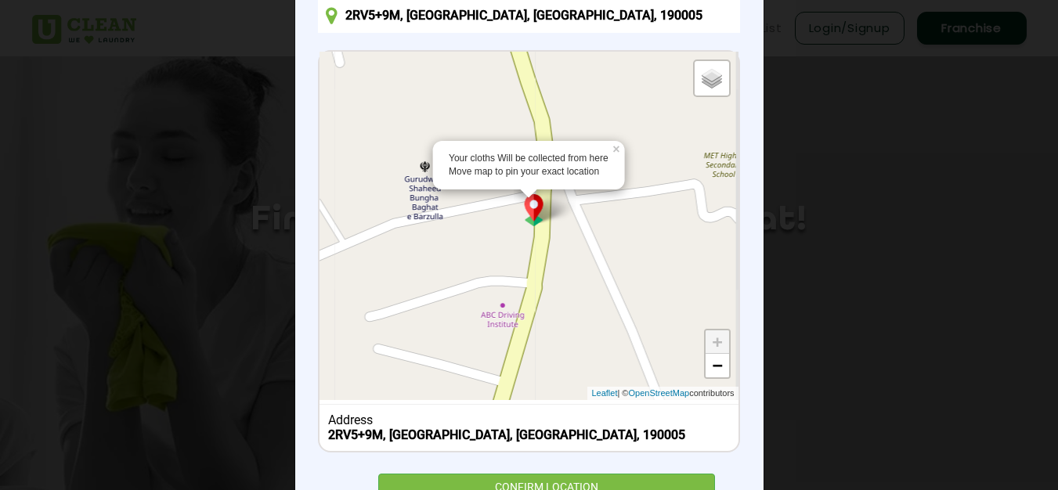
drag, startPoint x: 621, startPoint y: 341, endPoint x: 610, endPoint y: 248, distance: 93.8
click at [610, 248] on div "Your cloths Will be collected from here Move map to pin your exact location × D…" at bounding box center [528, 226] width 418 height 348
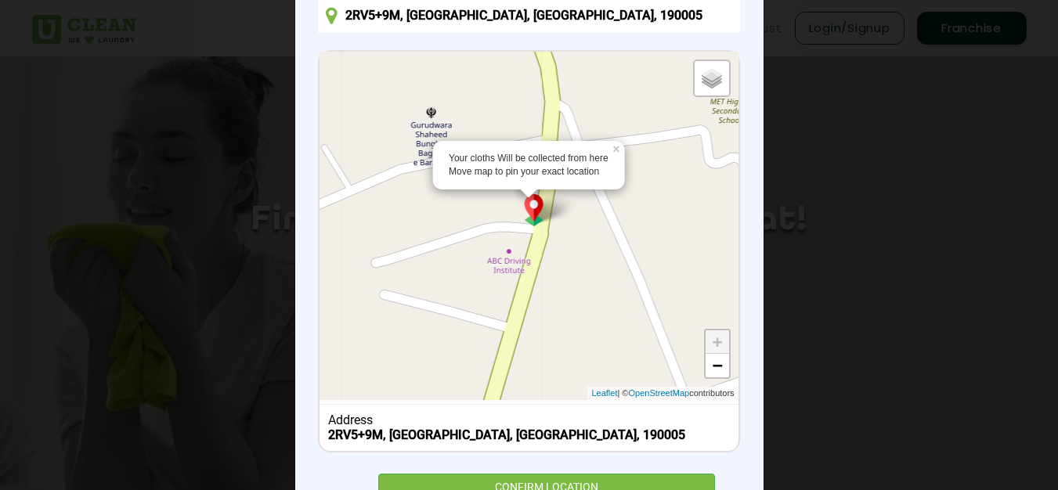
drag, startPoint x: 569, startPoint y: 351, endPoint x: 575, endPoint y: 296, distance: 55.9
click at [575, 296] on div "Your cloths Will be collected from here Move map to pin your exact location × D…" at bounding box center [528, 226] width 418 height 348
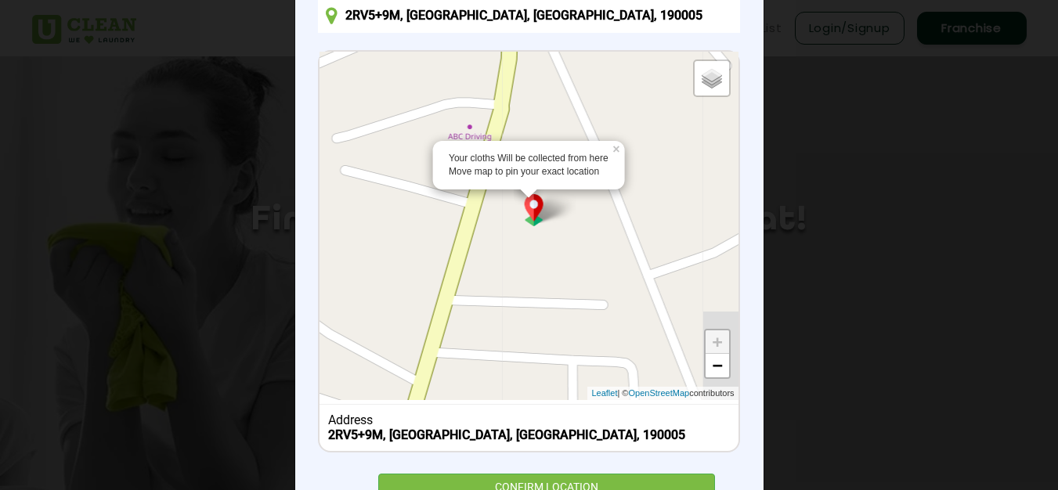
drag, startPoint x: 586, startPoint y: 328, endPoint x: 547, endPoint y: 200, distance: 134.2
click at [547, 200] on div "Your cloths Will be collected from here Move map to pin your exact location × D…" at bounding box center [528, 226] width 418 height 348
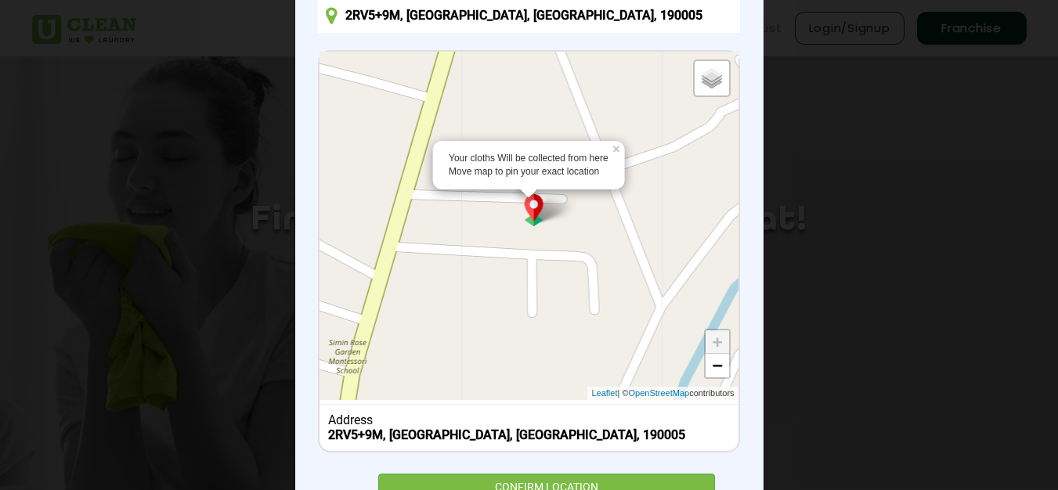
drag, startPoint x: 604, startPoint y: 343, endPoint x: 568, endPoint y: 237, distance: 111.6
click at [568, 237] on div "Your cloths Will be collected from here Move map to pin your exact location × D…" at bounding box center [528, 226] width 418 height 348
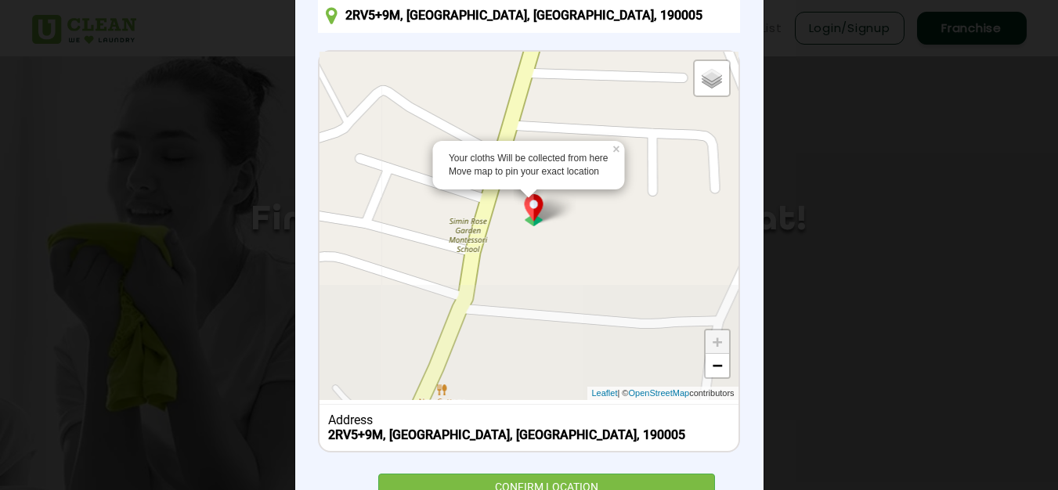
drag, startPoint x: 489, startPoint y: 336, endPoint x: 607, endPoint y: 218, distance: 167.2
click at [607, 218] on div "Your cloths Will be collected from here Move map to pin your exact location × D…" at bounding box center [528, 226] width 418 height 348
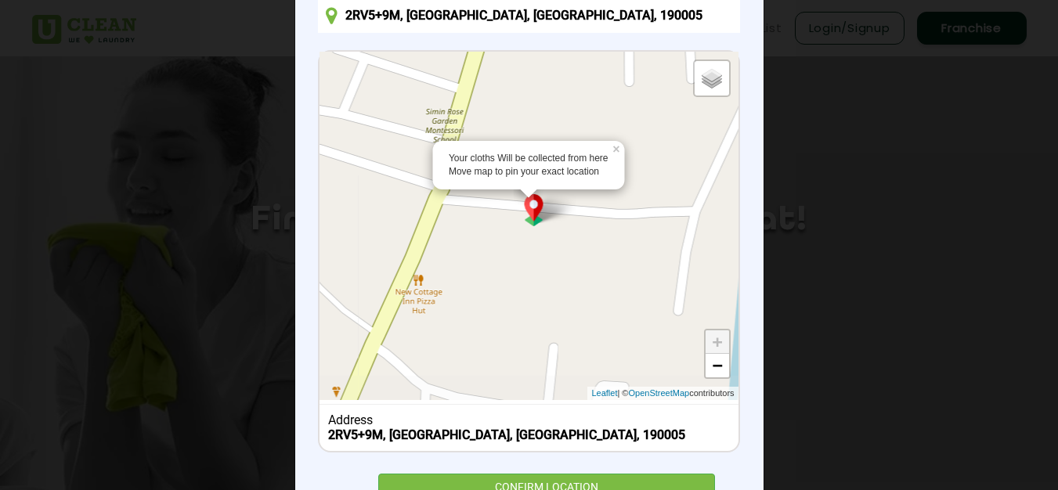
drag, startPoint x: 557, startPoint y: 333, endPoint x: 549, endPoint y: 246, distance: 87.2
click at [549, 246] on div "Your cloths Will be collected from here Move map to pin your exact location × D…" at bounding box center [528, 226] width 418 height 348
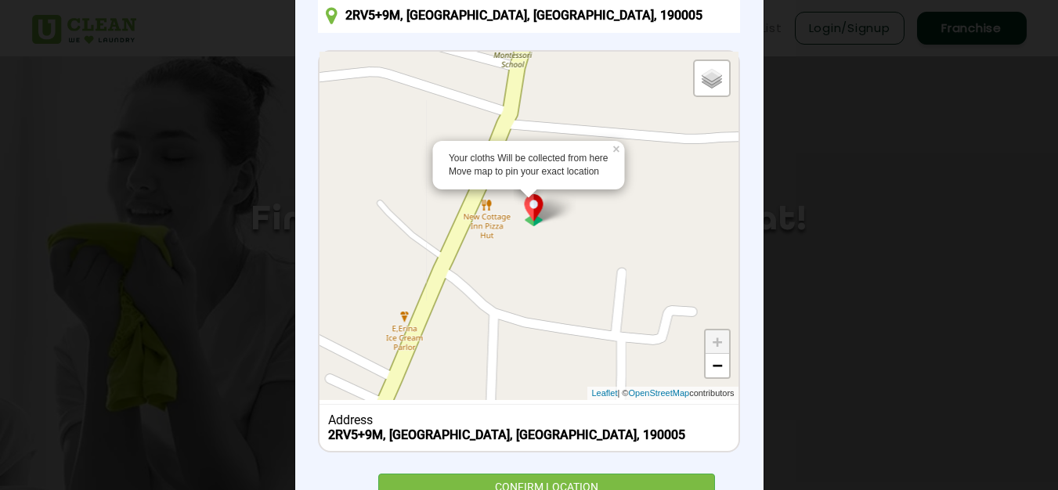
drag, startPoint x: 448, startPoint y: 344, endPoint x: 528, endPoint y: 241, distance: 131.1
click at [528, 241] on div "Your cloths Will be collected from here Move map to pin your exact location × D…" at bounding box center [528, 226] width 418 height 348
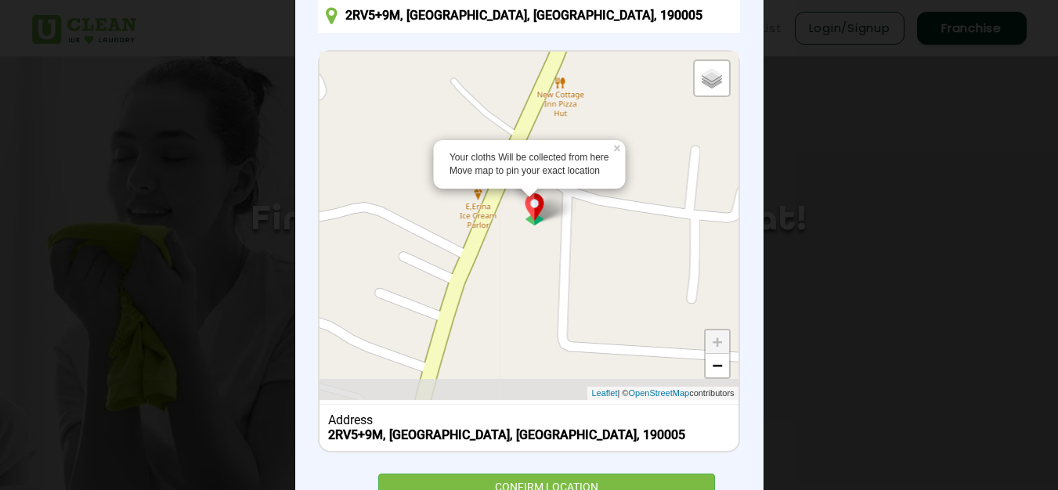
drag, startPoint x: 438, startPoint y: 357, endPoint x: 505, endPoint y: 260, distance: 117.7
click at [505, 260] on div "Your cloths Will be collected from here Move map to pin your exact location × D…" at bounding box center [528, 226] width 418 height 348
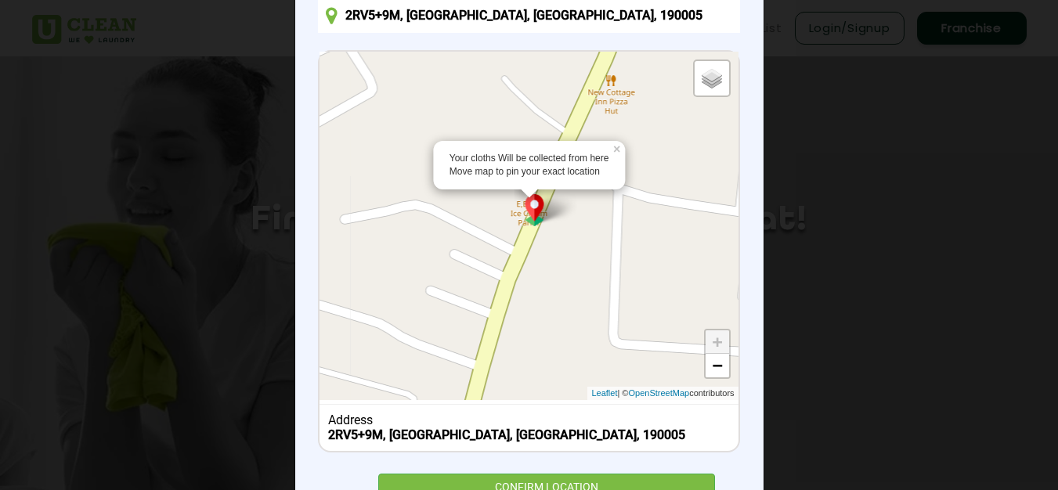
drag, startPoint x: 489, startPoint y: 344, endPoint x: 543, endPoint y: 316, distance: 60.6
click at [543, 316] on div "Your cloths Will be collected from here Move map to pin your exact location × D…" at bounding box center [528, 226] width 418 height 348
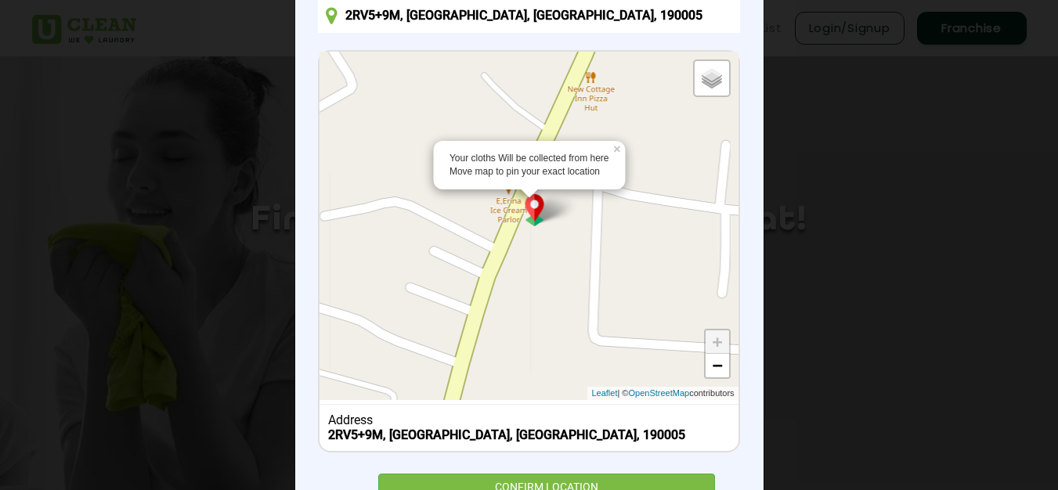
drag, startPoint x: 528, startPoint y: 212, endPoint x: 510, endPoint y: 210, distance: 18.9
click at [510, 210] on div "Your cloths Will be collected from here Move map to pin your exact location × D…" at bounding box center [528, 226] width 418 height 348
click at [524, 206] on img at bounding box center [535, 210] width 30 height 32
click at [528, 213] on img at bounding box center [535, 210] width 30 height 32
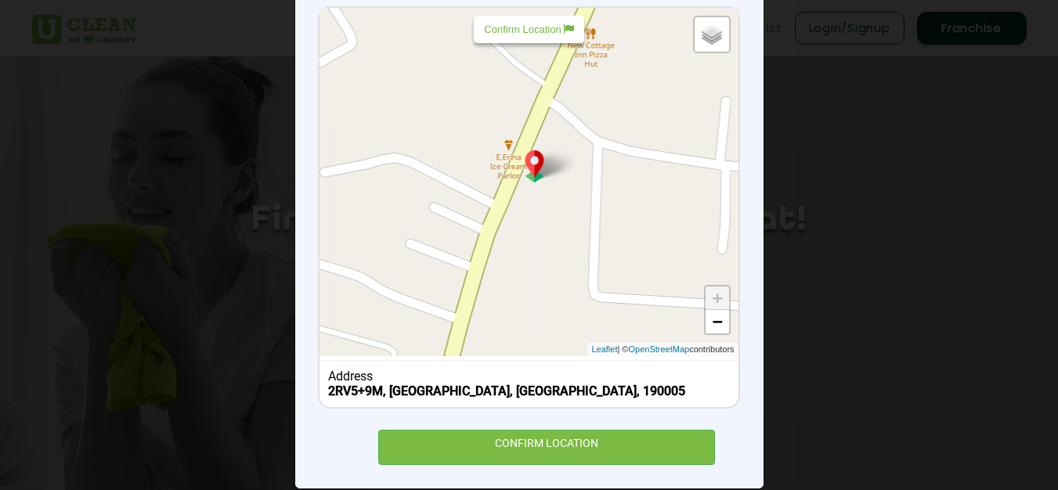
scroll to position [224, 0]
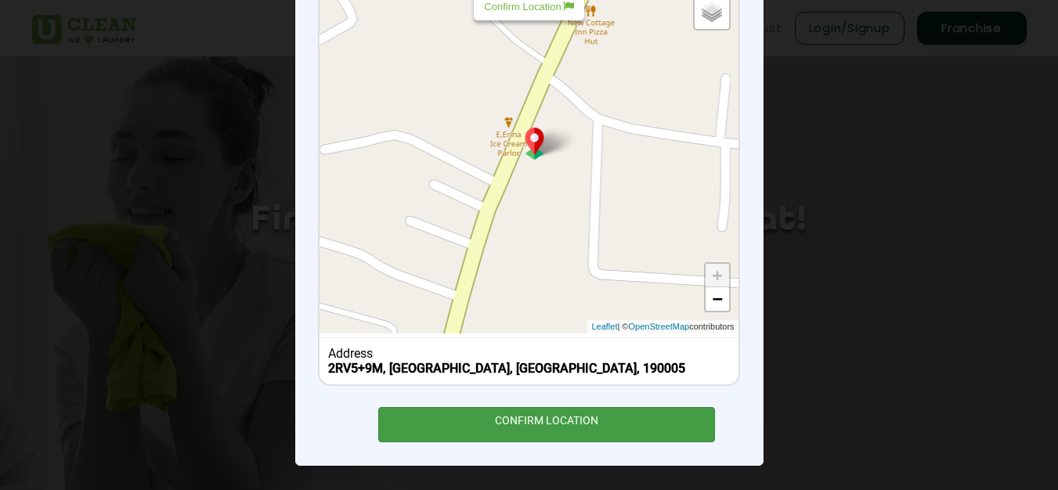
click at [521, 418] on div "CONFIRM LOCATION" at bounding box center [546, 424] width 337 height 35
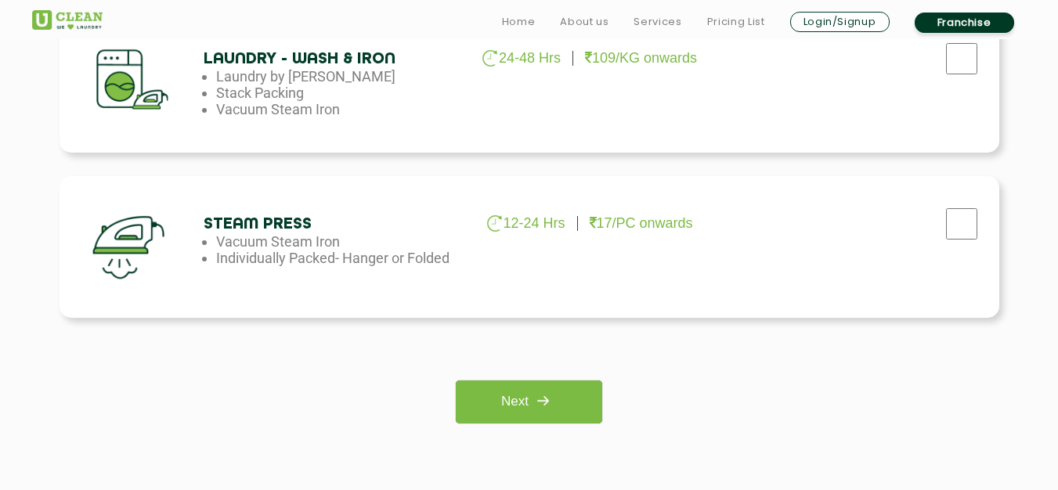
scroll to position [1096, 0]
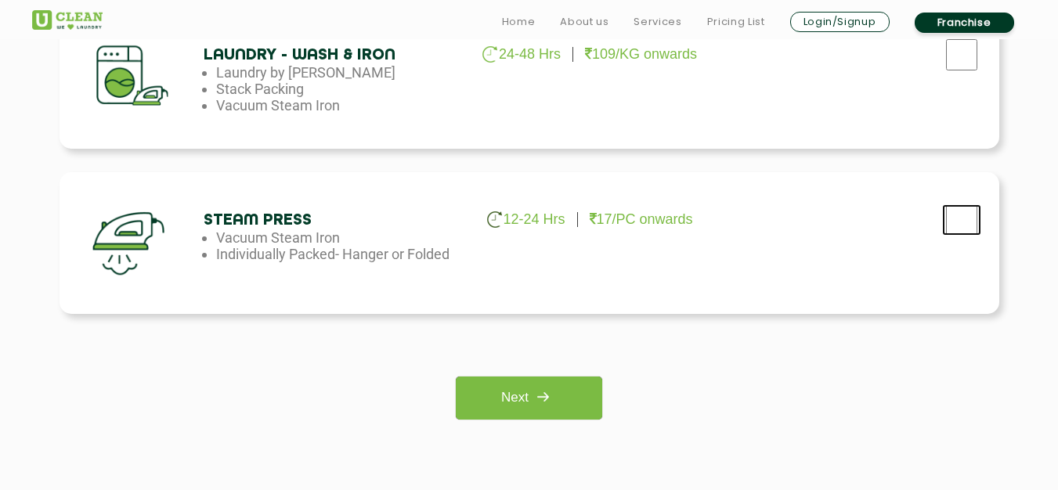
click at [964, 220] on input "checkbox" at bounding box center [961, 219] width 39 height 31
checkbox input "true"
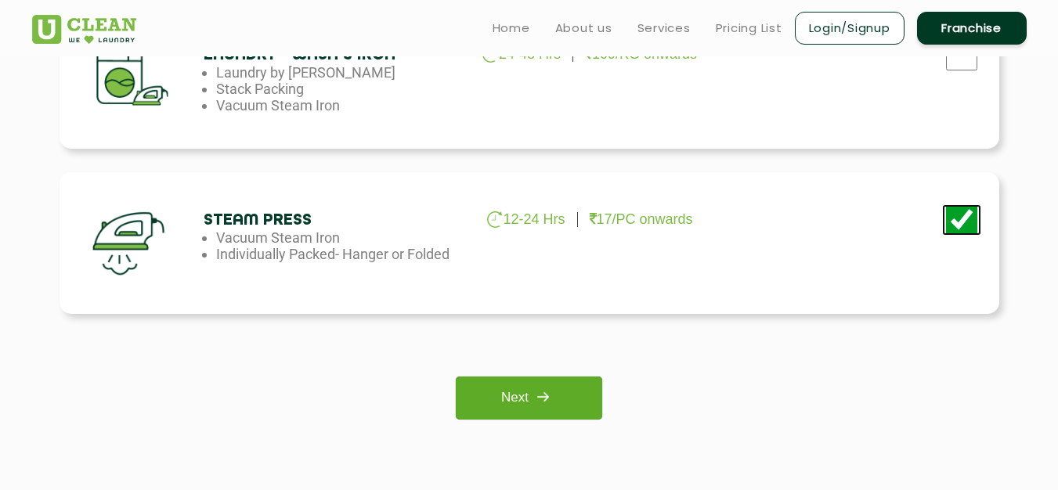
scroll to position [1018, 0]
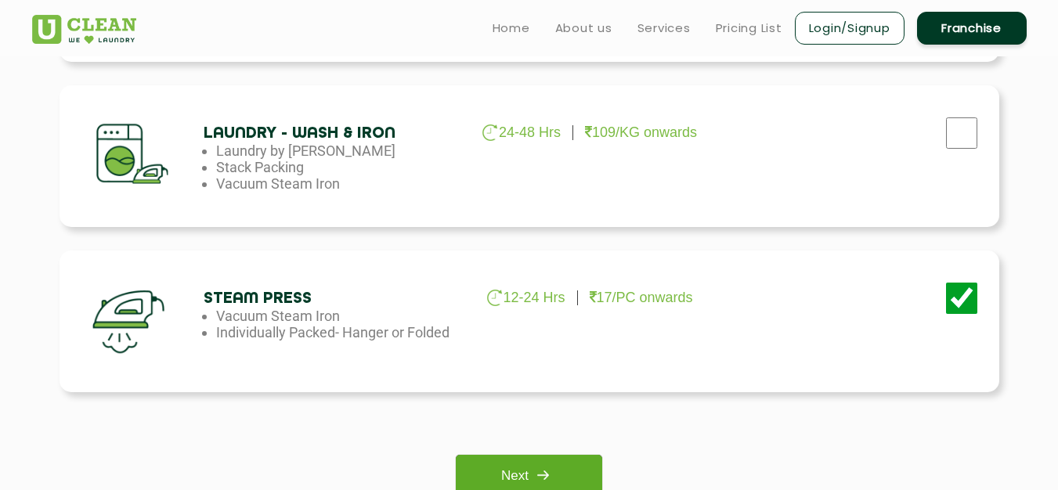
click at [524, 469] on link "Next" at bounding box center [529, 476] width 146 height 43
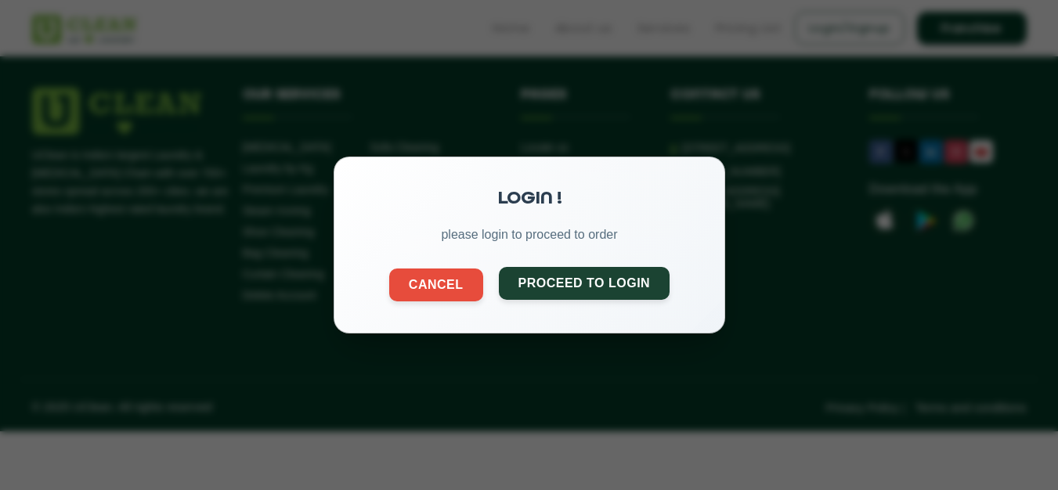
click at [557, 285] on button "Proceed to Login" at bounding box center [583, 283] width 171 height 33
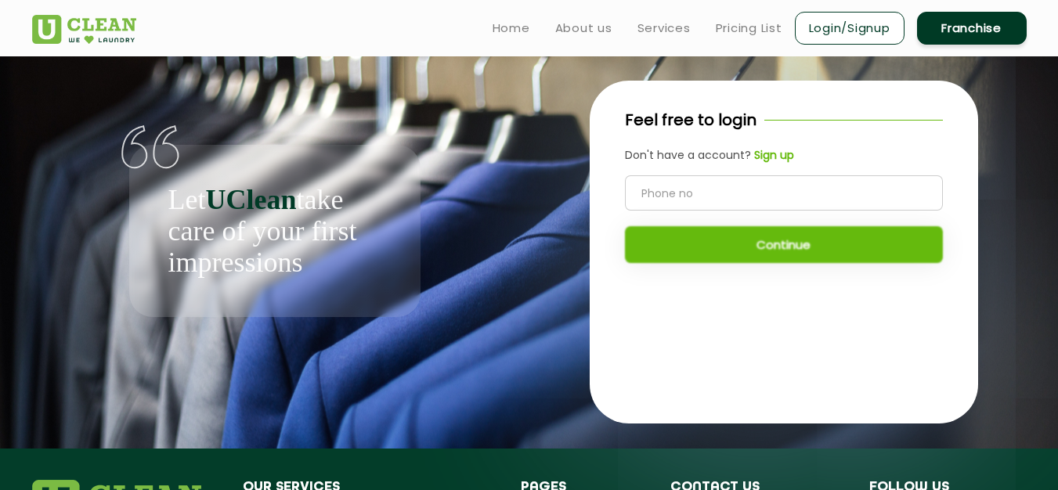
click at [670, 199] on input "tel" at bounding box center [784, 192] width 318 height 35
type input "9910867503"
click at [792, 241] on button "Continue" at bounding box center [784, 244] width 318 height 37
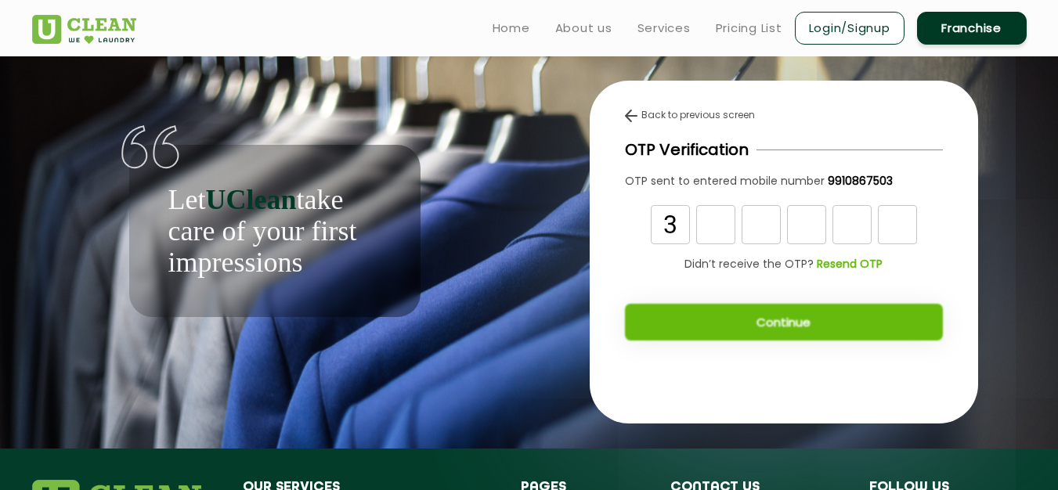
type input "3"
type input "8"
type input "4"
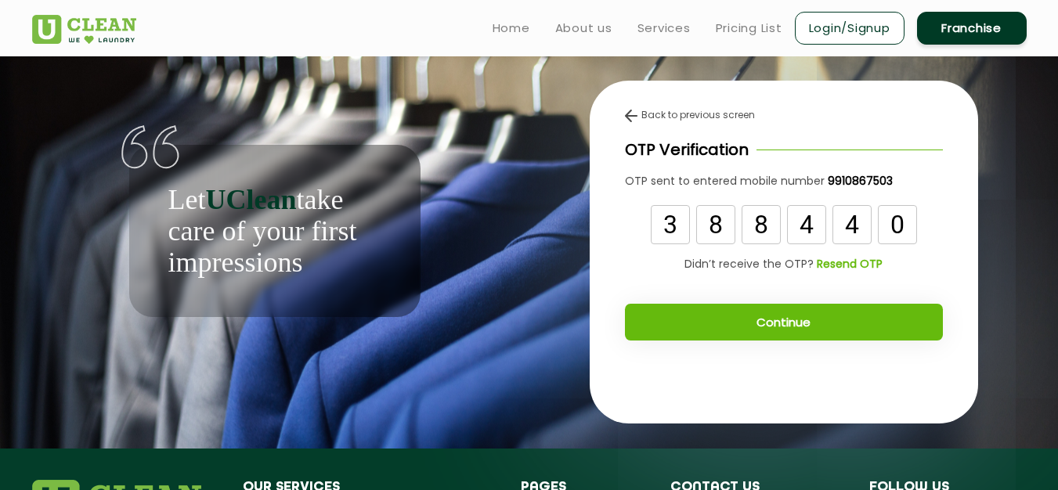
type input "0"
click at [789, 315] on button "Continue" at bounding box center [784, 322] width 318 height 37
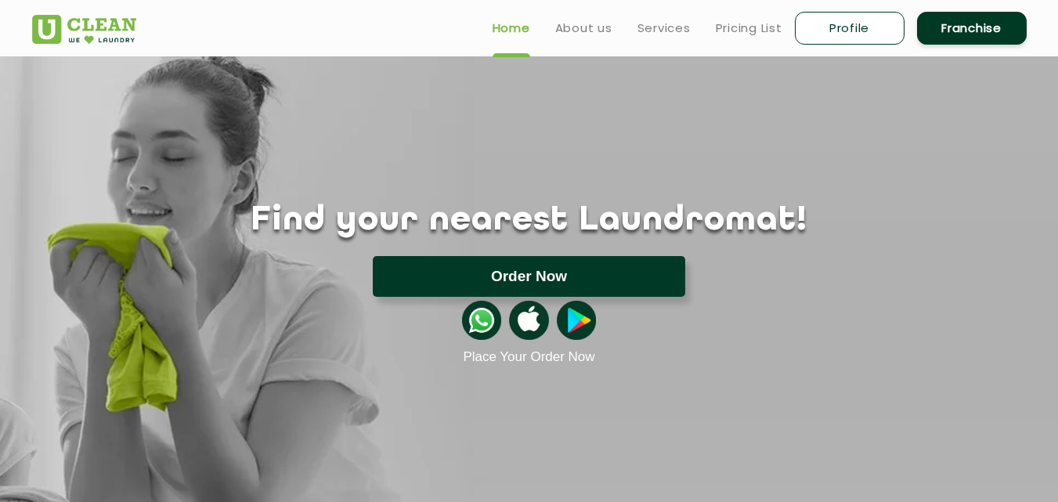
click at [554, 274] on button "Order Now" at bounding box center [529, 276] width 312 height 41
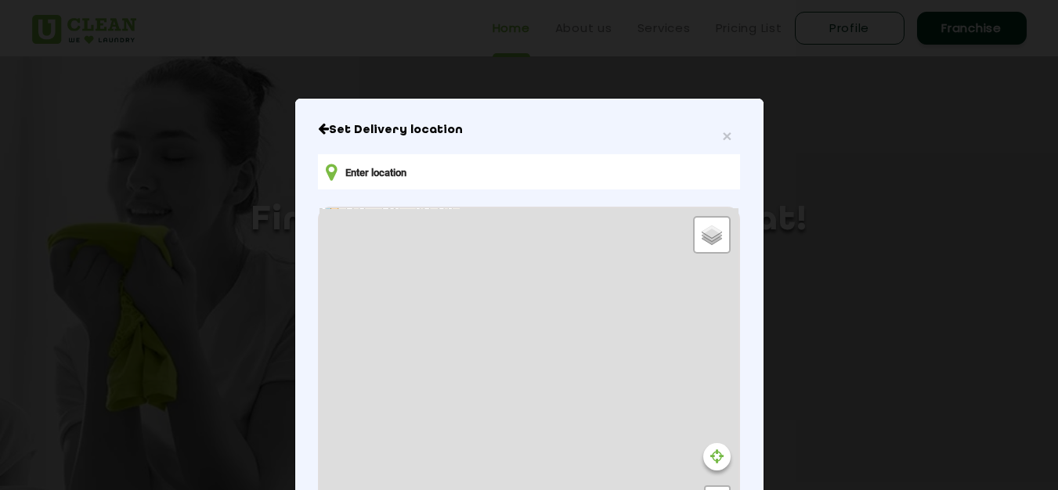
type input "2RV5+9M, Baghat, Srinagar, 190005"
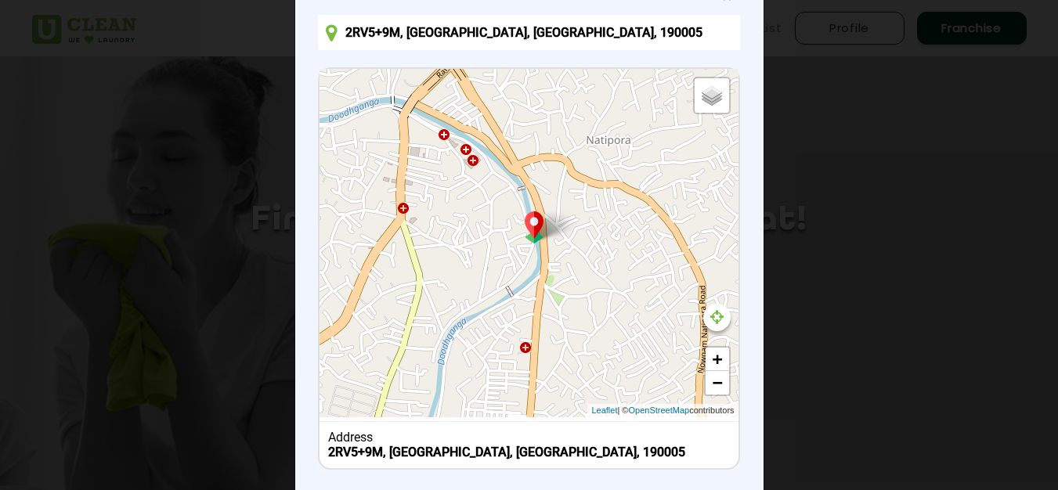
scroll to position [157, 0]
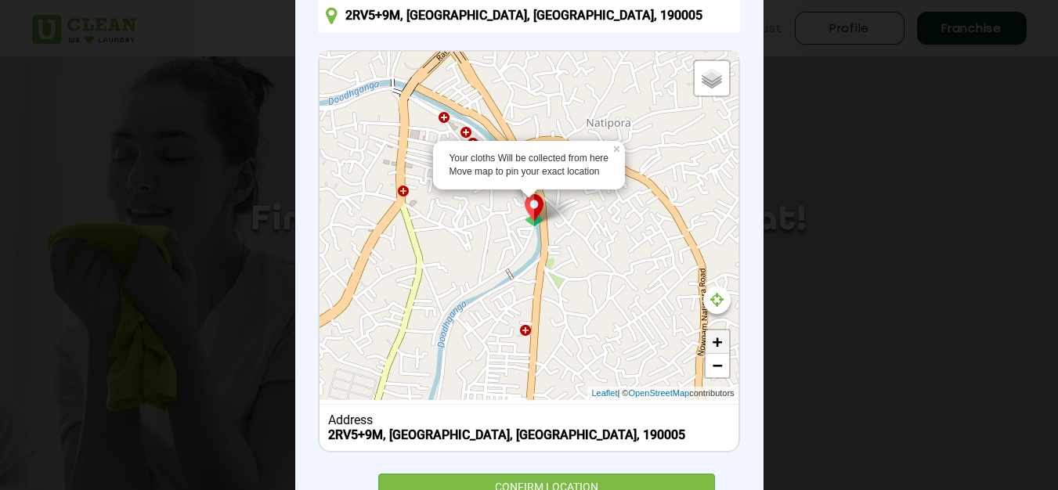
click at [715, 342] on link "+" at bounding box center [716, 341] width 23 height 23
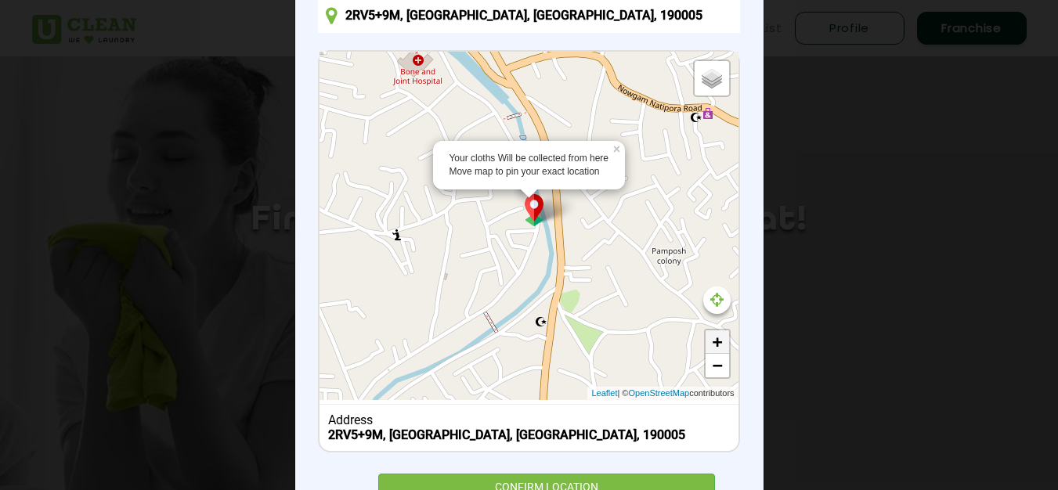
click at [715, 342] on link "+" at bounding box center [716, 341] width 23 height 23
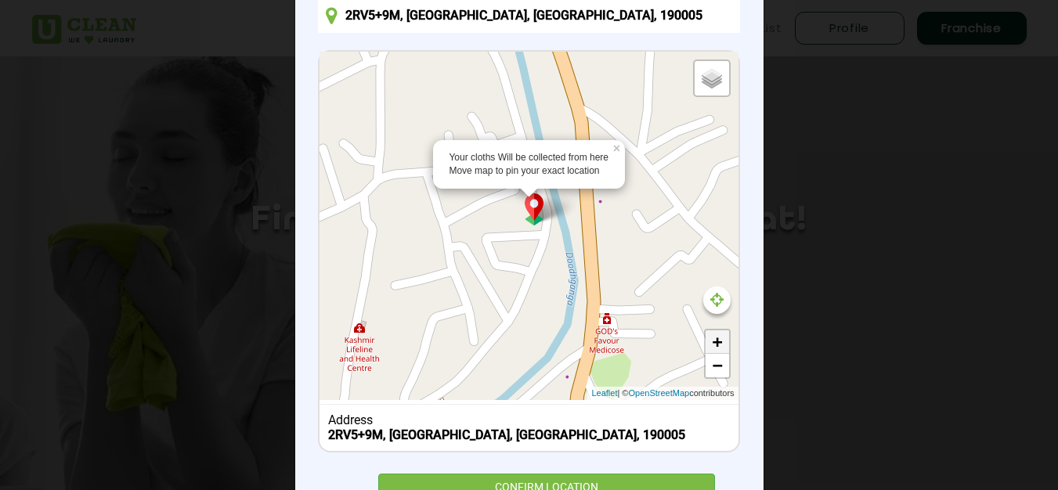
click at [714, 343] on link "+" at bounding box center [716, 341] width 23 height 23
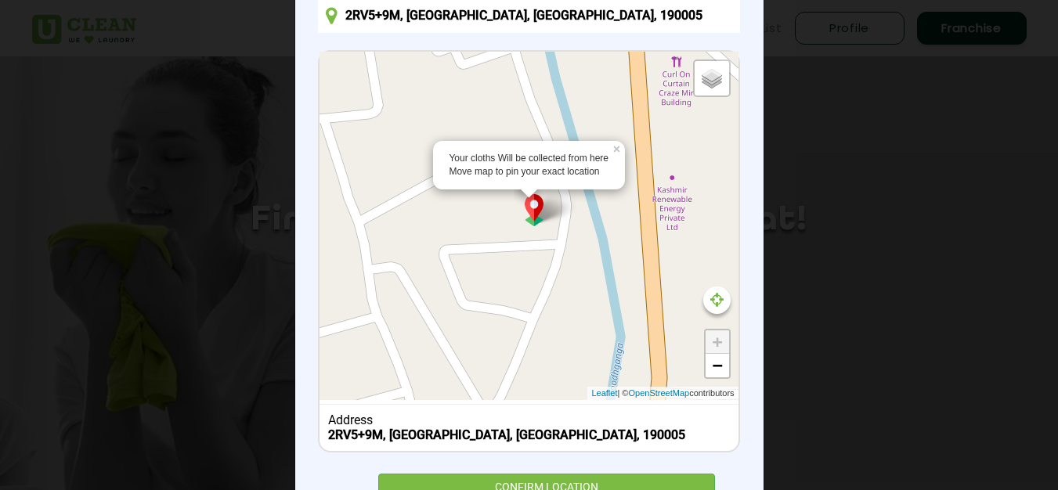
click at [533, 211] on img at bounding box center [534, 210] width 30 height 32
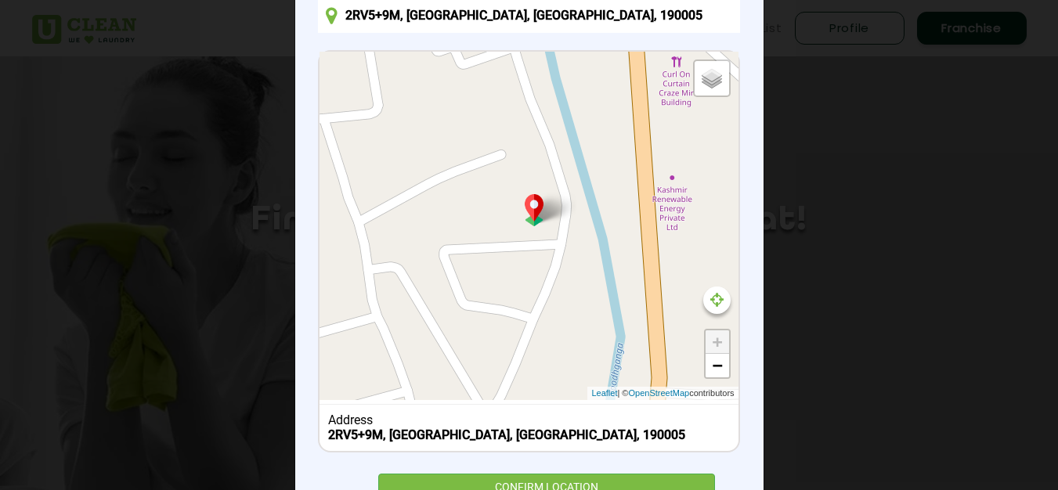
click at [530, 211] on img at bounding box center [534, 210] width 30 height 32
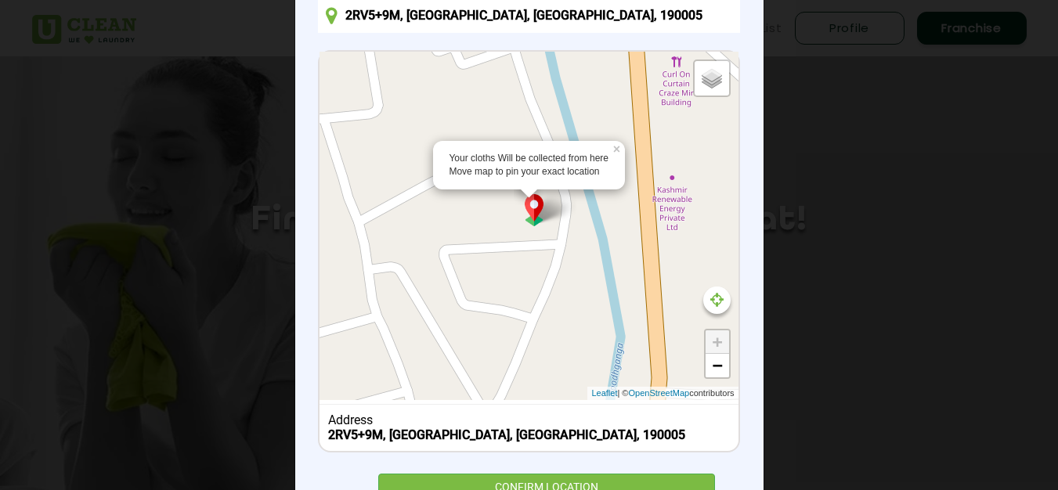
click at [529, 211] on img at bounding box center [534, 210] width 30 height 32
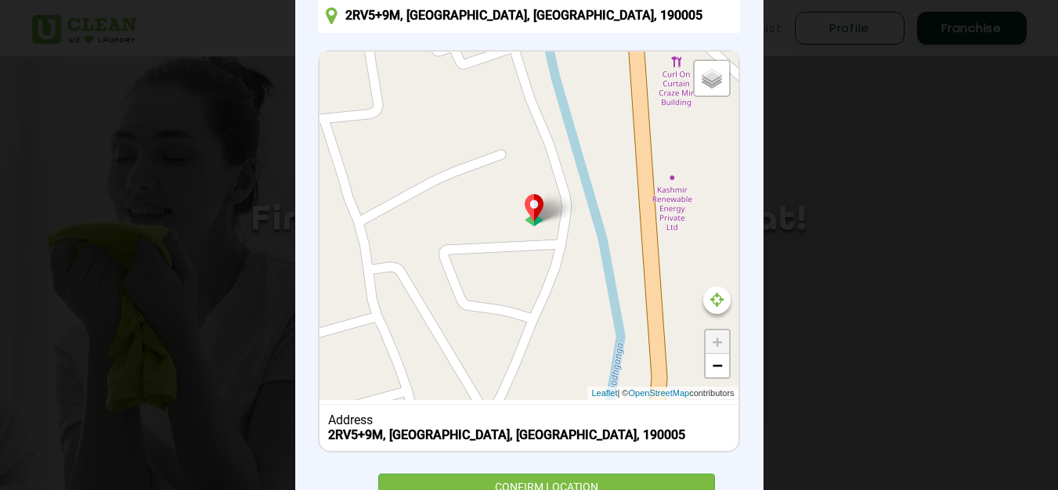
scroll to position [224, 0]
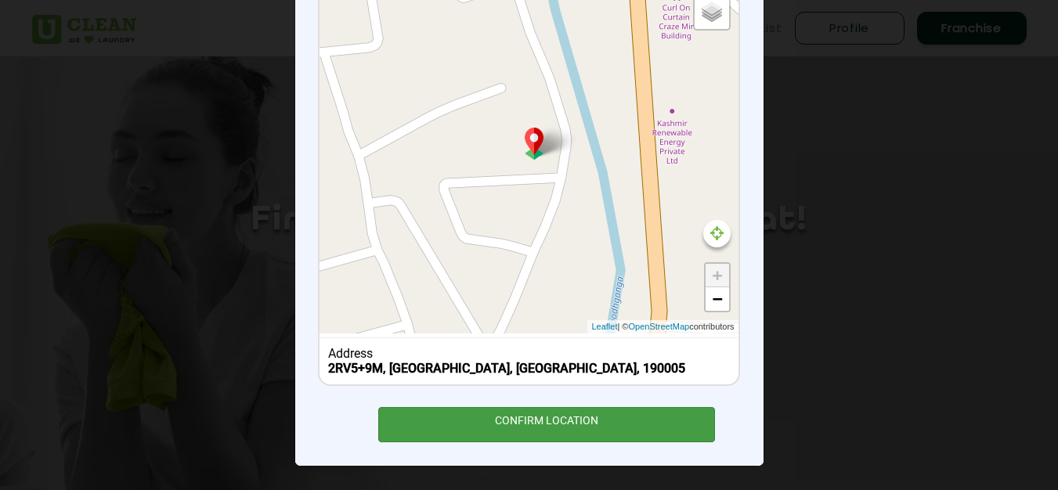
click at [528, 427] on div "CONFIRM LOCATION" at bounding box center [546, 424] width 337 height 35
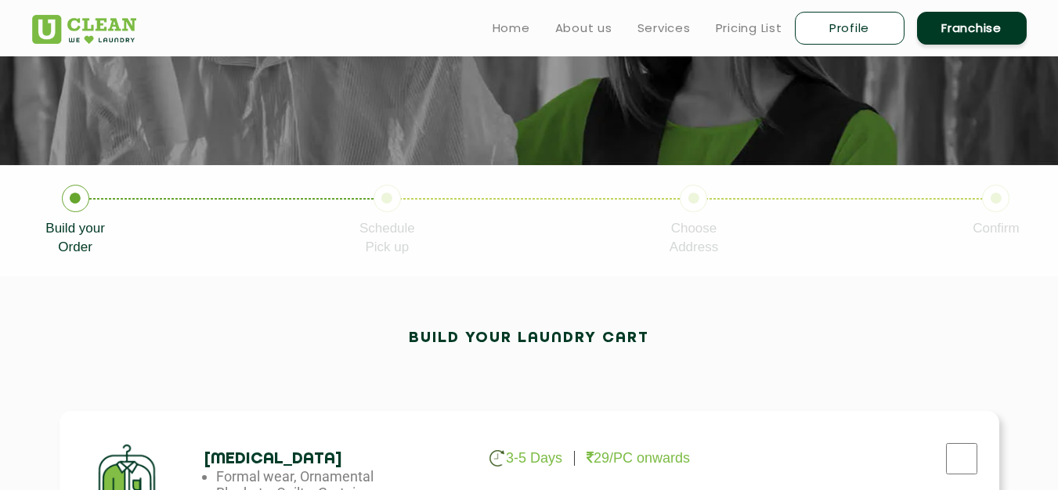
scroll to position [157, 0]
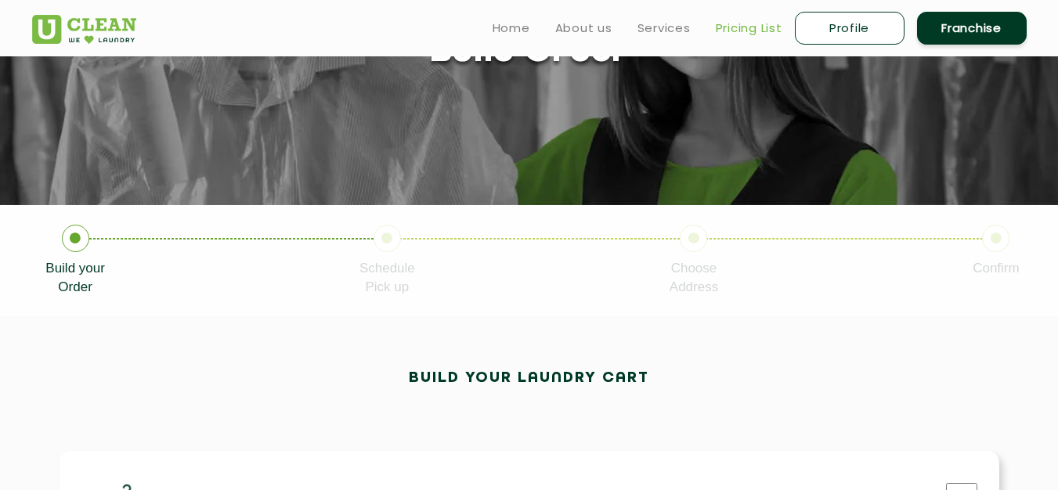
click at [751, 31] on link "Pricing List" at bounding box center [748, 28] width 67 height 19
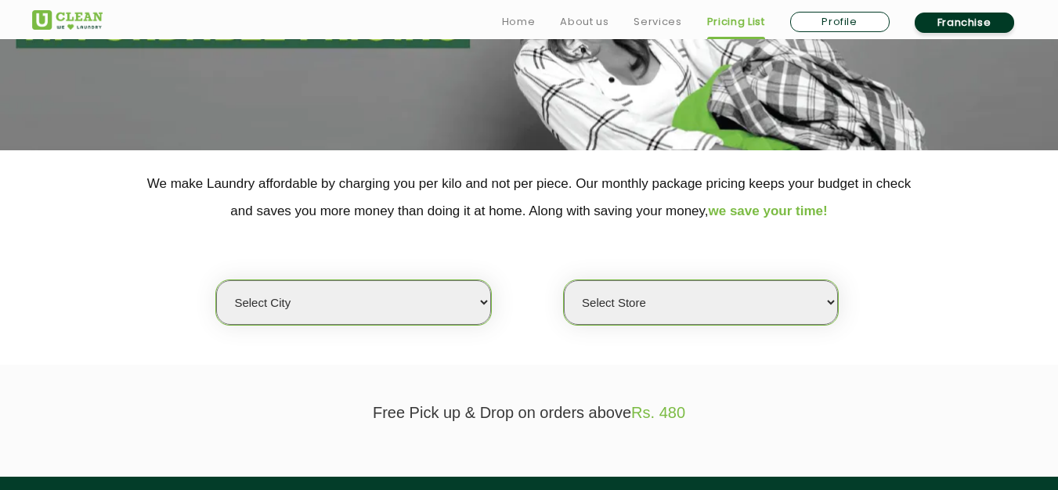
scroll to position [235, 0]
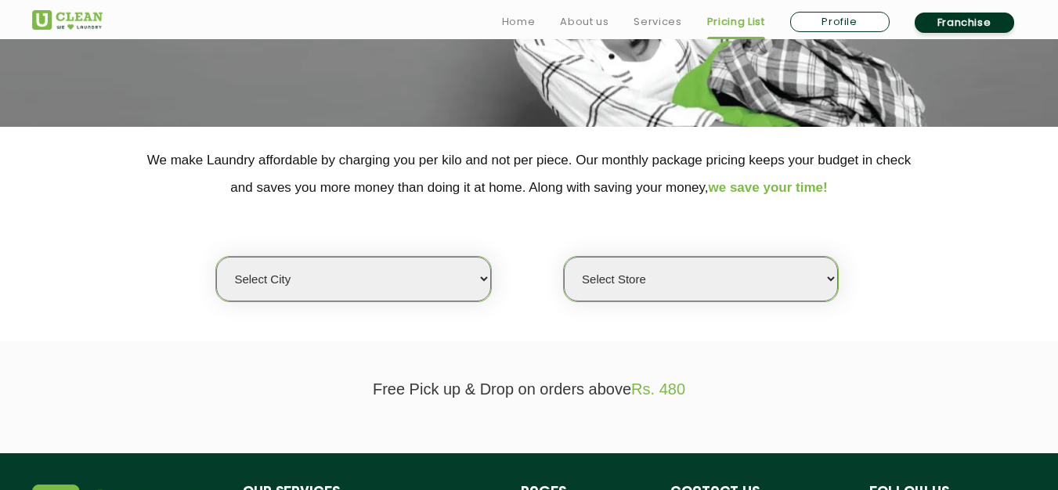
click at [478, 276] on select "Select city Aalo Agartala Agra Ahmedabad Akola Aligarh Alwar - UClean Select Am…" at bounding box center [353, 279] width 274 height 45
select select "59"
click at [216, 257] on select "Select city Aalo Agartala Agra Ahmedabad Akola Aligarh Alwar - UClean Select Am…" at bounding box center [353, 279] width 274 height 45
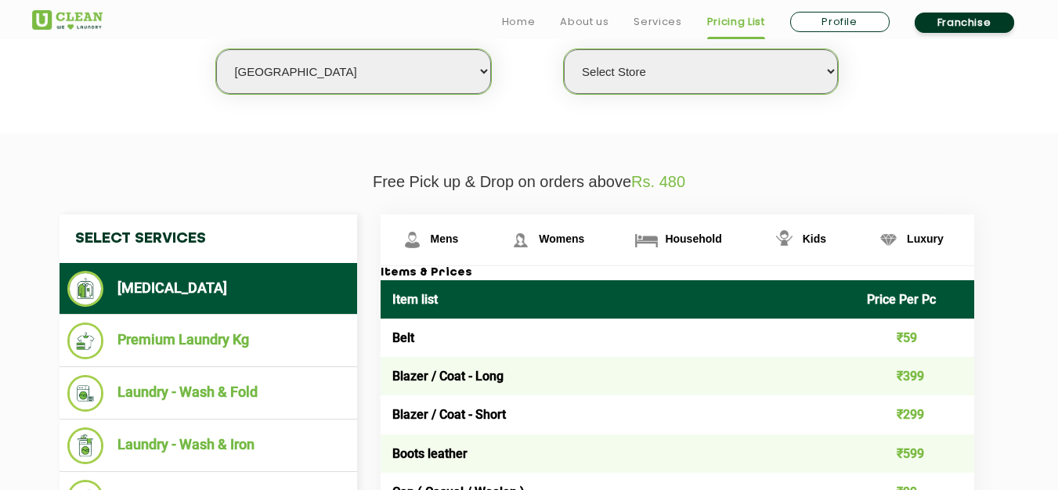
scroll to position [470, 0]
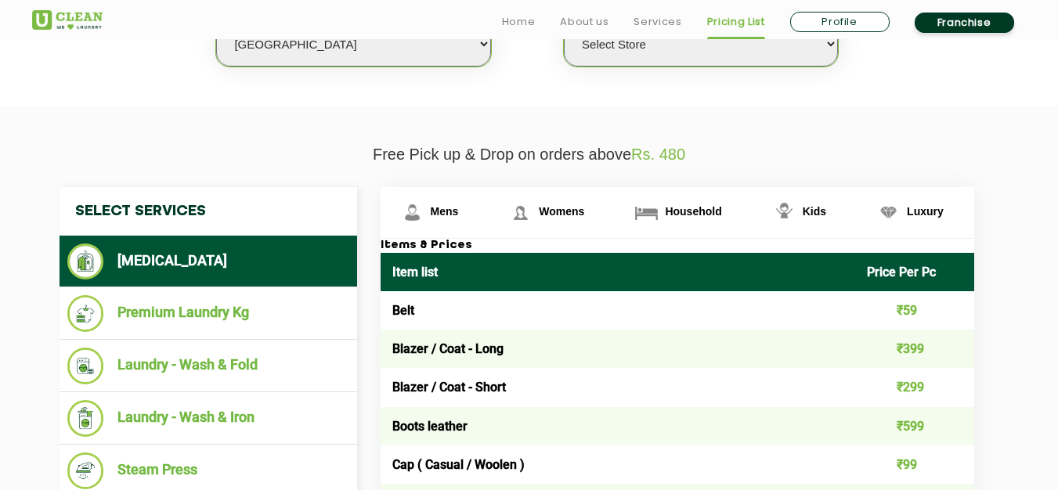
click at [680, 49] on select "Select Store UClean Hyderpora Srinagar UClean Wazir Bagh Srinagar" at bounding box center [701, 44] width 274 height 45
select select "442"
click at [564, 22] on select "Select Store UClean Hyderpora Srinagar UClean Wazir Bagh Srinagar" at bounding box center [701, 44] width 274 height 45
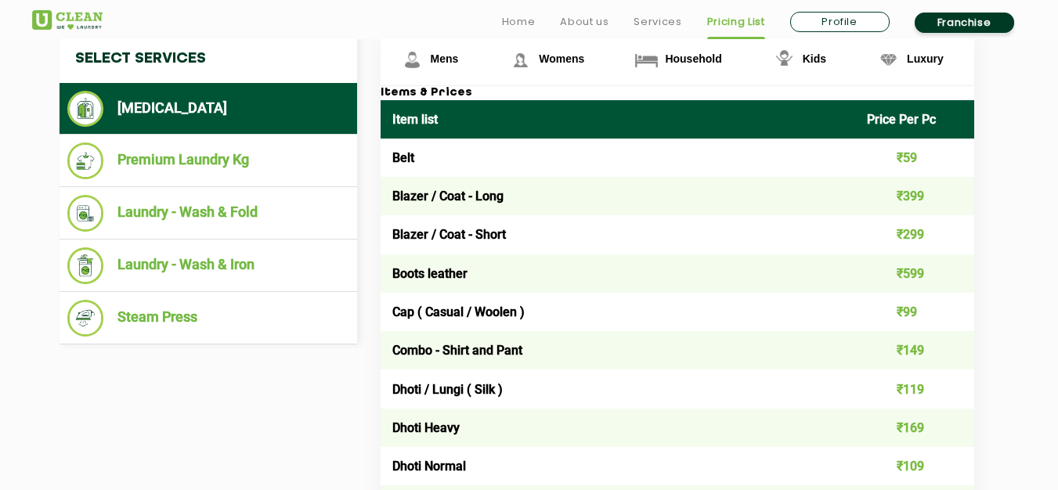
scroll to position [626, 0]
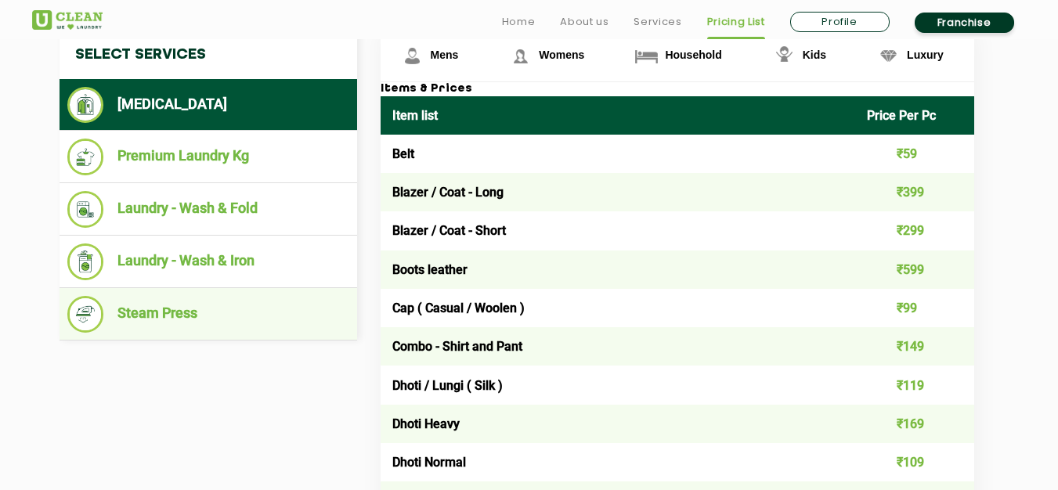
click at [163, 312] on li "Steam Press" at bounding box center [208, 314] width 282 height 37
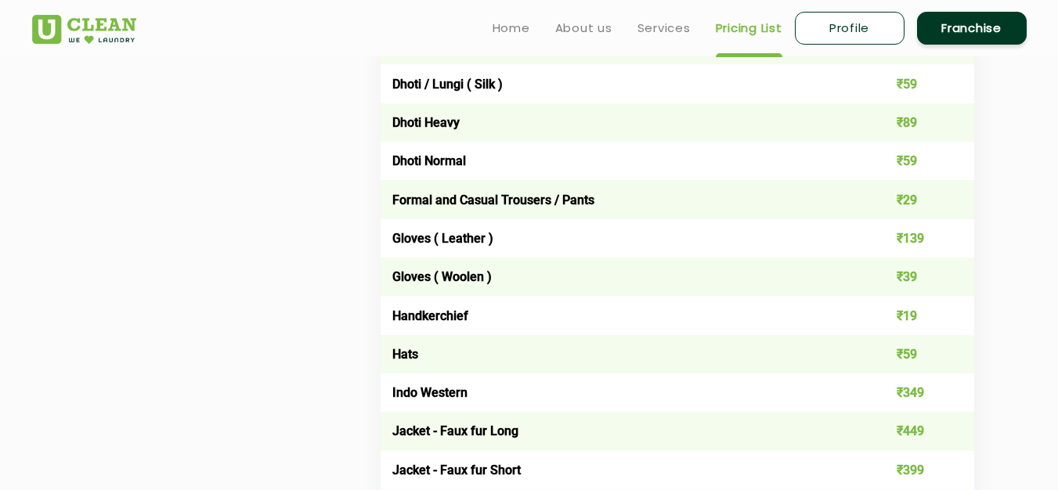
scroll to position [705, 0]
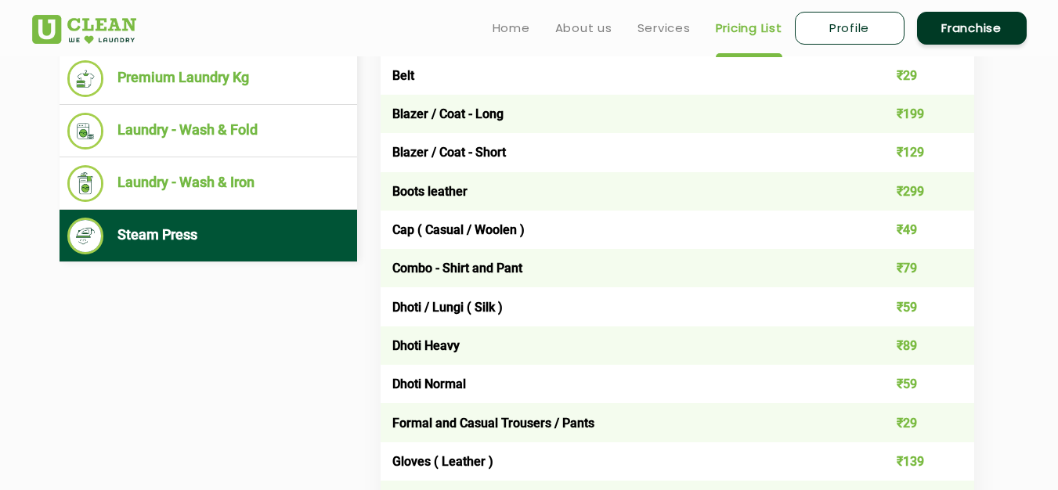
click at [203, 235] on li "Steam Press" at bounding box center [208, 236] width 282 height 37
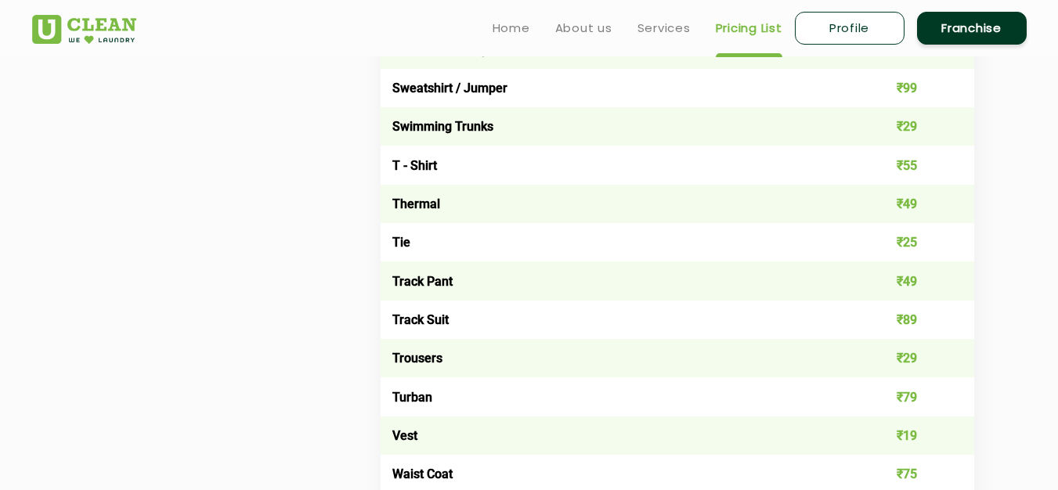
scroll to position [2661, 0]
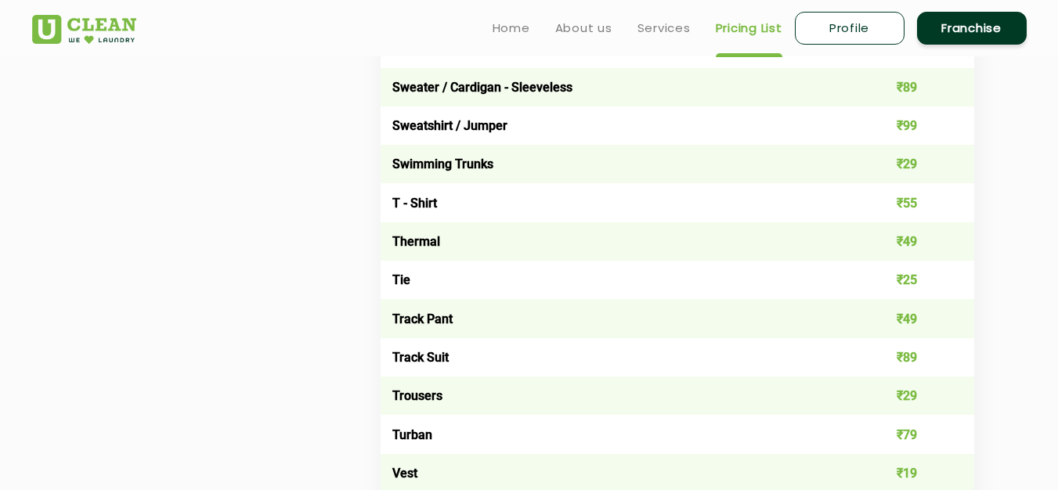
click at [659, 202] on td "T - Shirt" at bounding box center [617, 202] width 475 height 38
click at [917, 204] on td "₹55" at bounding box center [914, 202] width 119 height 38
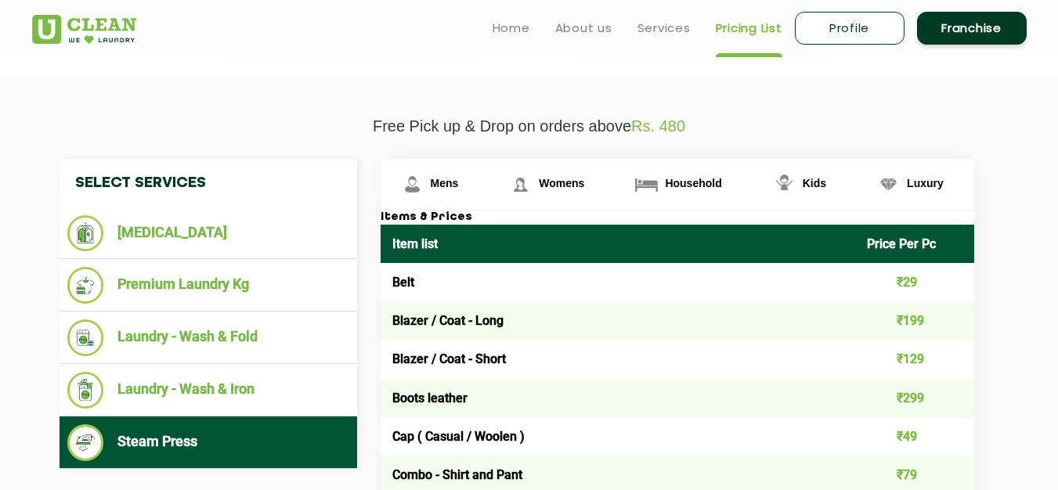
scroll to position [470, 0]
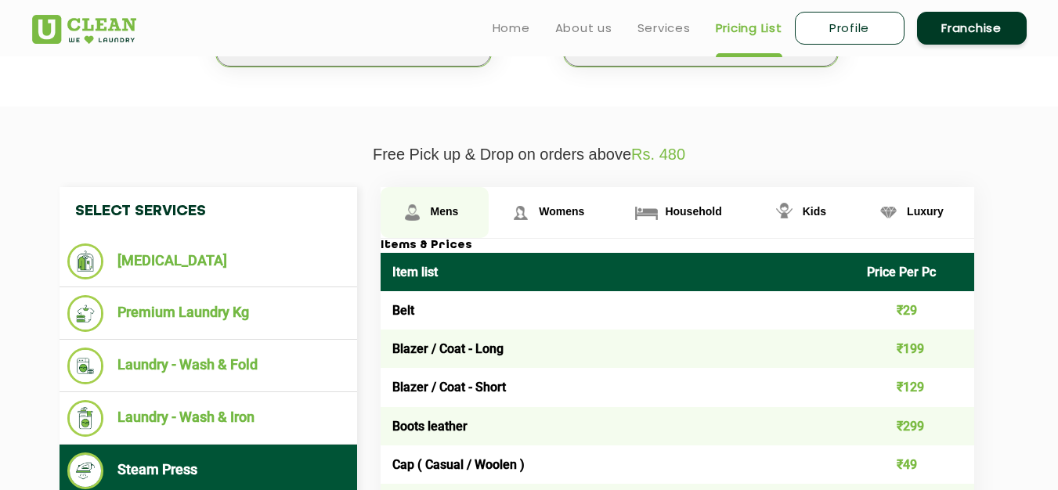
click at [448, 211] on span "Mens" at bounding box center [445, 211] width 28 height 13
click at [447, 209] on span "Mens" at bounding box center [445, 211] width 28 height 13
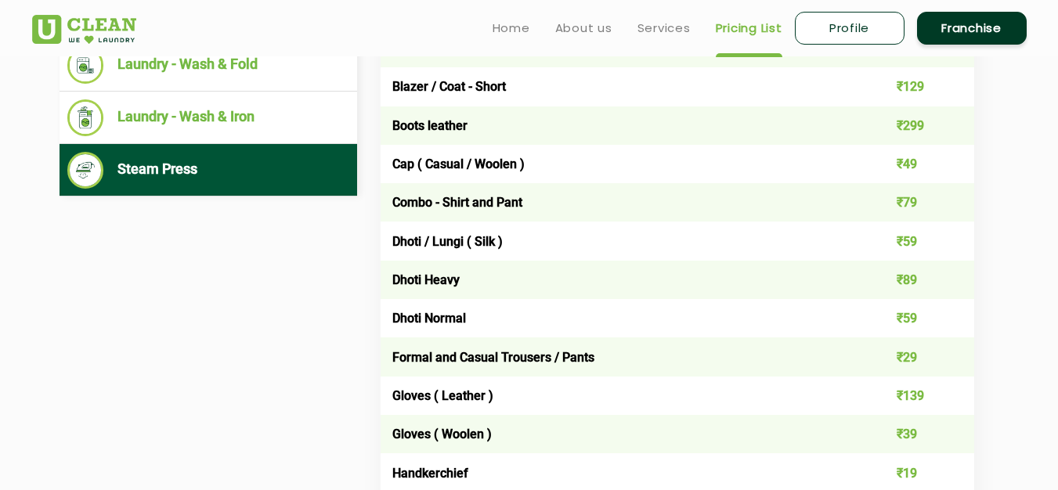
scroll to position [548, 0]
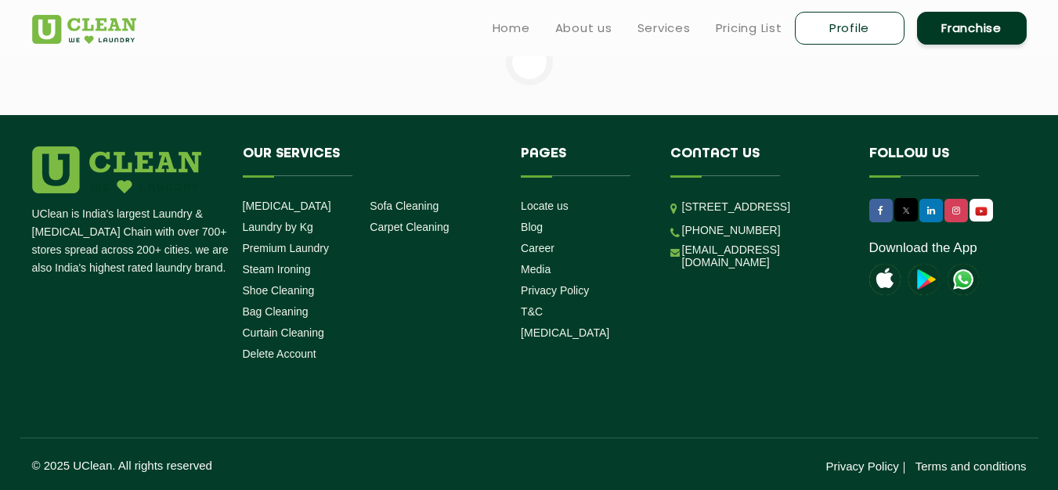
scroll to position [157, 0]
